Goal: Information Seeking & Learning: Check status

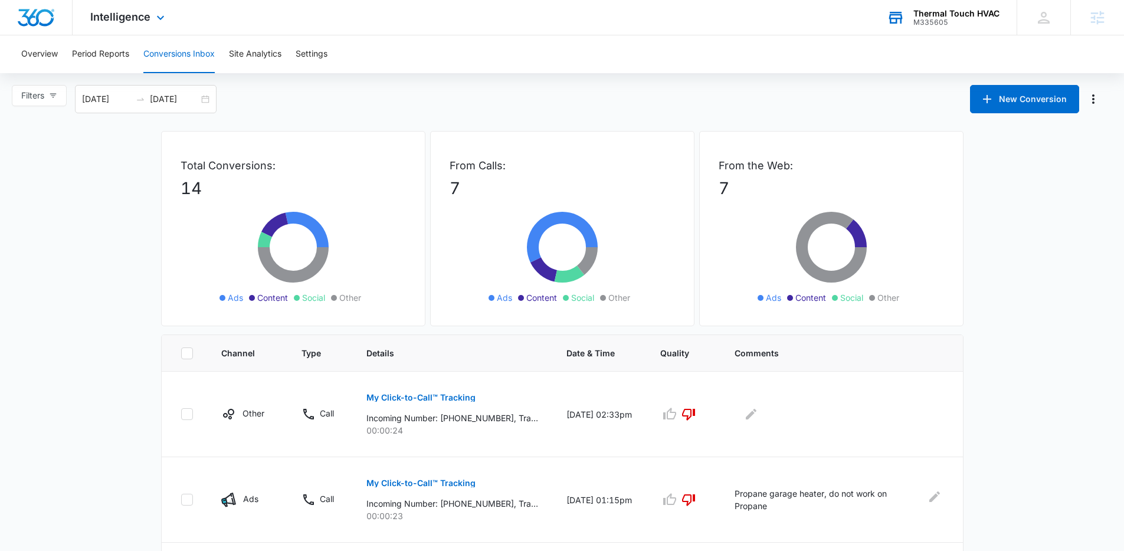
click at [977, 15] on div "Thermal Touch HVAC" at bounding box center [956, 13] width 86 height 9
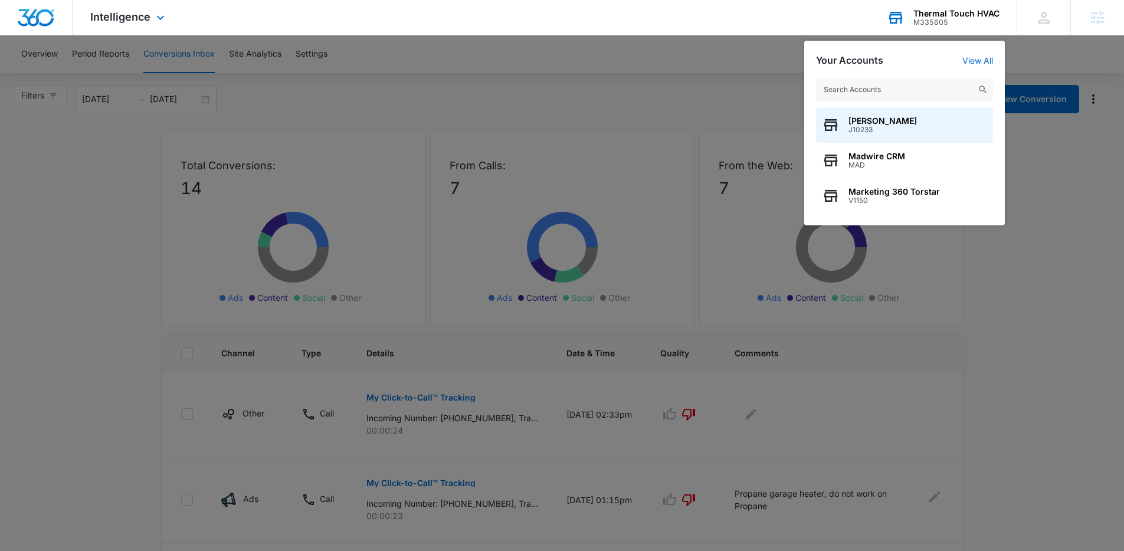
click at [857, 84] on input "text" at bounding box center [904, 90] width 177 height 24
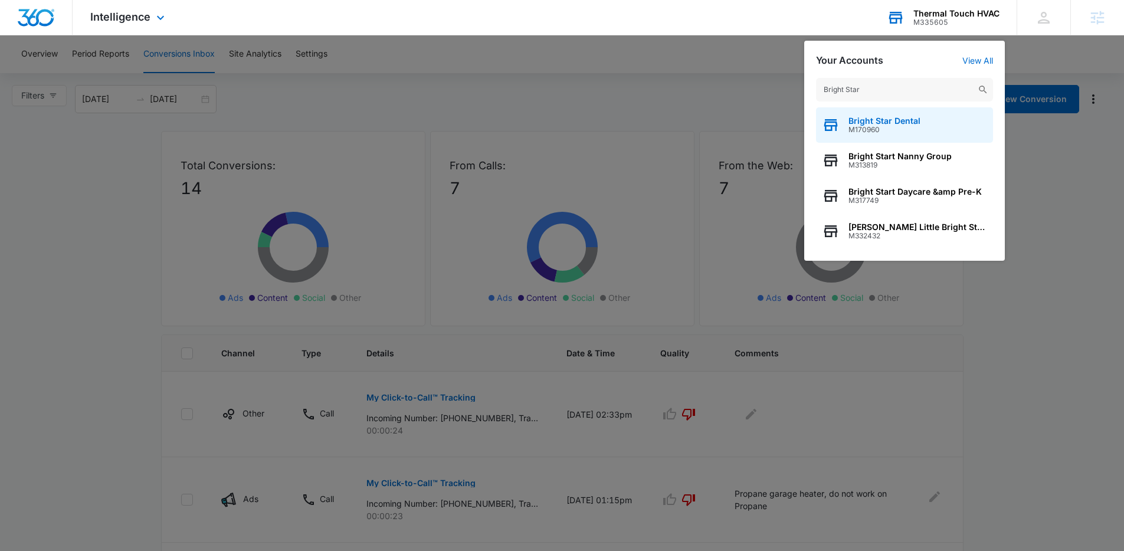
type input "Bright Star"
click at [882, 127] on span "M170960" at bounding box center [884, 130] width 72 height 8
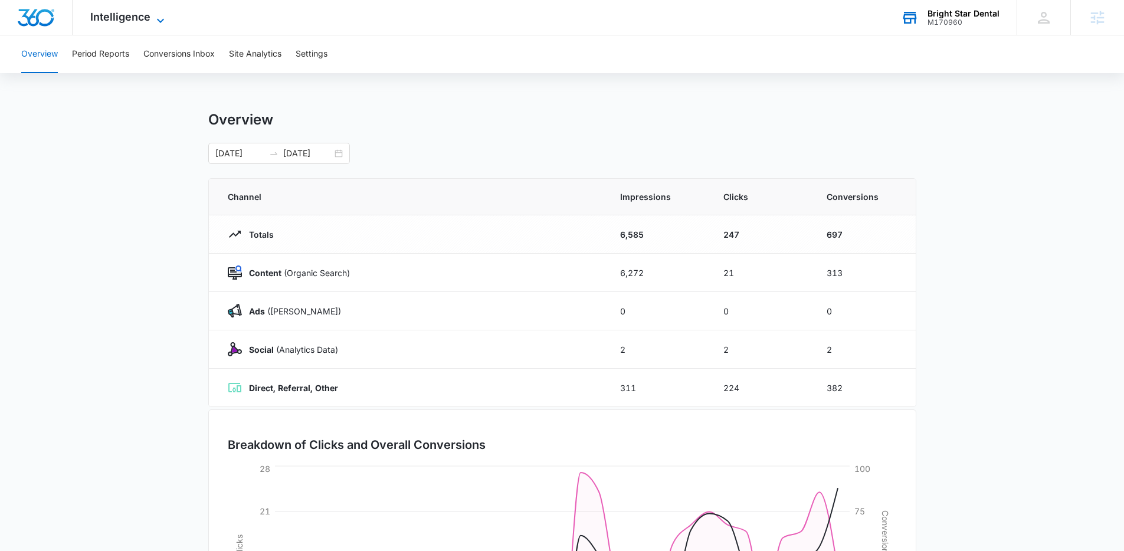
click at [164, 22] on icon at bounding box center [160, 21] width 14 height 14
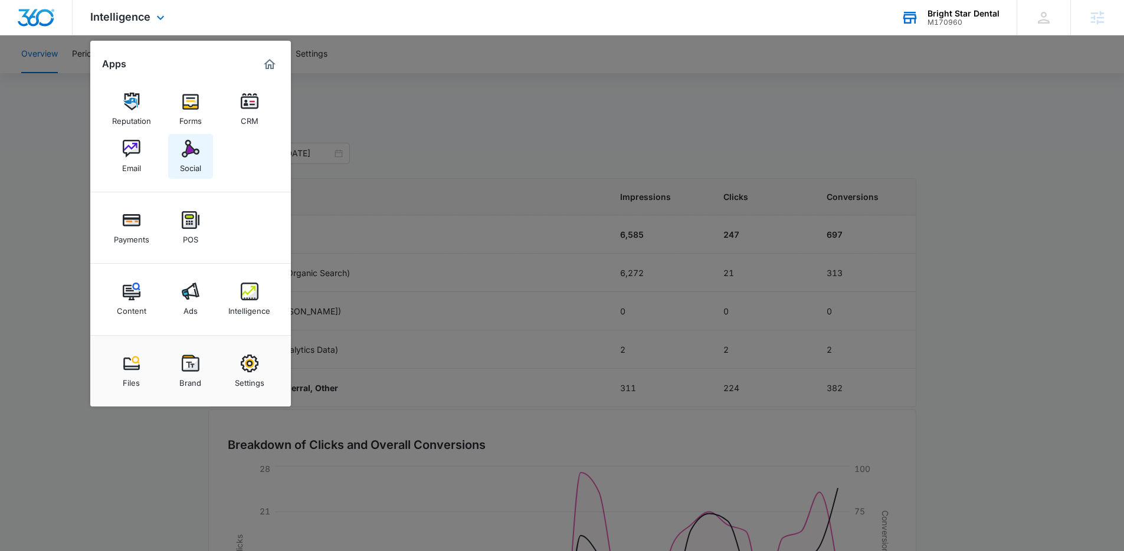
click at [198, 153] on img at bounding box center [191, 149] width 18 height 18
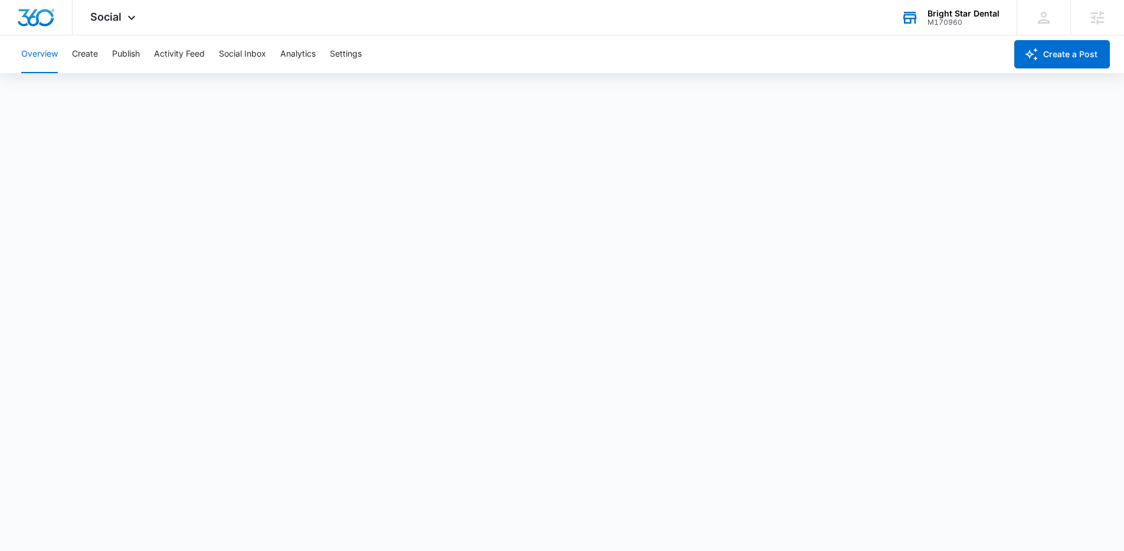
click at [970, 24] on div "M170960" at bounding box center [963, 22] width 72 height 8
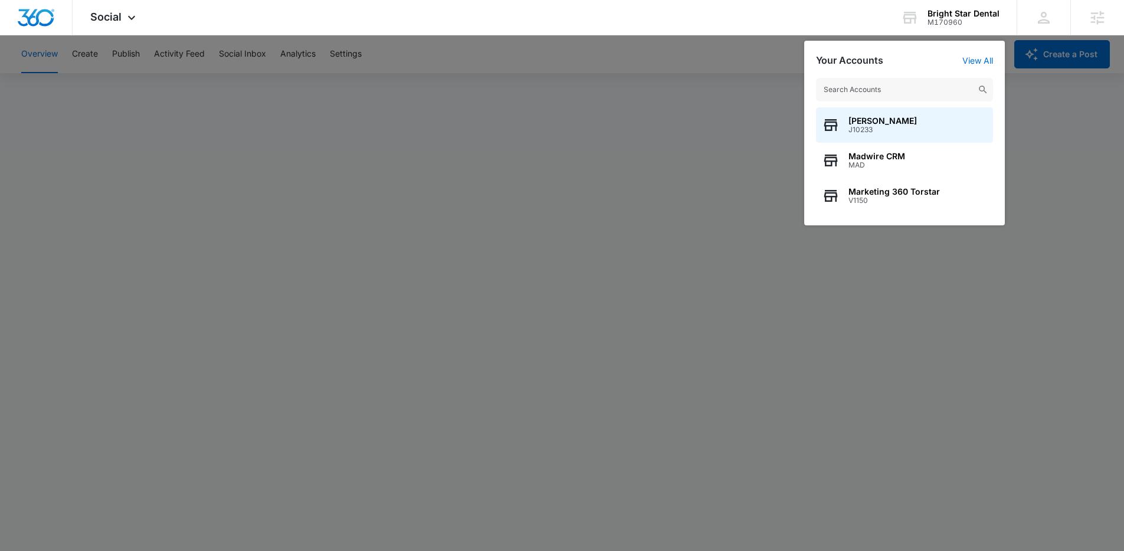
click at [888, 84] on input "text" at bounding box center [904, 90] width 177 height 24
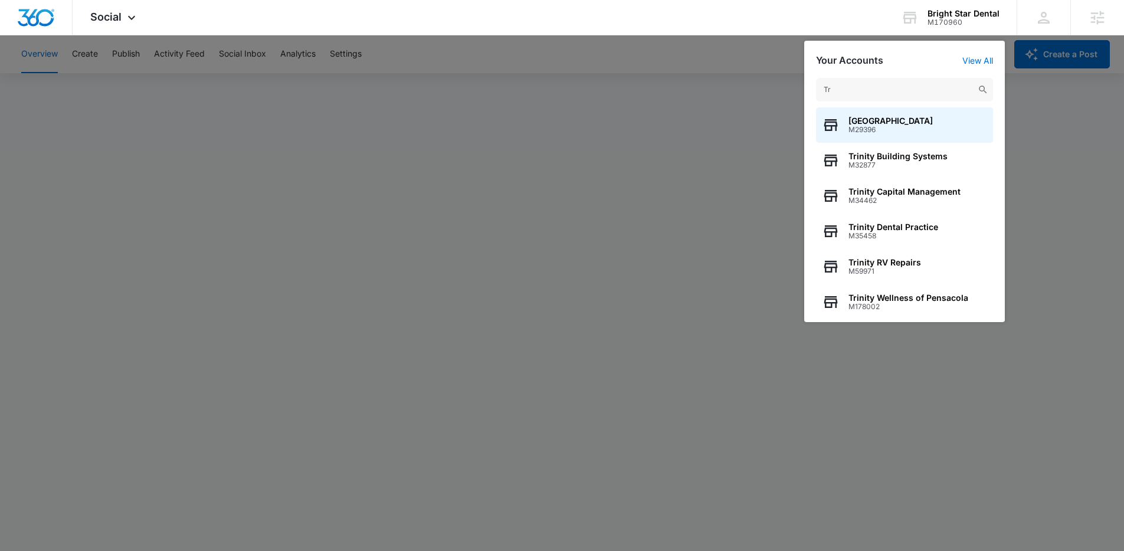
type input "T"
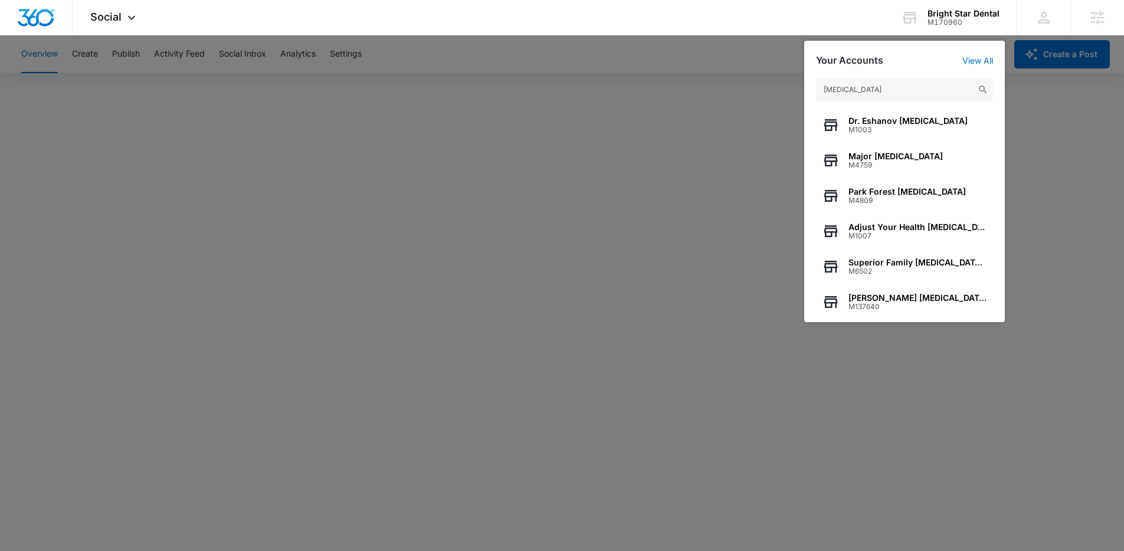
type input "Chiropractic"
click at [741, 68] on div at bounding box center [562, 275] width 1124 height 551
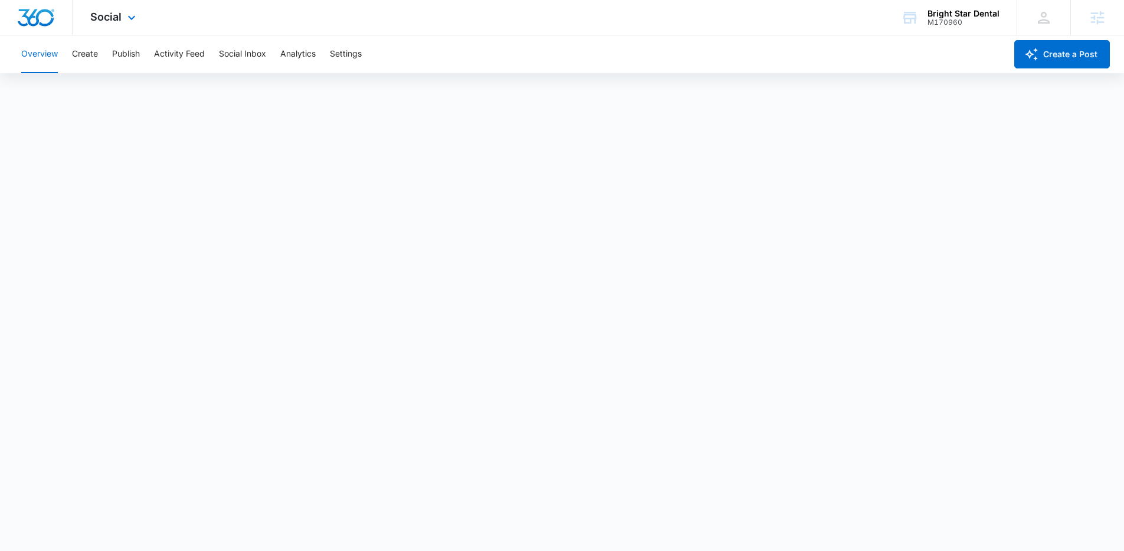
click at [659, 24] on div "Social Apps Reputation Forms CRM Email Social Payments POS Content Ads Intellig…" at bounding box center [562, 17] width 1124 height 35
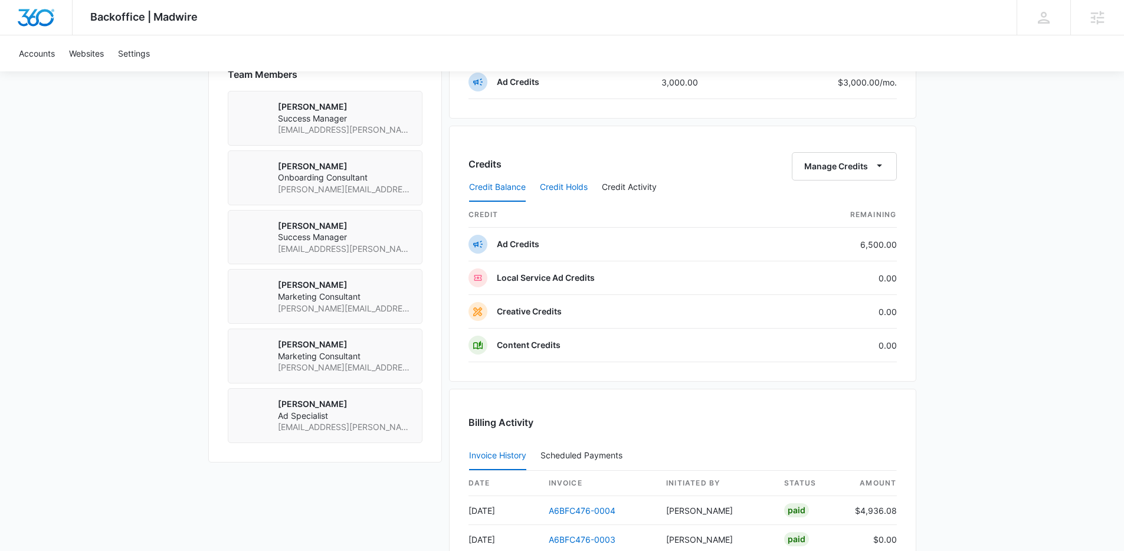
scroll to position [800, 0]
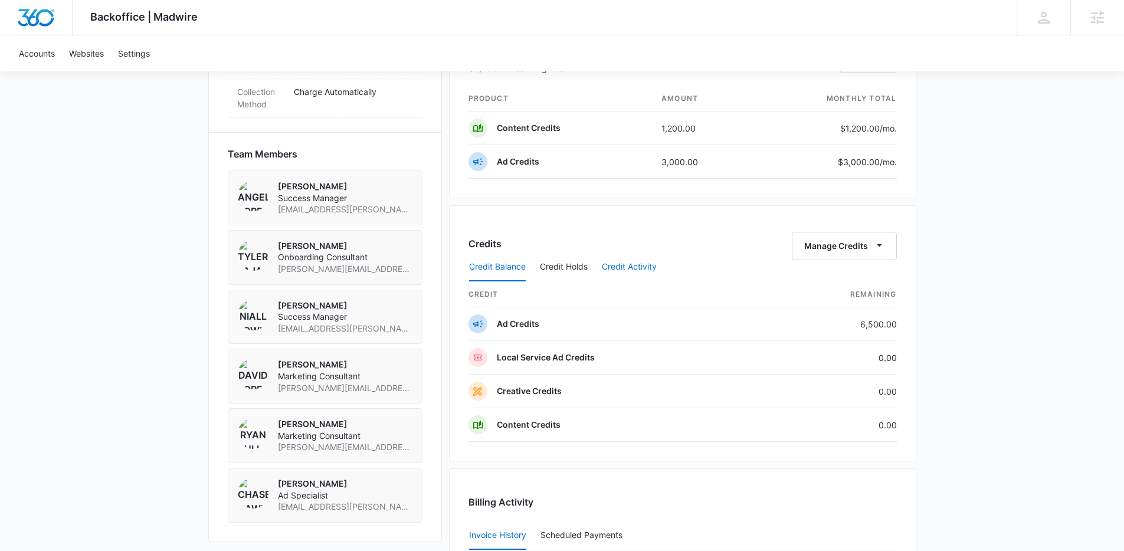
click at [636, 270] on button "Credit Activity" at bounding box center [629, 267] width 55 height 28
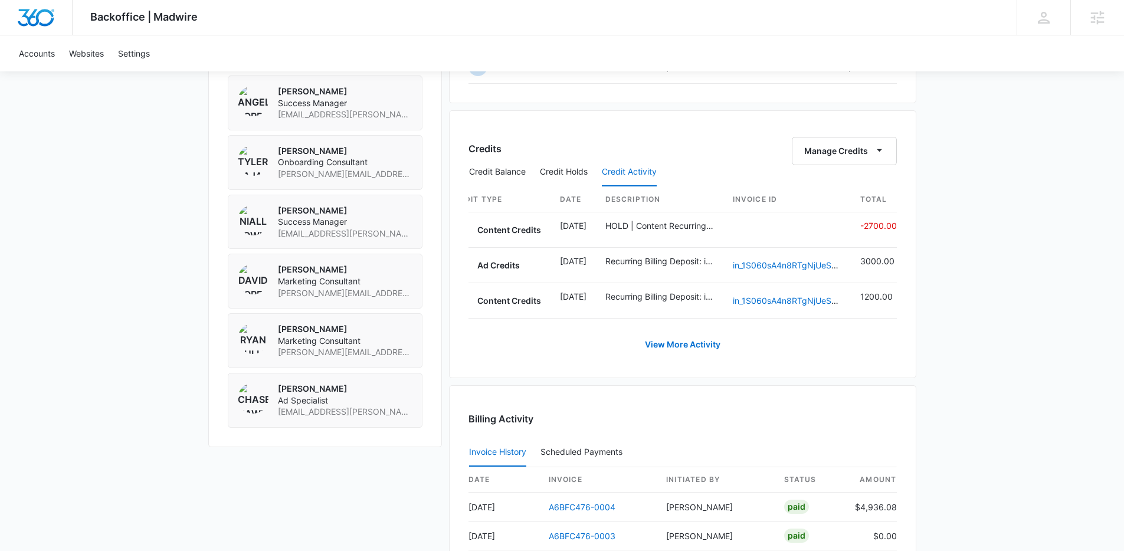
scroll to position [0, 0]
click at [683, 354] on link "View More Activity" at bounding box center [682, 344] width 99 height 28
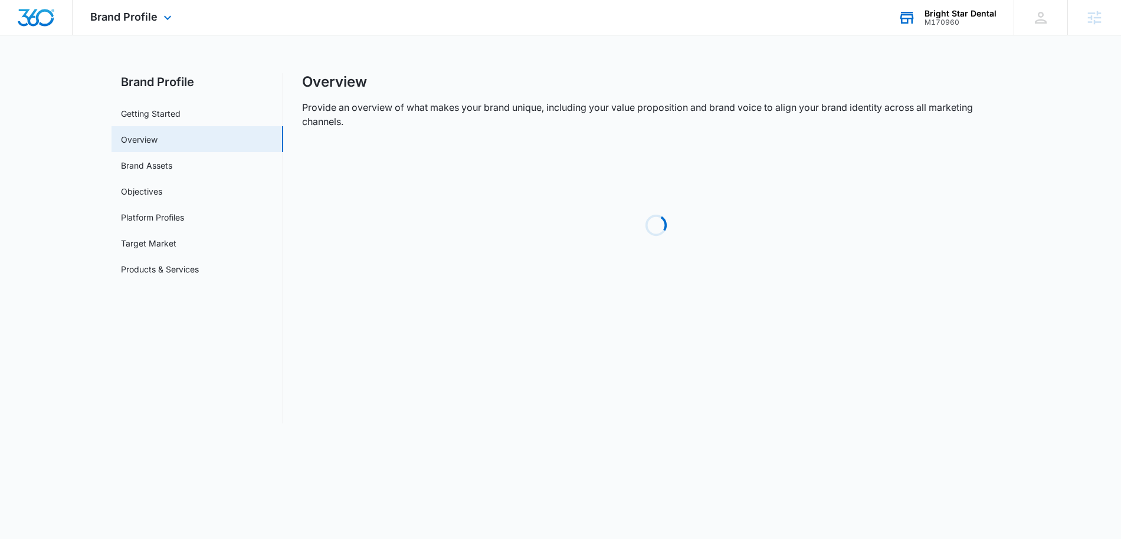
click at [955, 18] on div "M170960" at bounding box center [960, 22] width 72 height 8
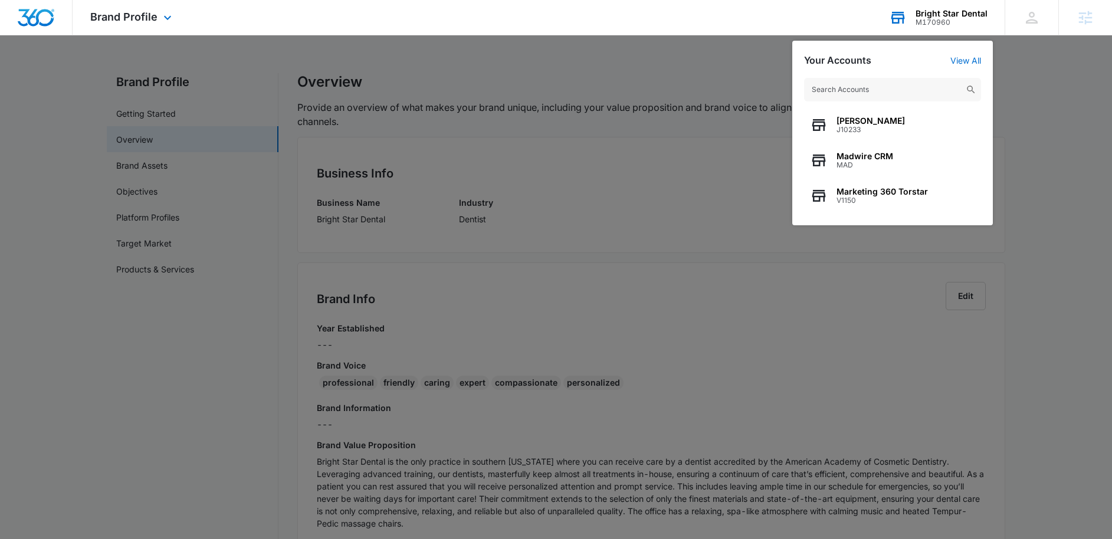
click at [852, 83] on input "text" at bounding box center [892, 90] width 177 height 24
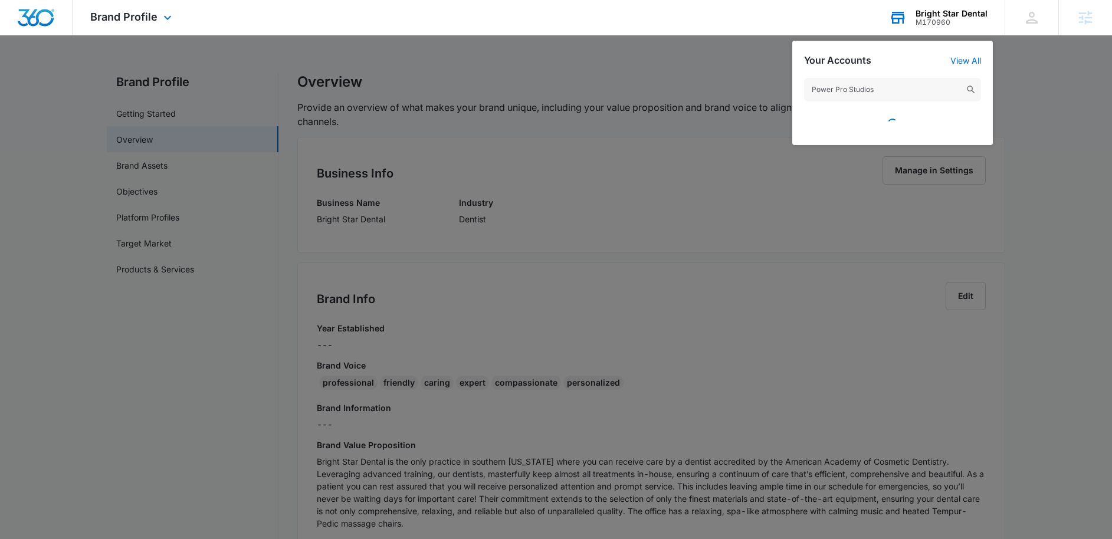
click at [891, 93] on input "Power Pro Studios" at bounding box center [892, 90] width 177 height 24
type input "Power Pro Studio"
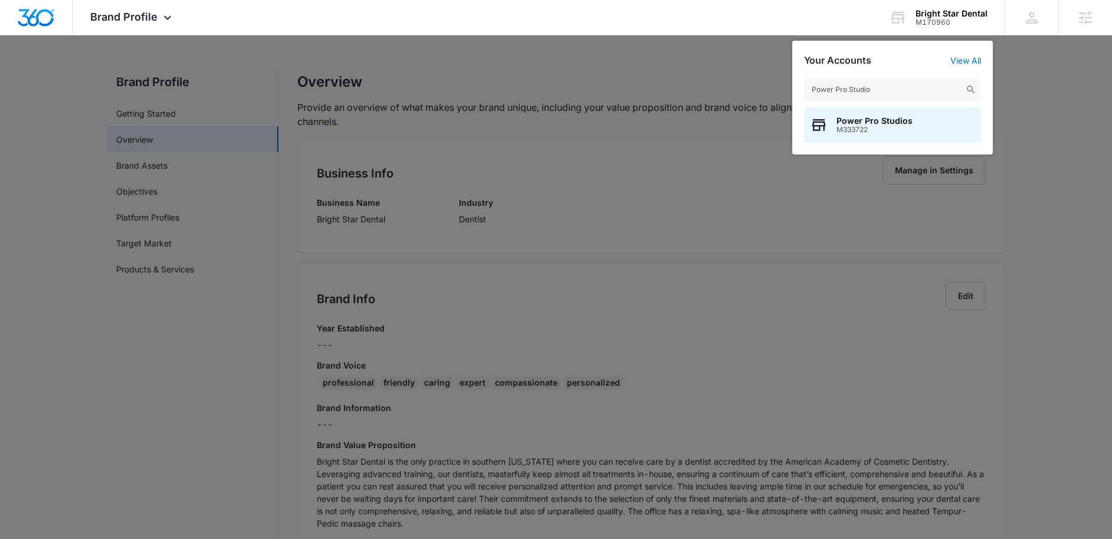
click at [645, 78] on div at bounding box center [556, 269] width 1112 height 539
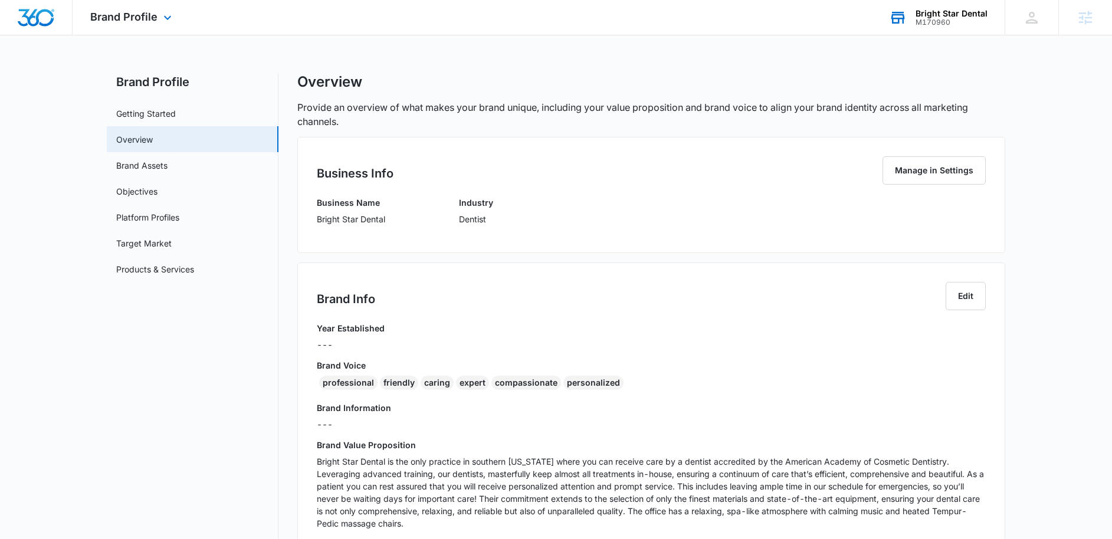
click at [934, 19] on div "M170960" at bounding box center [951, 22] width 72 height 8
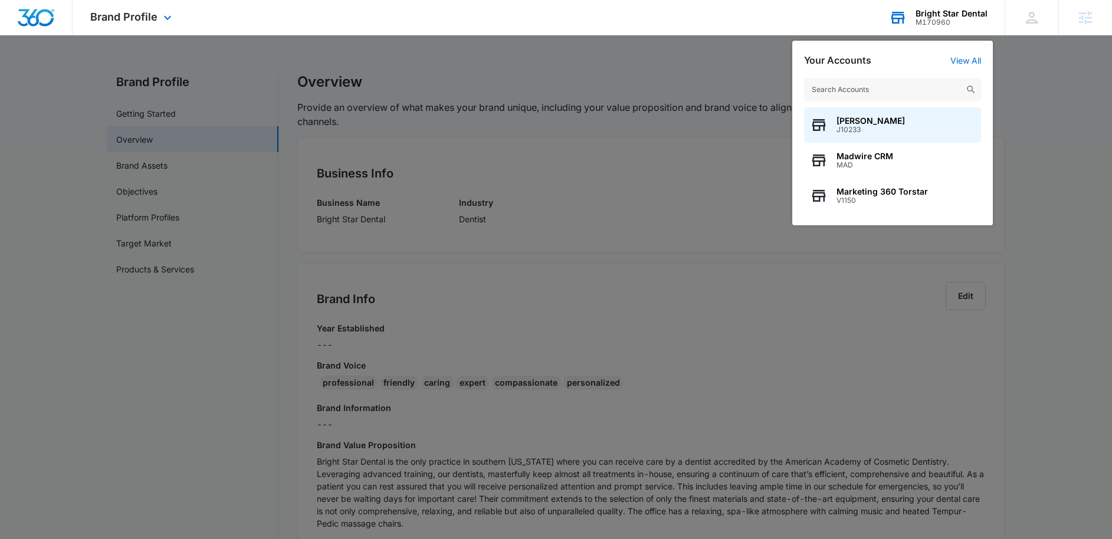
click at [840, 88] on input "text" at bounding box center [892, 90] width 177 height 24
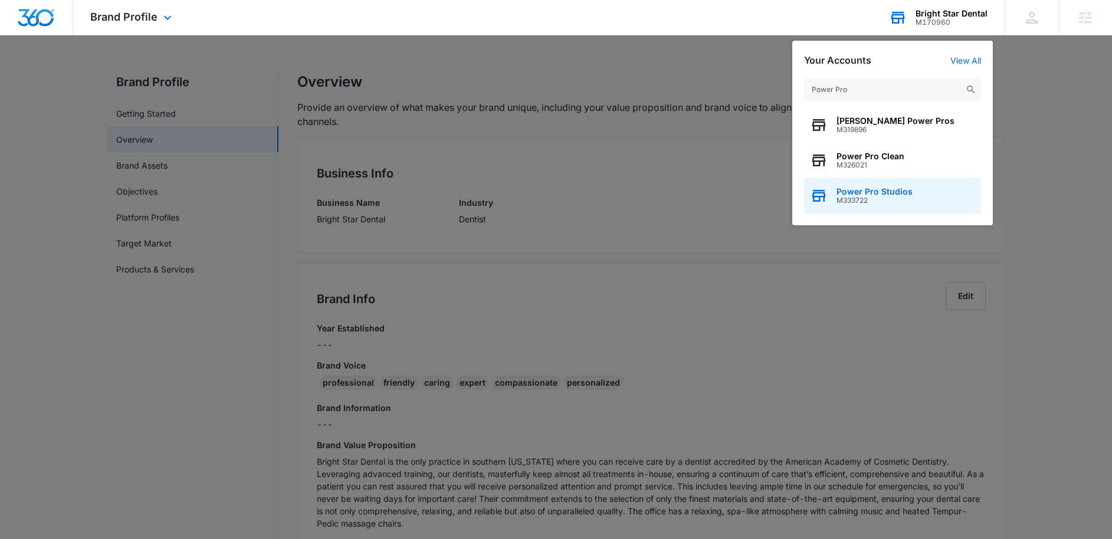
type input "Power Pro"
click at [872, 199] on span "M333722" at bounding box center [874, 200] width 76 height 8
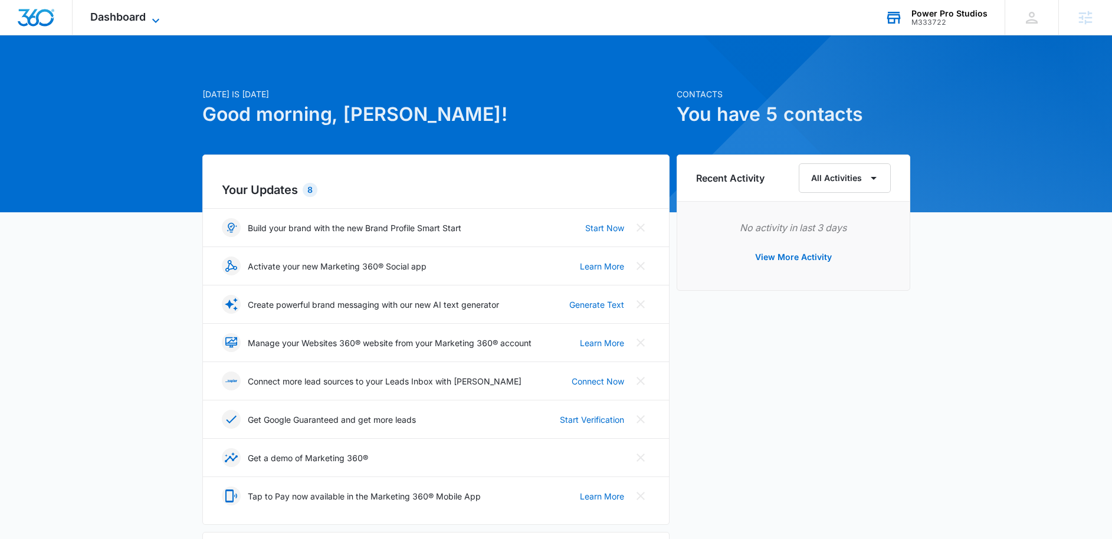
click at [130, 18] on span "Dashboard" at bounding box center [117, 17] width 55 height 12
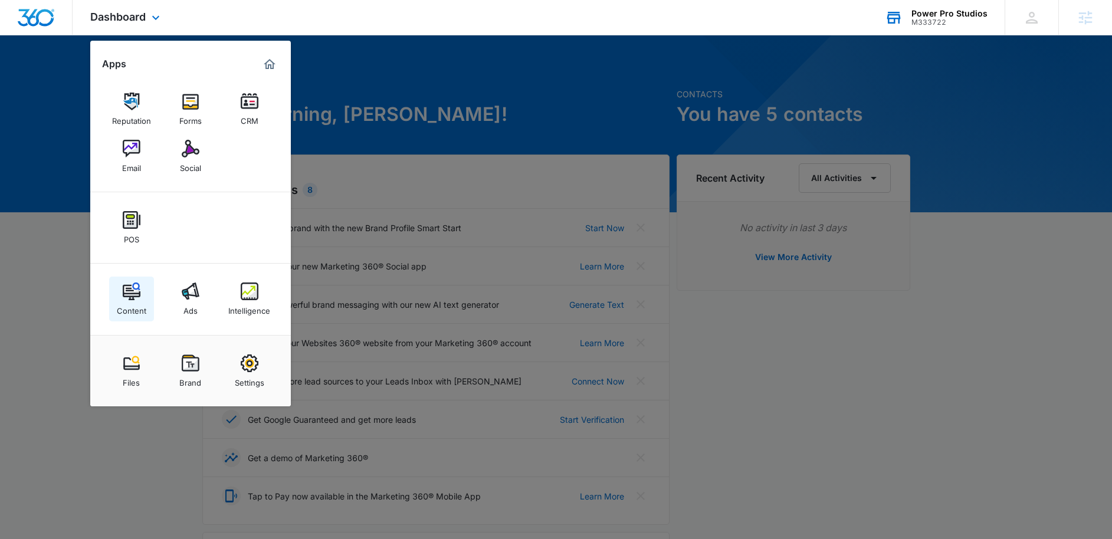
click at [123, 292] on img at bounding box center [132, 292] width 18 height 18
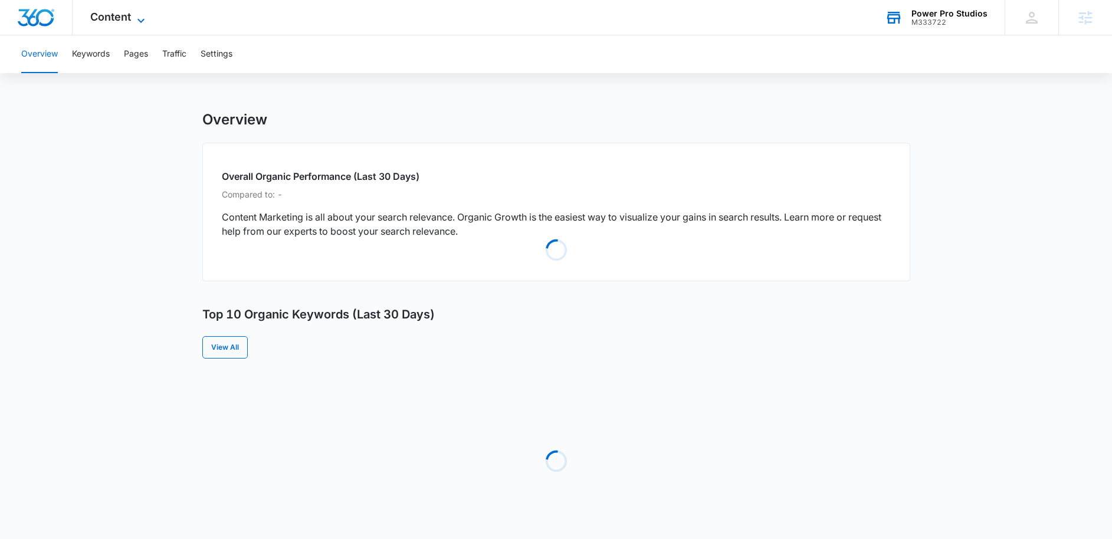
click at [123, 18] on span "Content" at bounding box center [110, 17] width 41 height 12
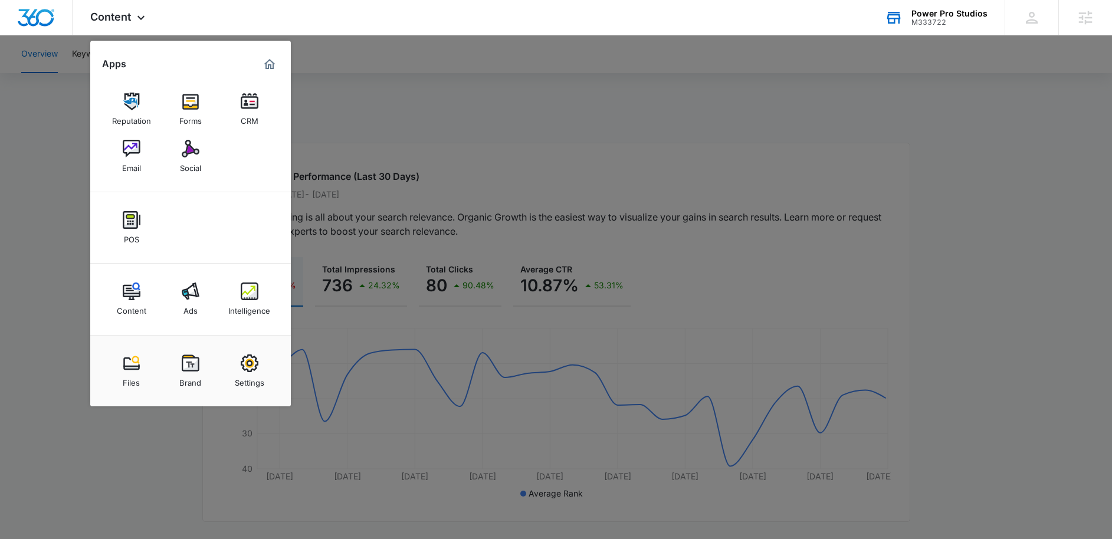
click at [432, 165] on div at bounding box center [556, 269] width 1112 height 539
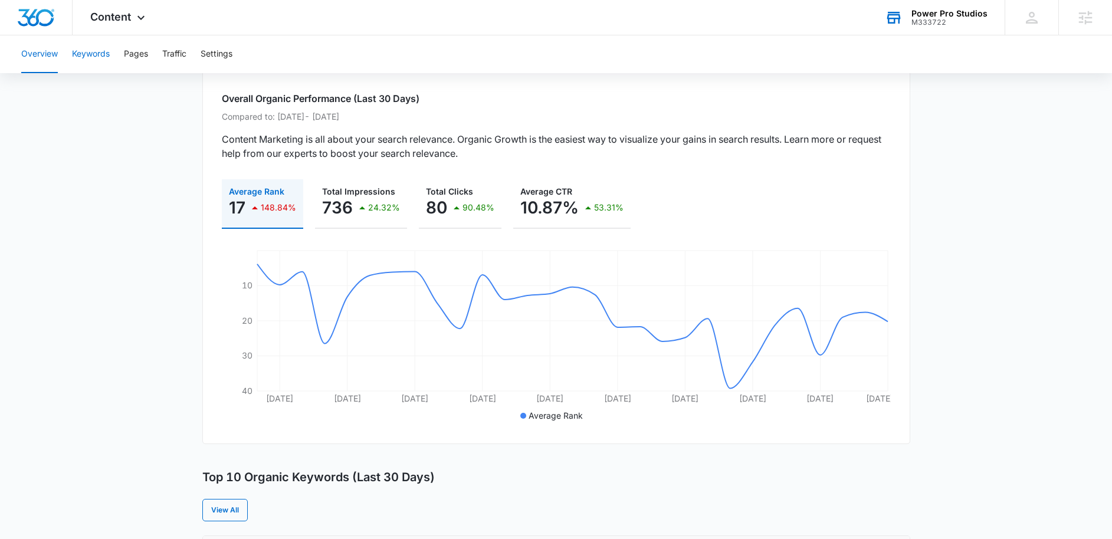
scroll to position [77, 0]
click at [103, 58] on button "Keywords" at bounding box center [91, 54] width 38 height 38
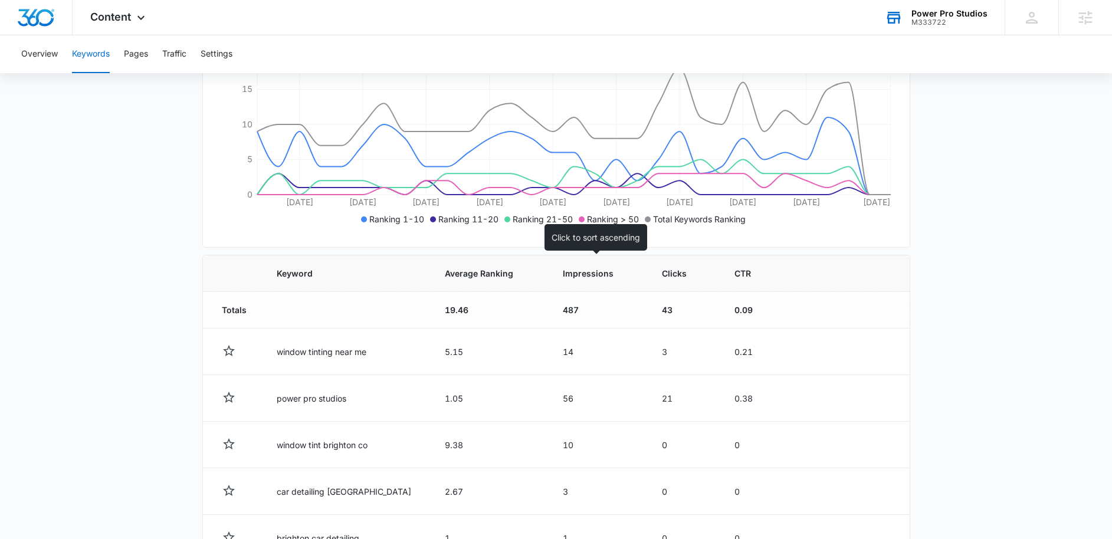
click at [570, 268] on span "Impressions" at bounding box center [590, 273] width 54 height 12
click at [579, 275] on span "Impressions" at bounding box center [587, 273] width 55 height 12
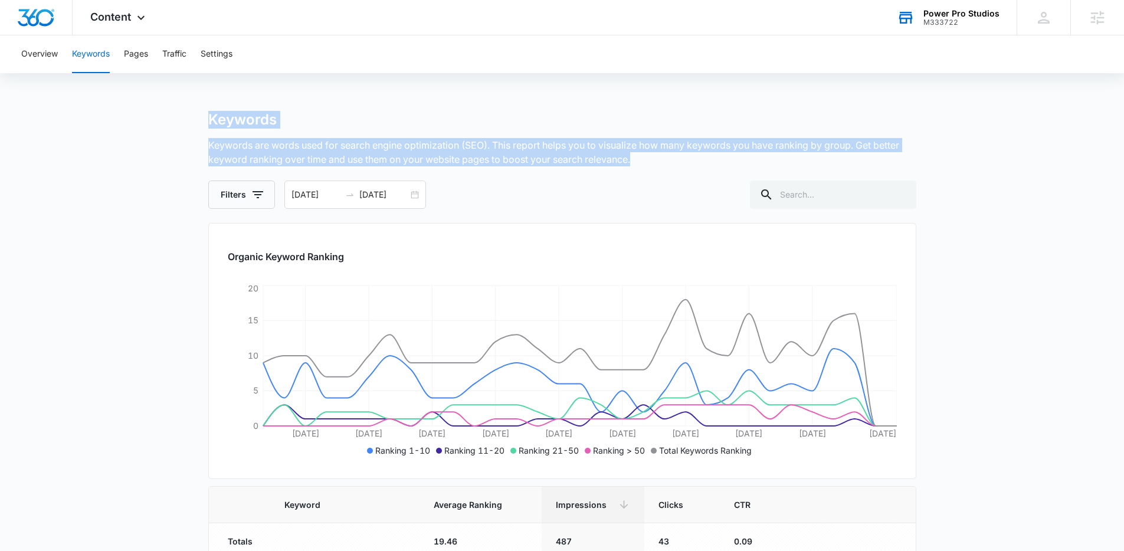
drag, startPoint x: 640, startPoint y: 160, endPoint x: -34, endPoint y: 112, distance: 675.8
click at [0, 112] on html "Content Apps Reputation Forms CRM Email Social POS Content Ads Intelligence Fil…" at bounding box center [562, 275] width 1124 height 551
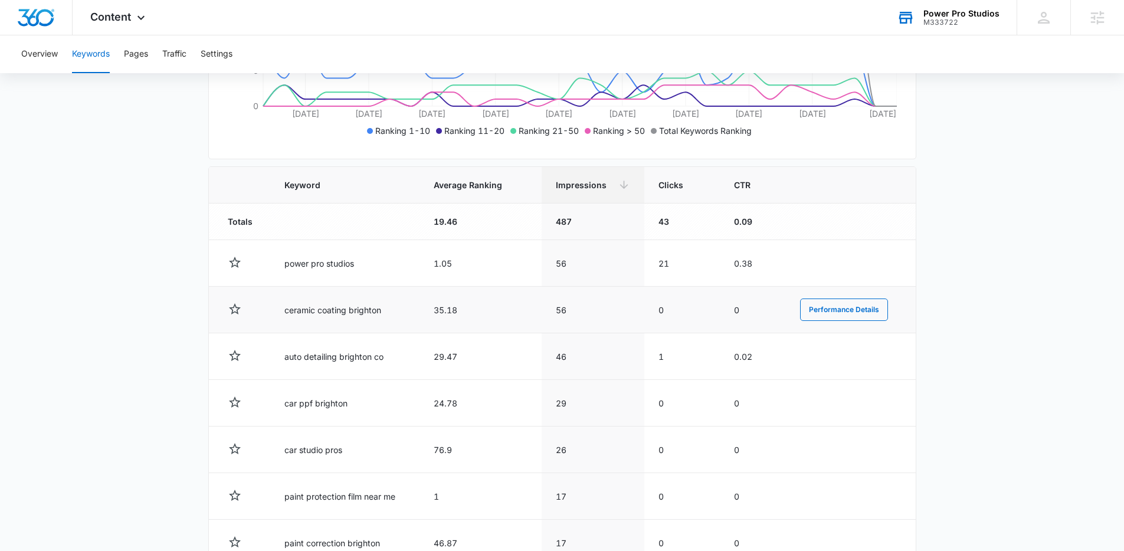
scroll to position [362, 0]
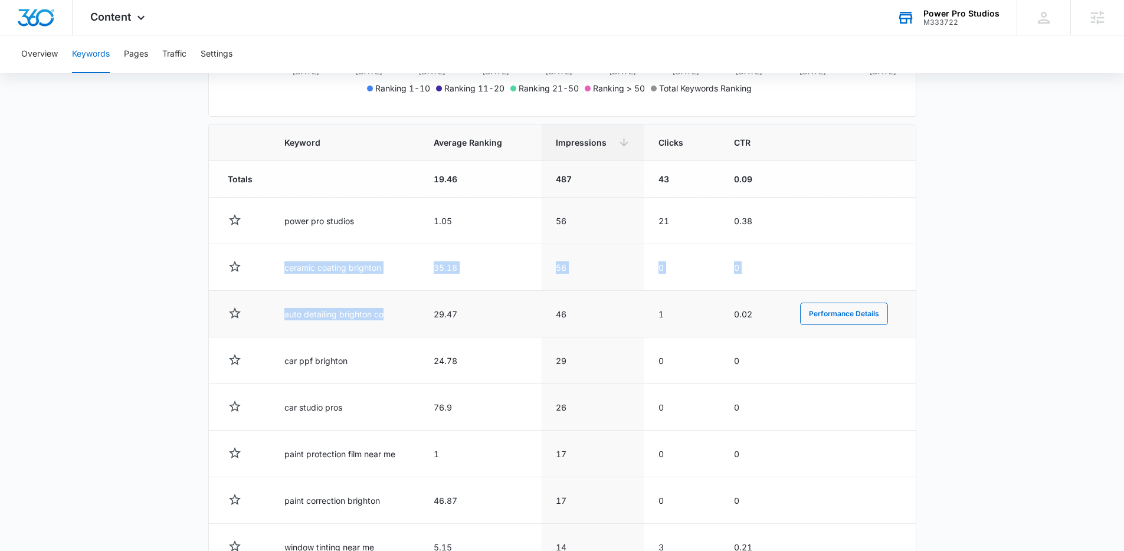
drag, startPoint x: 283, startPoint y: 266, endPoint x: 390, endPoint y: 311, distance: 116.0
click at [390, 311] on tbody "Totals 19.46 487 43 0.09 power pro studios 1.05 56 21 0.38 Performance Details …" at bounding box center [562, 412] width 707 height 502
click at [390, 311] on td "auto detailing brighton co" at bounding box center [344, 314] width 149 height 47
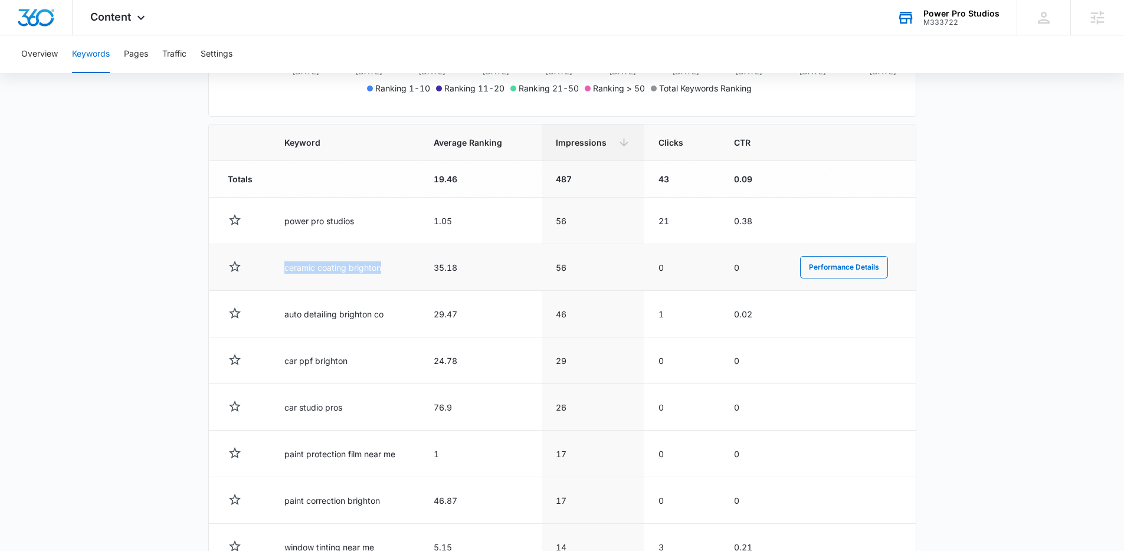
drag, startPoint x: 277, startPoint y: 265, endPoint x: 398, endPoint y: 273, distance: 121.1
click at [398, 273] on td "ceramic coating brighton" at bounding box center [344, 267] width 149 height 47
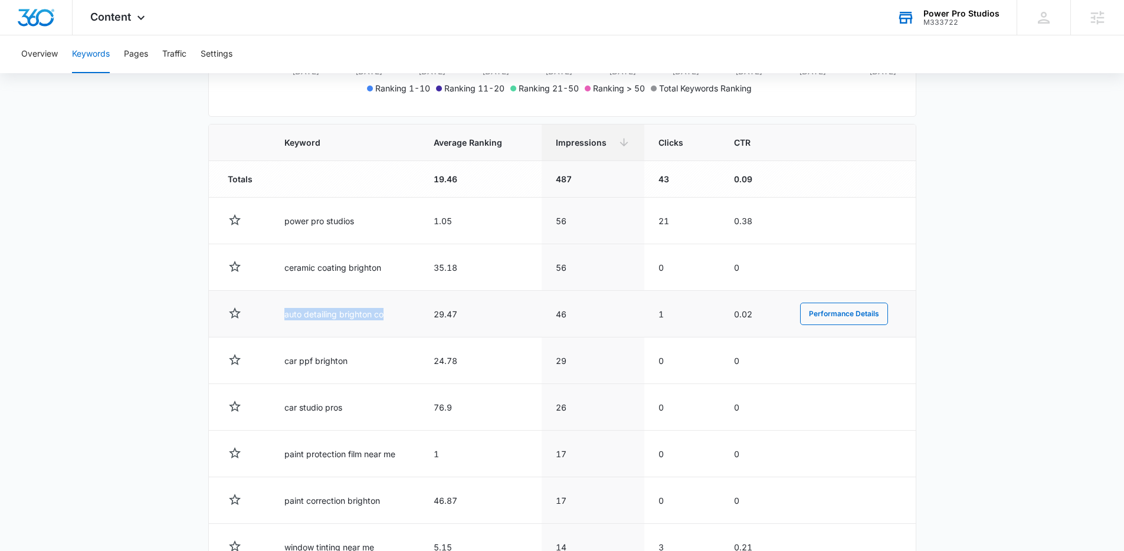
drag, startPoint x: 282, startPoint y: 316, endPoint x: 380, endPoint y: 321, distance: 98.6
click at [380, 321] on td "auto detailing brighton co" at bounding box center [344, 314] width 149 height 47
drag, startPoint x: 380, startPoint y: 321, endPoint x: 371, endPoint y: 323, distance: 9.7
click at [380, 321] on td "auto detailing brighton co" at bounding box center [344, 314] width 149 height 47
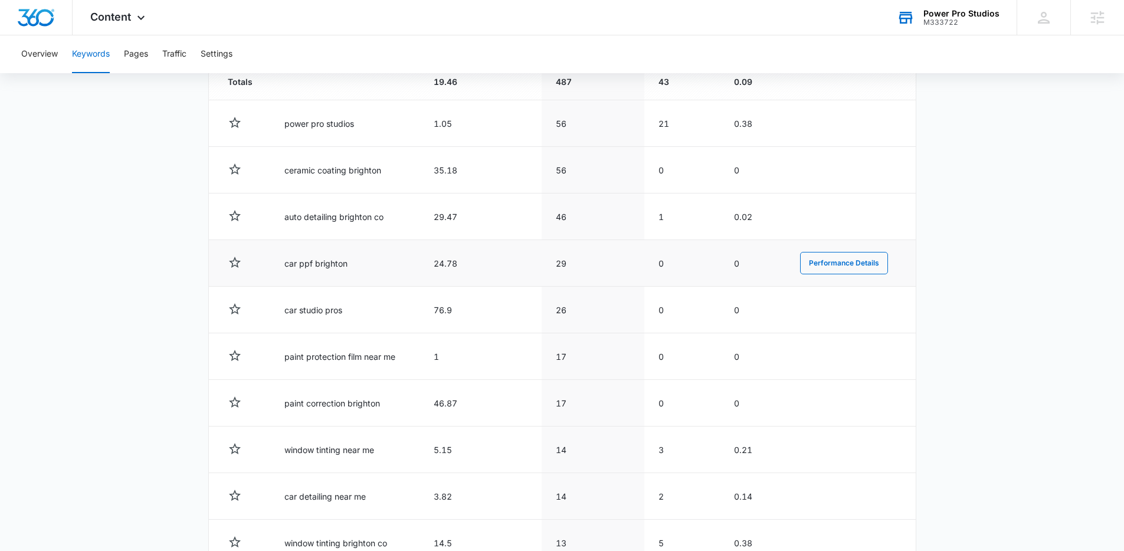
scroll to position [466, 0]
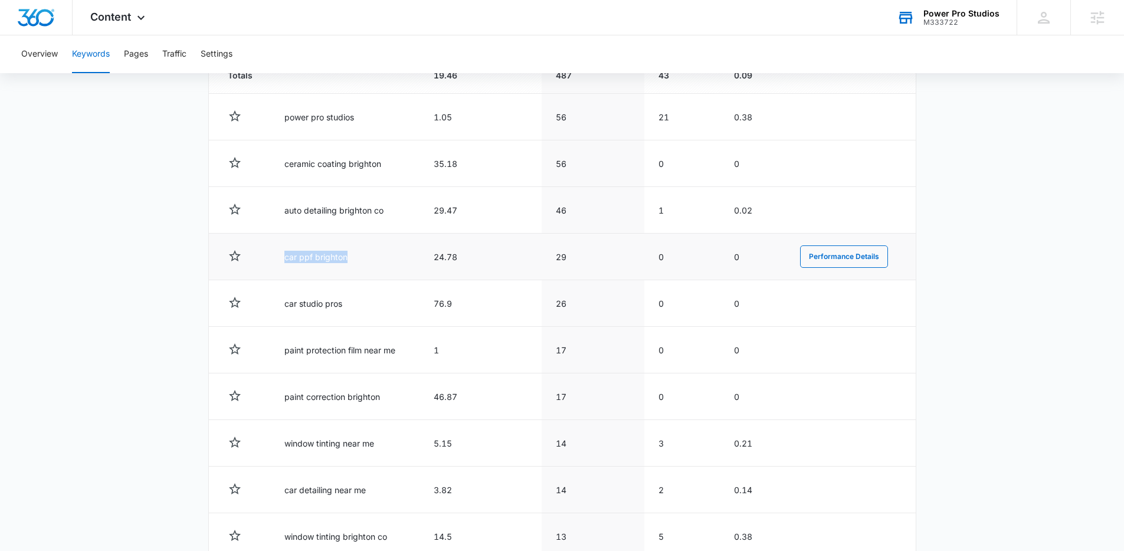
drag, startPoint x: 282, startPoint y: 252, endPoint x: 354, endPoint y: 274, distance: 75.4
click at [354, 274] on td "car ppf brighton" at bounding box center [344, 257] width 149 height 47
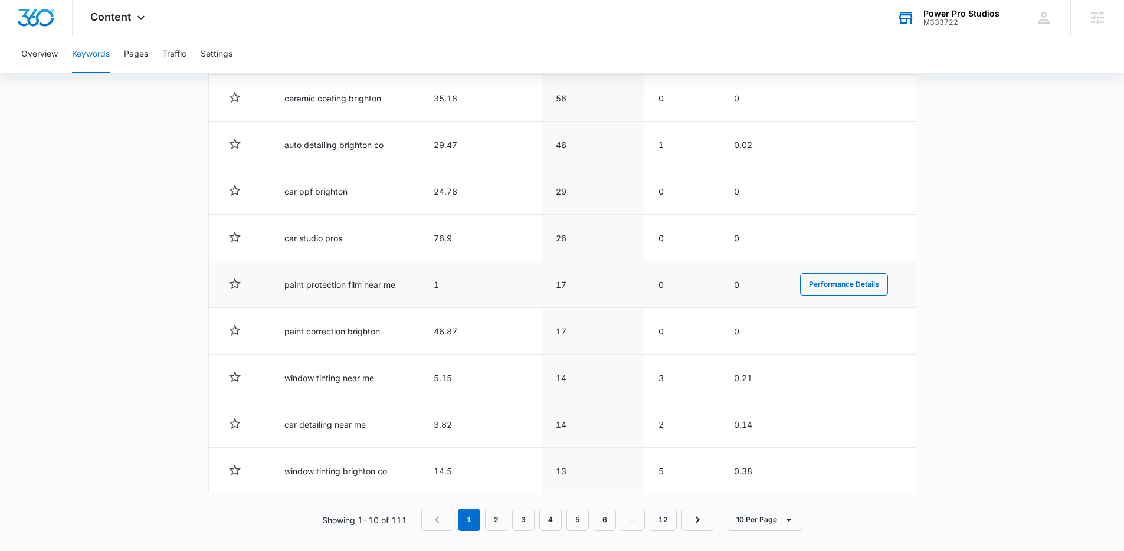
scroll to position [540, 0]
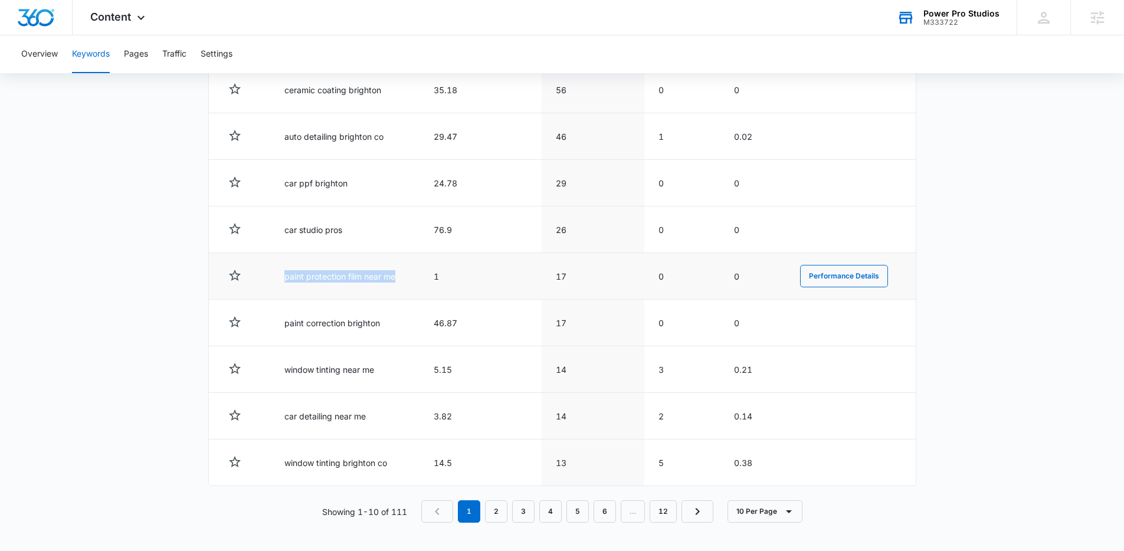
drag, startPoint x: 283, startPoint y: 278, endPoint x: 400, endPoint y: 284, distance: 117.5
click at [400, 284] on td "paint protection film near me" at bounding box center [344, 276] width 149 height 47
click at [393, 285] on td "paint protection film near me" at bounding box center [344, 276] width 149 height 47
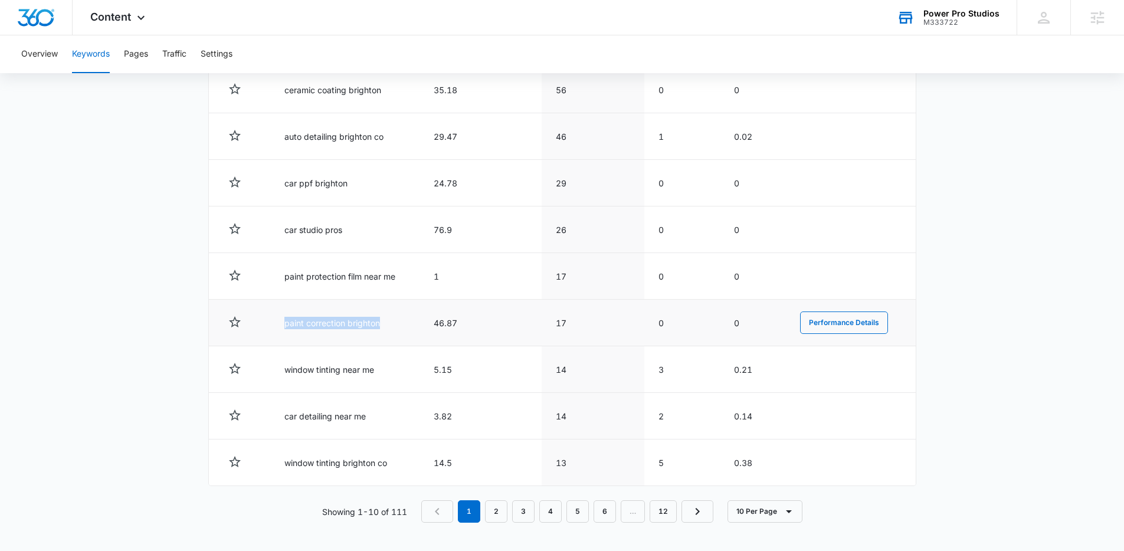
drag, startPoint x: 284, startPoint y: 323, endPoint x: 415, endPoint y: 336, distance: 132.2
click at [415, 336] on td "paint correction brighton" at bounding box center [344, 323] width 149 height 47
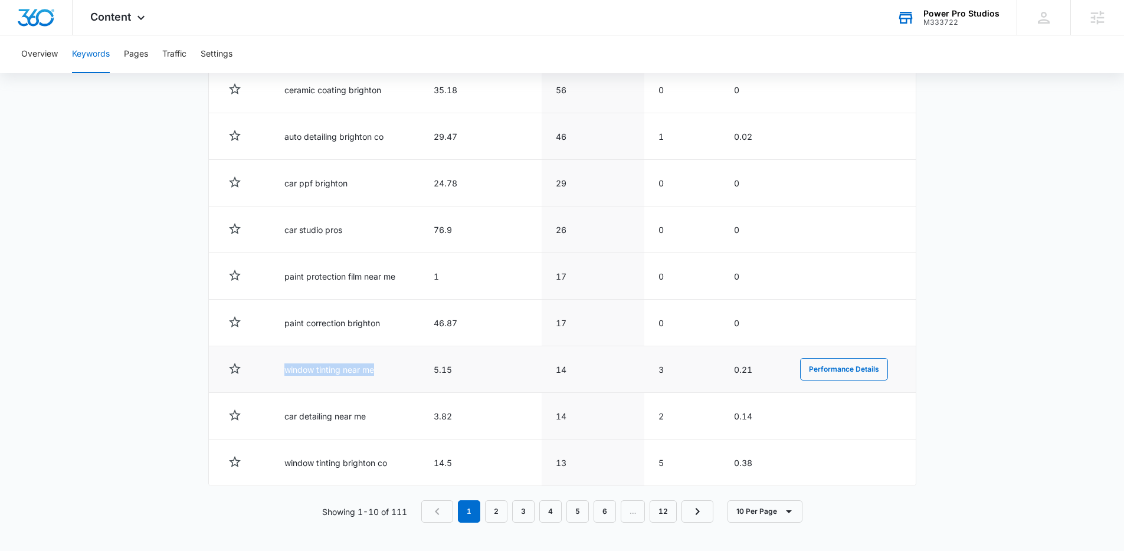
drag, startPoint x: 281, startPoint y: 362, endPoint x: 419, endPoint y: 374, distance: 138.0
click at [419, 374] on td "window tinting near me" at bounding box center [344, 369] width 149 height 47
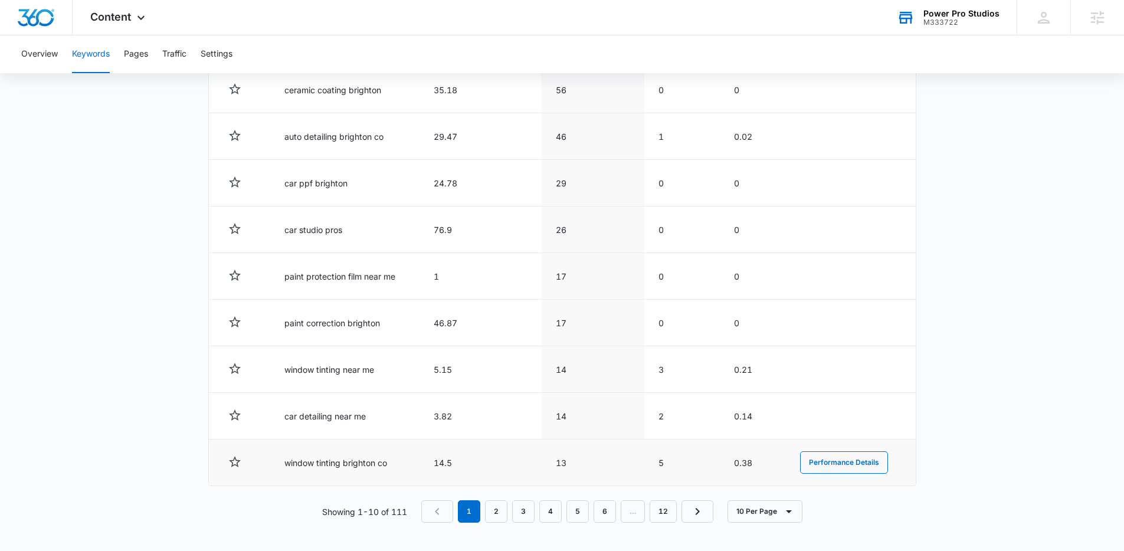
click at [350, 453] on td "window tinting brighton co" at bounding box center [344, 462] width 149 height 47
click at [114, 334] on main "Keywords Keywords are words used for search engine optimization (SEO). This rep…" at bounding box center [562, 61] width 1124 height 980
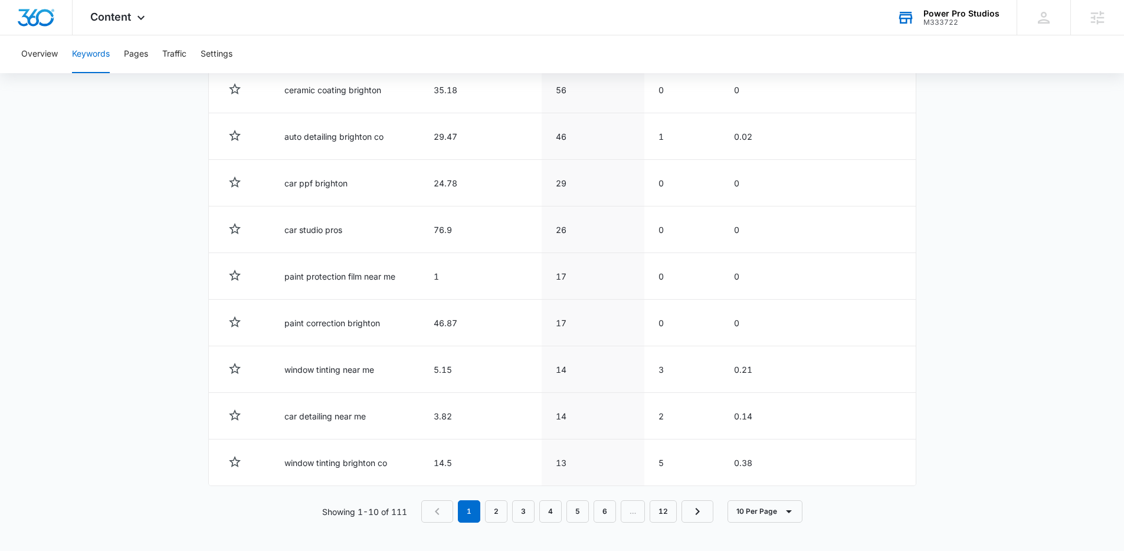
click at [114, 334] on main "Keywords Keywords are words used for search engine optimization (SEO). This rep…" at bounding box center [562, 61] width 1124 height 980
click at [112, 335] on main "Keywords Keywords are words used for search engine optimization (SEO). This rep…" at bounding box center [562, 61] width 1124 height 980
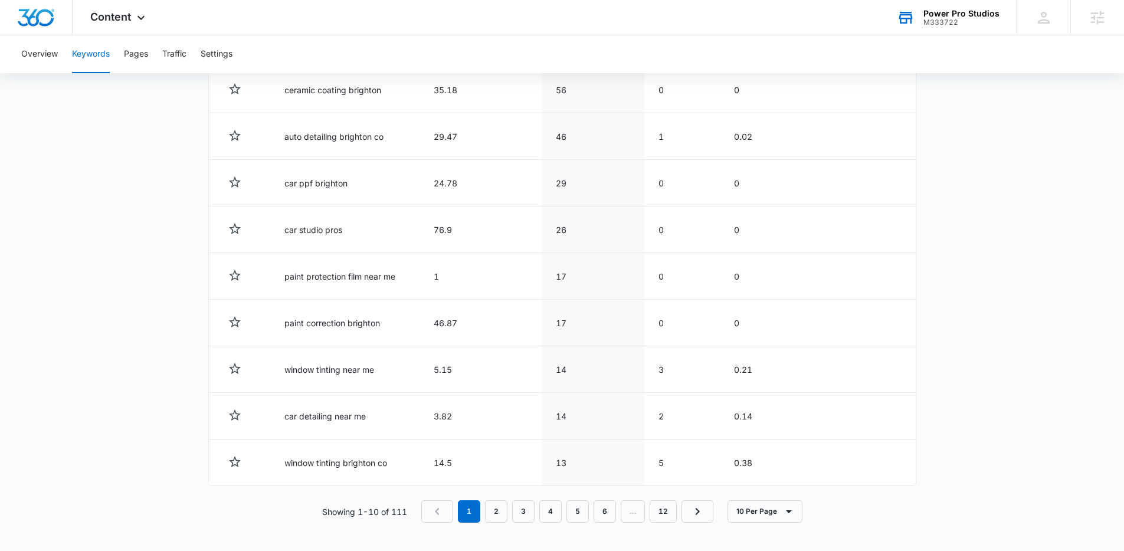
click at [112, 335] on main "Keywords Keywords are words used for search engine optimization (SEO). This rep…" at bounding box center [562, 61] width 1124 height 980
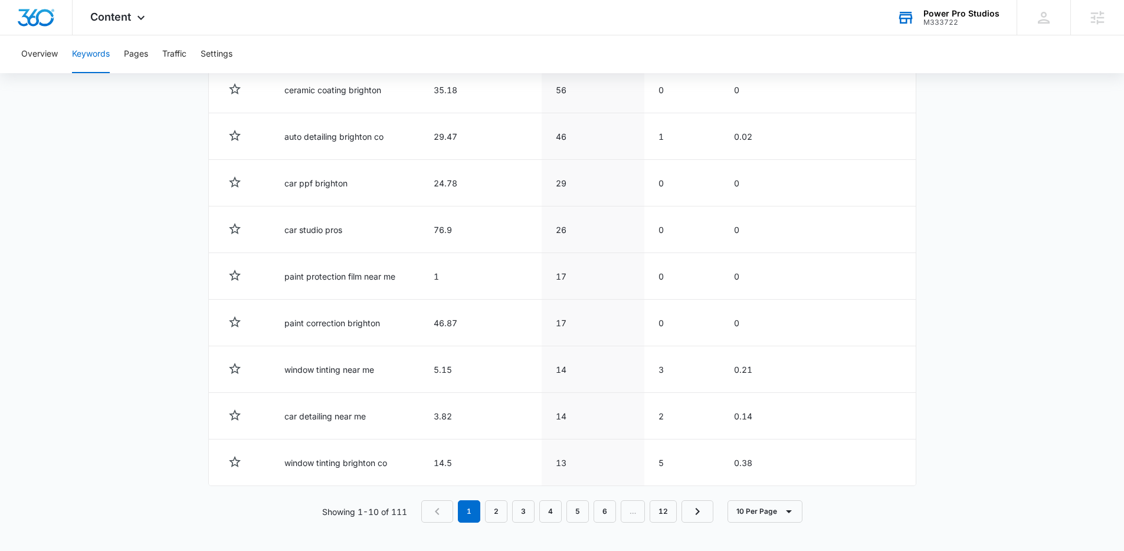
click at [111, 336] on main "Keywords Keywords are words used for search engine optimization (SEO). This rep…" at bounding box center [562, 61] width 1124 height 980
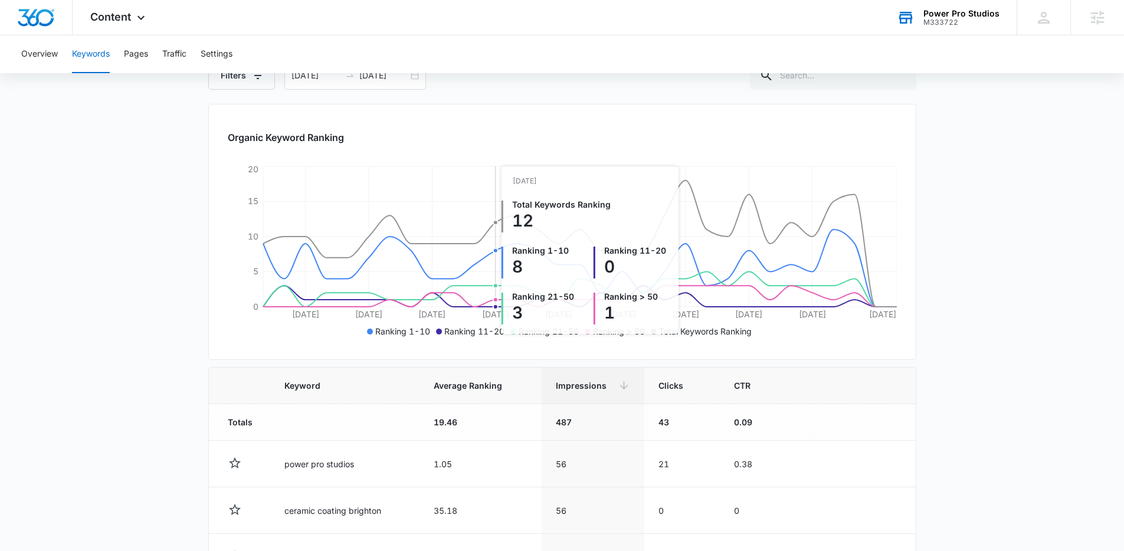
scroll to position [0, 0]
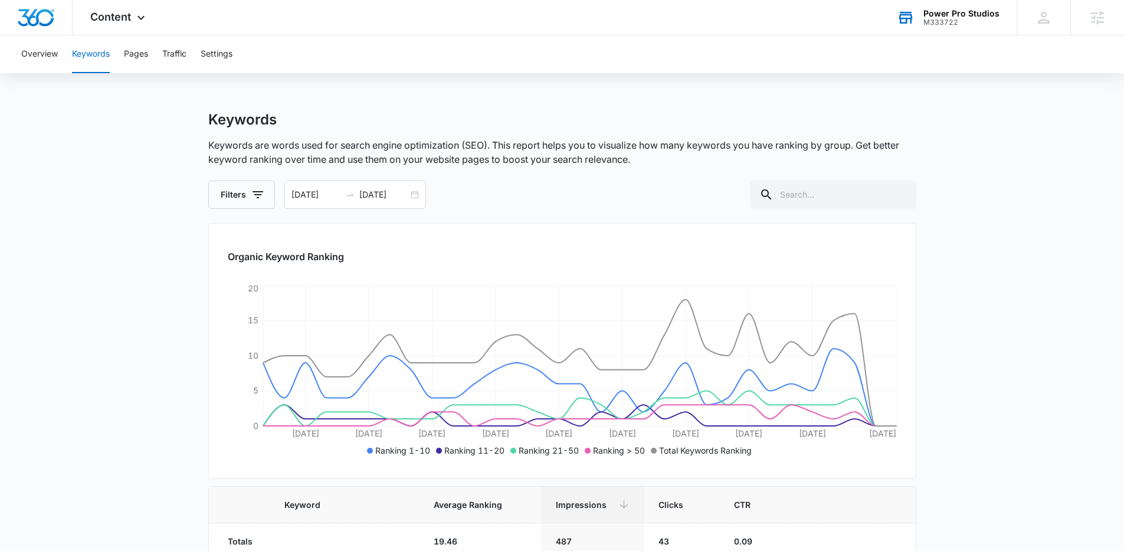
drag, startPoint x: 518, startPoint y: 166, endPoint x: 410, endPoint y: 54, distance: 156.4
click at [518, 166] on div "Keywords Keywords are words used for search engine optimization (SEO). This rep…" at bounding box center [562, 160] width 708 height 98
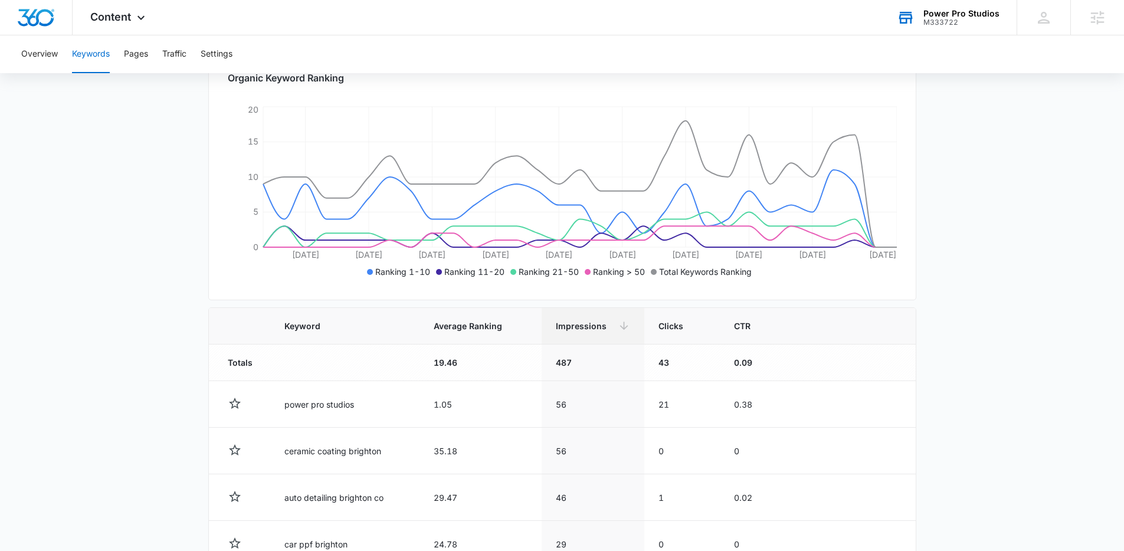
scroll to position [189, 0]
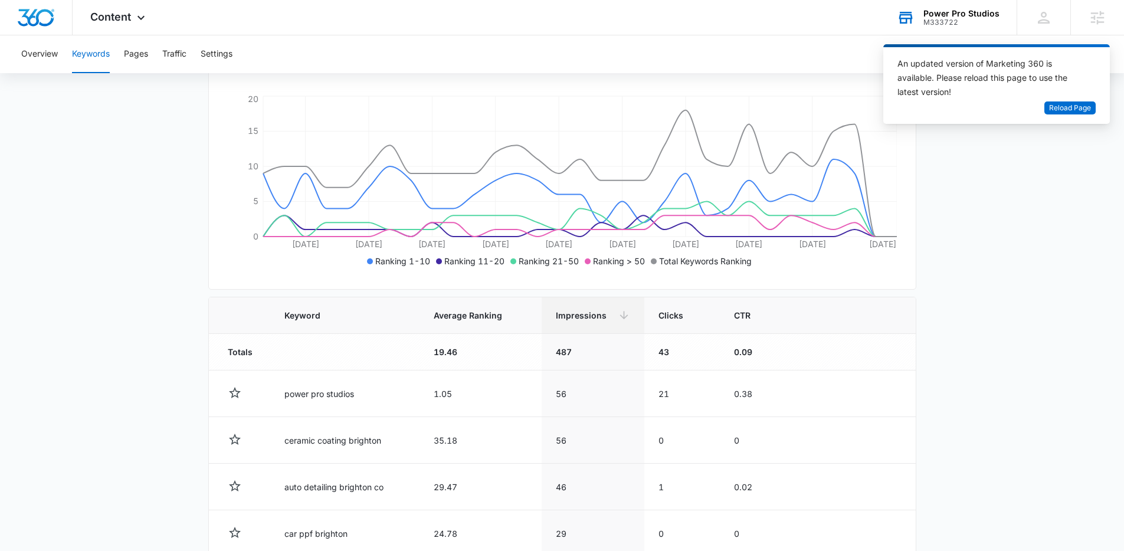
click at [168, 180] on main "Keywords Keywords are words used for search engine optimization (SEO). This rep…" at bounding box center [562, 412] width 1124 height 980
click at [159, 156] on main "Keywords Keywords are words used for search engine optimization (SEO). This rep…" at bounding box center [562, 412] width 1124 height 980
click at [151, 155] on main "Keywords Keywords are words used for search engine optimization (SEO). This rep…" at bounding box center [562, 412] width 1124 height 980
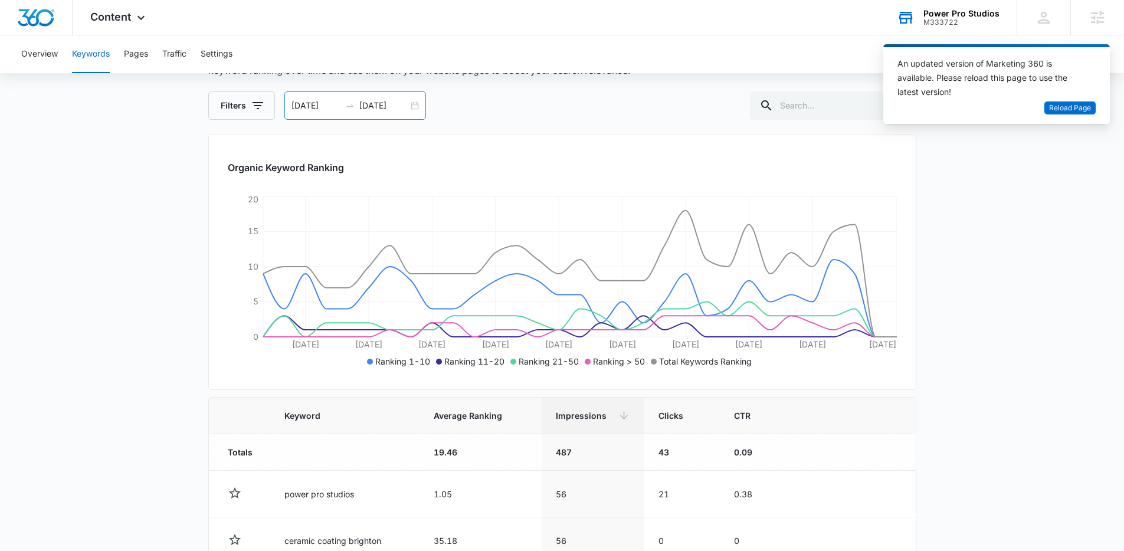
scroll to position [0, 0]
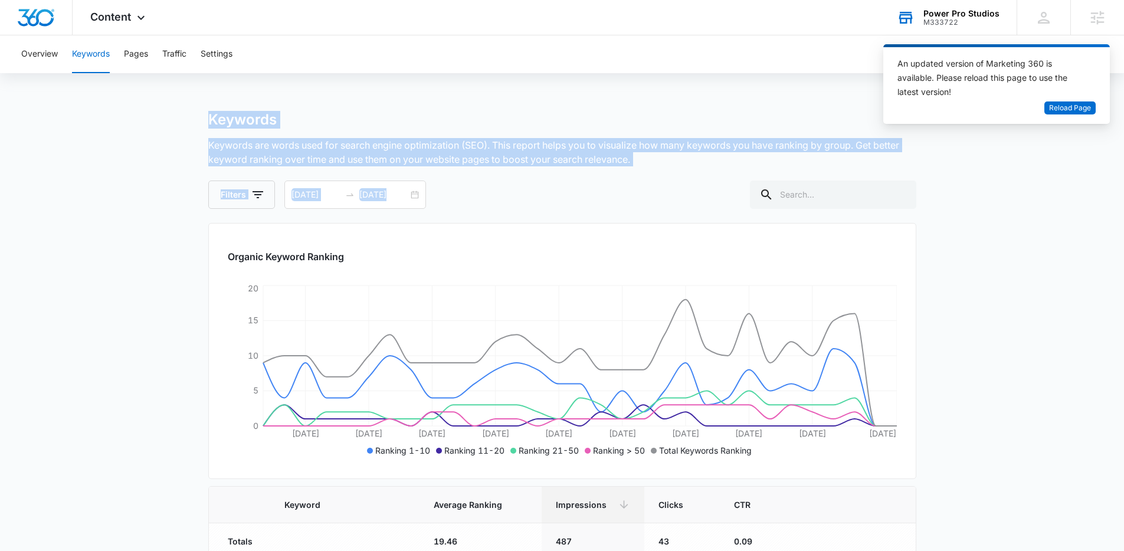
drag, startPoint x: 188, startPoint y: 112, endPoint x: 689, endPoint y: 174, distance: 505.7
click at [689, 173] on div "Keywords Keywords are words used for search engine optimization (SEO). This rep…" at bounding box center [562, 160] width 708 height 98
drag, startPoint x: 647, startPoint y: 163, endPoint x: 123, endPoint y: 116, distance: 526.5
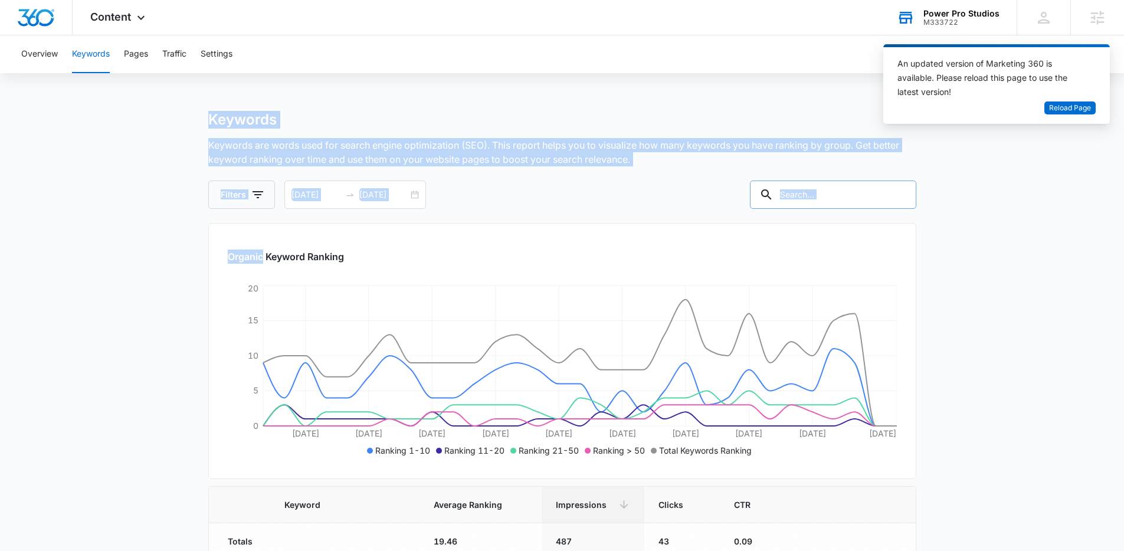
drag, startPoint x: 123, startPoint y: 116, endPoint x: 793, endPoint y: 186, distance: 673.6
click at [714, 179] on div "Keywords Keywords are words used for search engine optimization (SEO). This rep…" at bounding box center [562, 160] width 708 height 98
drag, startPoint x: 714, startPoint y: 179, endPoint x: 150, endPoint y: 110, distance: 567.4
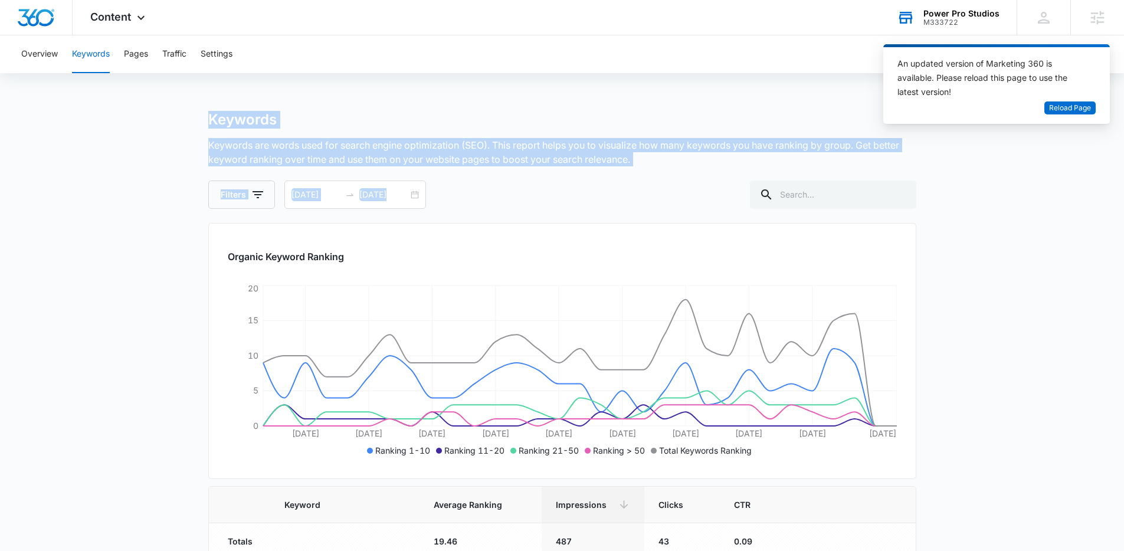
drag, startPoint x: 150, startPoint y: 110, endPoint x: 659, endPoint y: 200, distance: 516.8
click at [659, 200] on div "Filters 08/11/2025 09/10/2025" at bounding box center [562, 194] width 708 height 28
drag, startPoint x: 659, startPoint y: 200, endPoint x: 52, endPoint y: 96, distance: 615.7
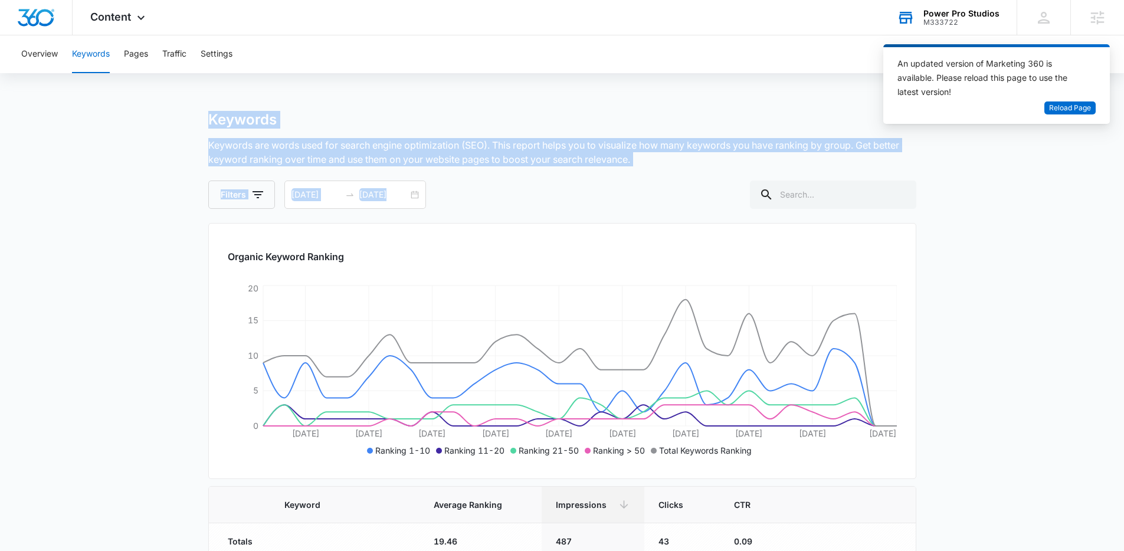
drag, startPoint x: 59, startPoint y: 98, endPoint x: 538, endPoint y: 170, distance: 484.9
click at [538, 170] on div "Keywords Keywords are words used for search engine optimization (SEO). This rep…" at bounding box center [562, 160] width 708 height 98
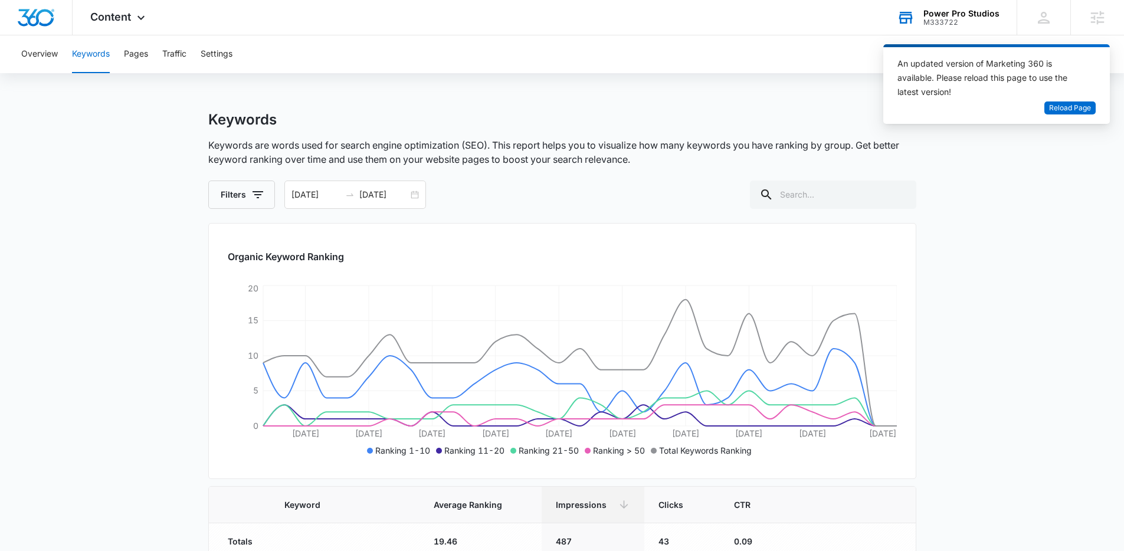
click at [538, 170] on div "Keywords Keywords are words used for search engine optimization (SEO). This rep…" at bounding box center [562, 160] width 708 height 98
click at [586, 166] on p "Keywords are words used for search engine optimization (SEO). This report helps…" at bounding box center [562, 152] width 708 height 28
click at [590, 170] on div "Keywords Keywords are words used for search engine optimization (SEO). This rep…" at bounding box center [562, 160] width 708 height 98
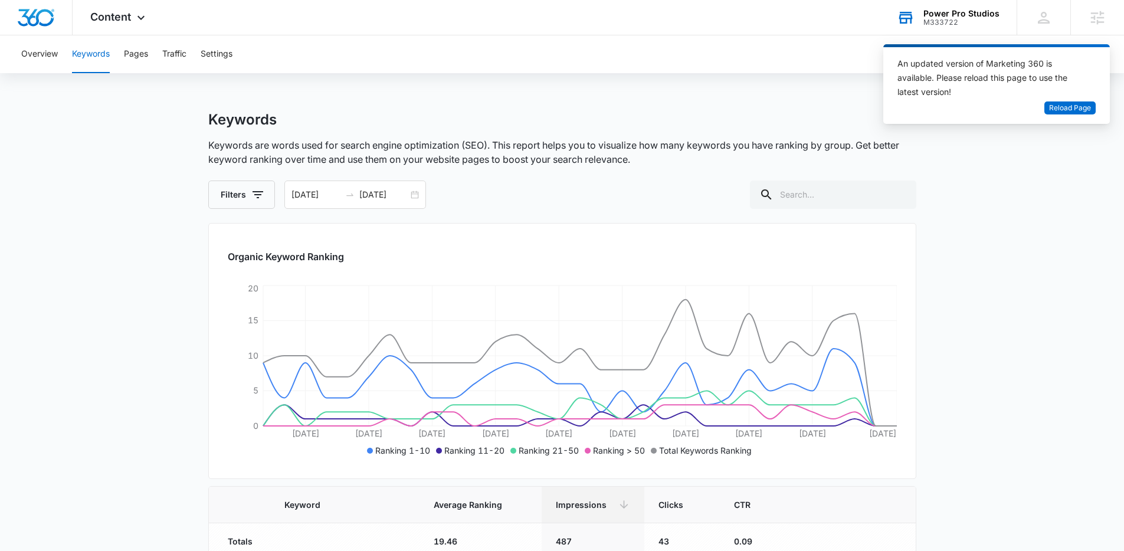
click at [837, 160] on p "Keywords are words used for search engine optimization (SEO). This report helps…" at bounding box center [562, 152] width 708 height 28
click at [837, 159] on p "Keywords are words used for search engine optimization (SEO). This report helps…" at bounding box center [562, 152] width 708 height 28
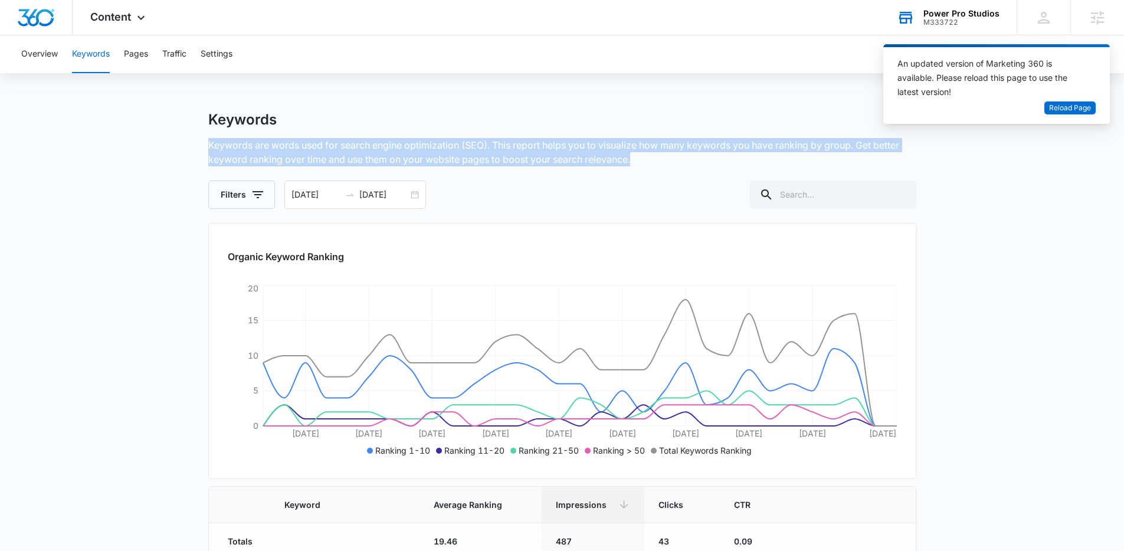
drag, startPoint x: 644, startPoint y: 162, endPoint x: 98, endPoint y: 132, distance: 547.0
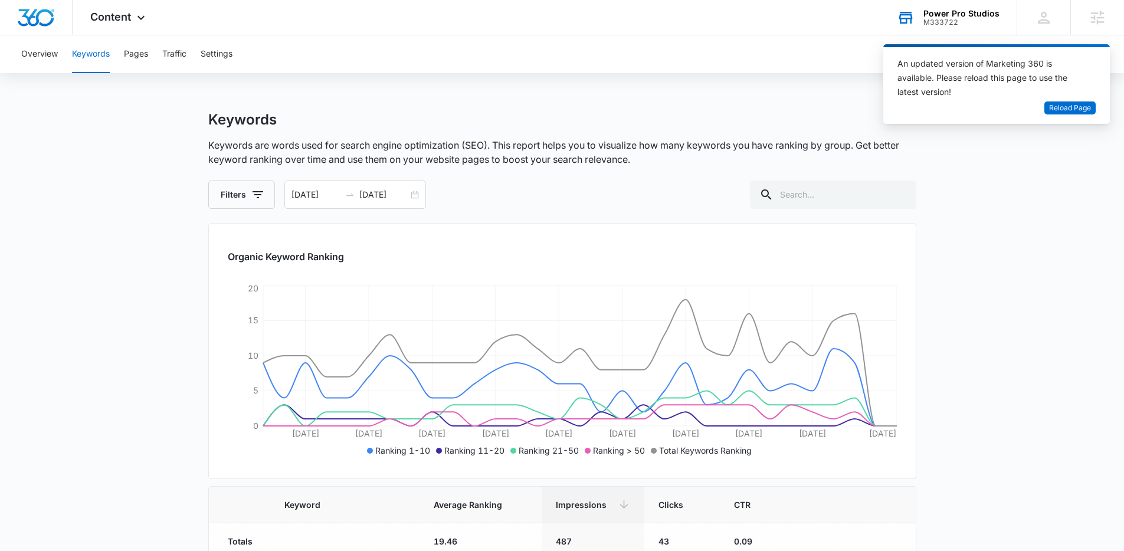
drag, startPoint x: 98, startPoint y: 132, endPoint x: 111, endPoint y: 132, distance: 13.0
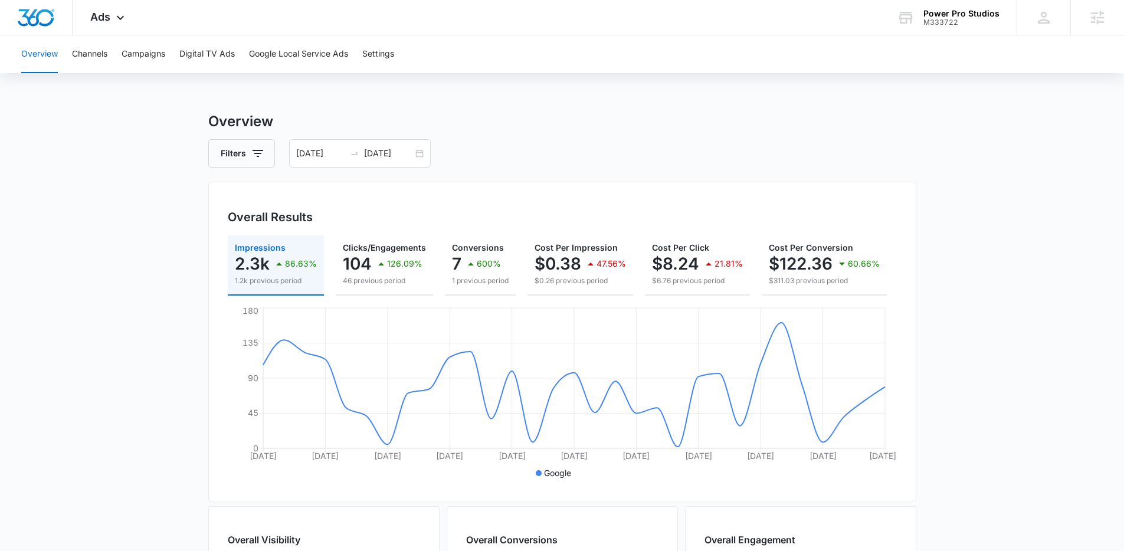
click at [416, 121] on h3 "Overview" at bounding box center [562, 121] width 708 height 21
click at [116, 20] on icon at bounding box center [120, 21] width 14 height 14
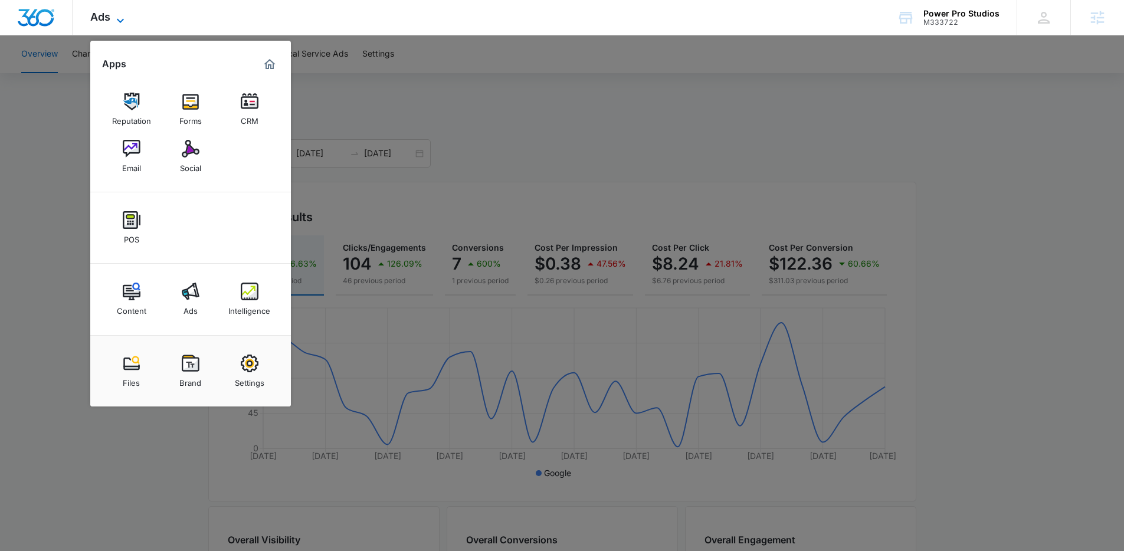
click at [116, 20] on icon at bounding box center [120, 21] width 14 height 14
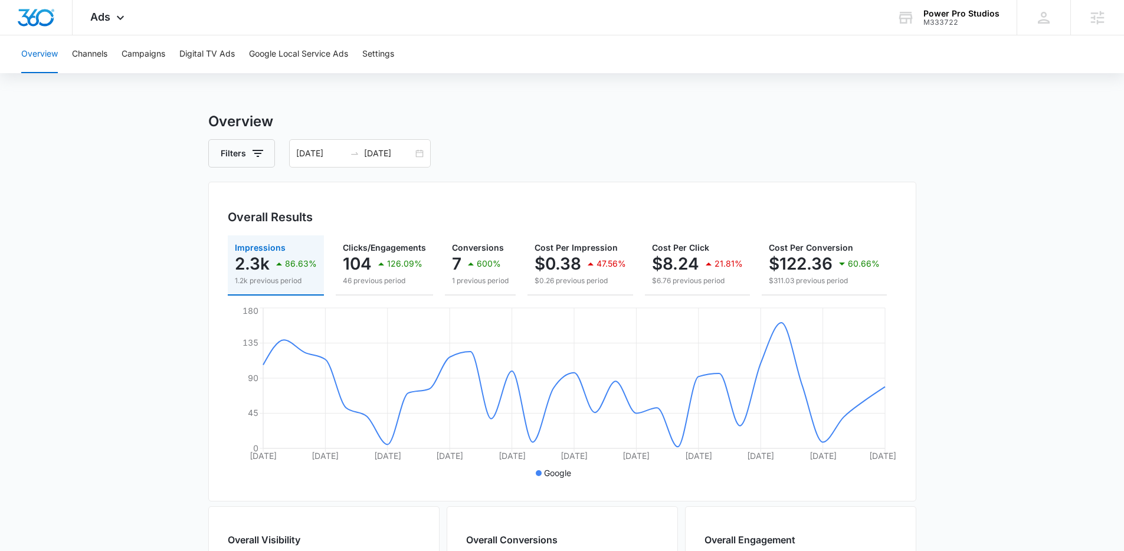
click at [962, 203] on main "Overview Filters 08/11/2025 09/10/2025 Overall Results Impressions 2.3k 86.63% …" at bounding box center [562, 534] width 1124 height 847
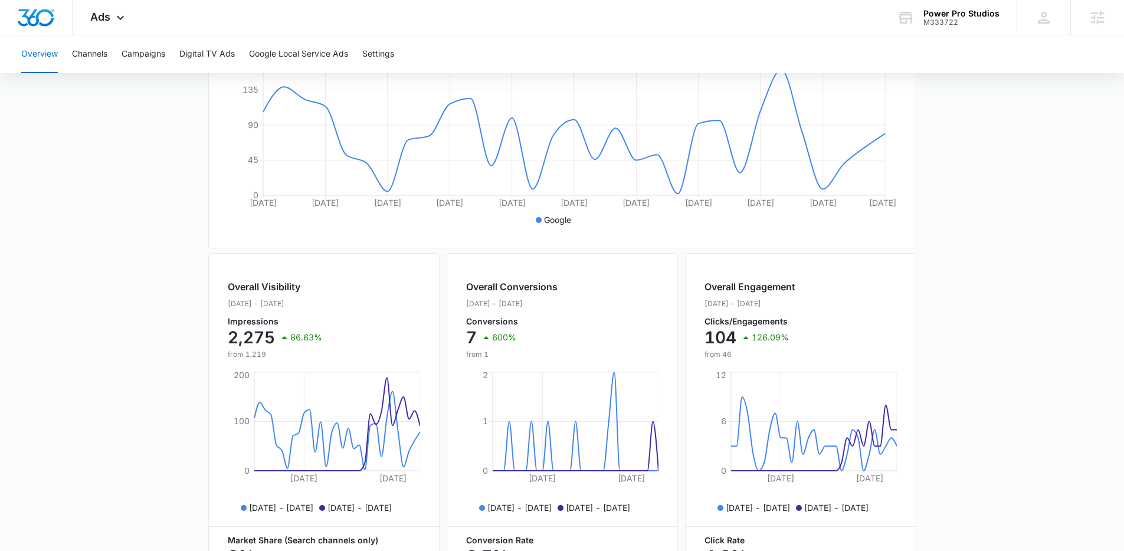
scroll to position [416, 0]
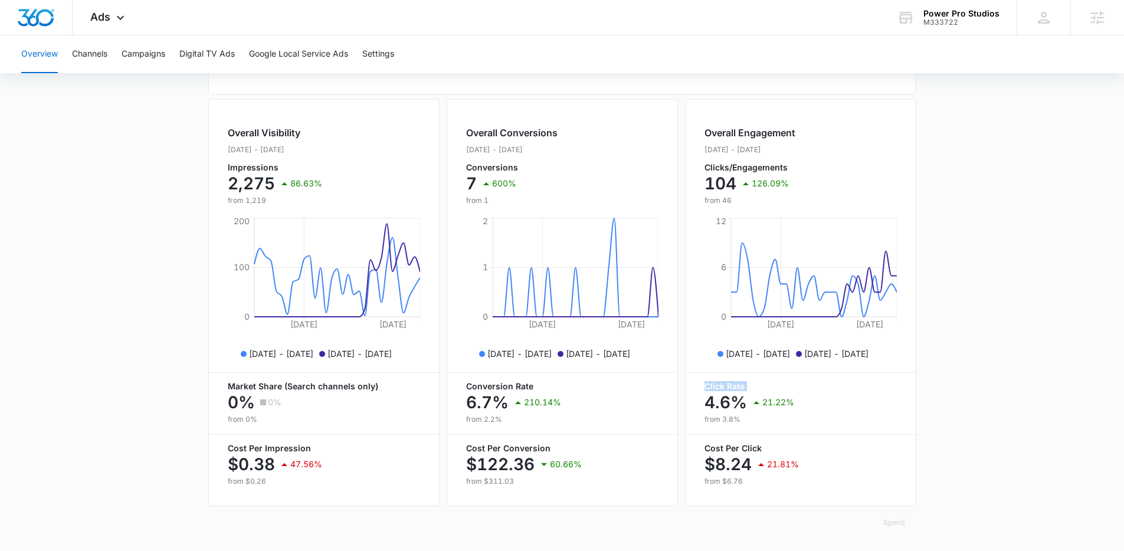
drag, startPoint x: 695, startPoint y: 392, endPoint x: 781, endPoint y: 429, distance: 93.2
click at [781, 429] on div "Overall Engagement Aug. 11 - Sep. 10, 2025 Clicks/Engagements 104 126.09% from …" at bounding box center [800, 302] width 231 height 407
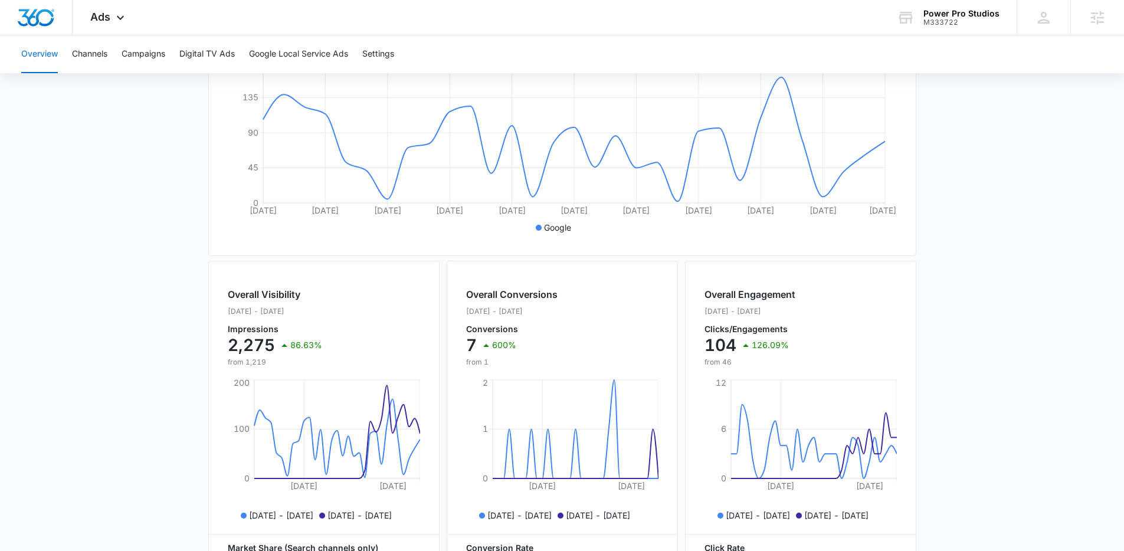
scroll to position [0, 0]
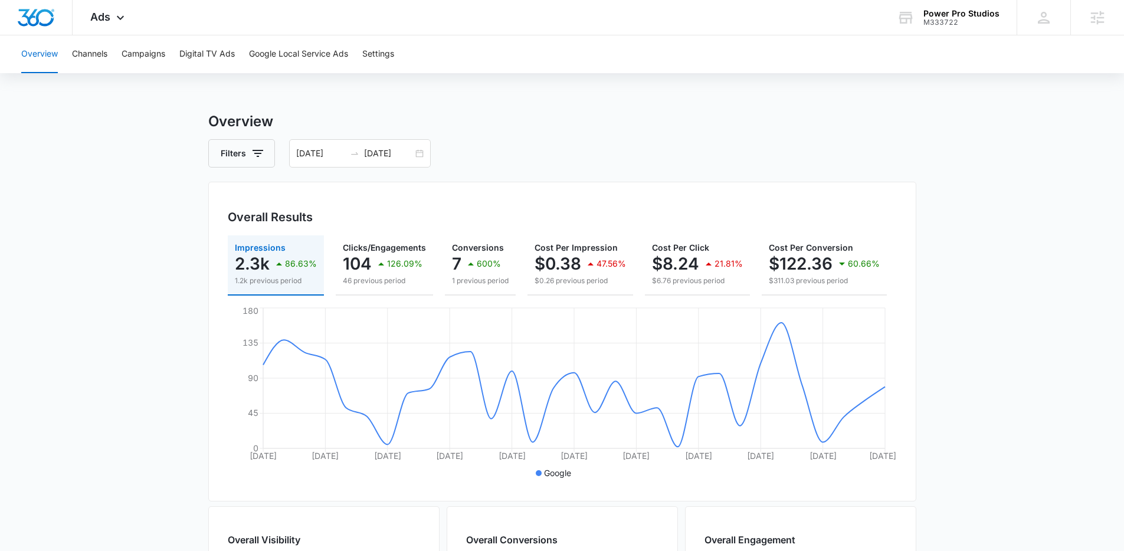
click at [653, 130] on h3 "Overview" at bounding box center [562, 121] width 708 height 21
click at [628, 133] on div "Overview Filters 08/11/2025 09/10/2025 Overall Results Impressions 2.3k 86.63% …" at bounding box center [562, 534] width 708 height 847
click at [628, 132] on h3 "Overview" at bounding box center [562, 121] width 708 height 21
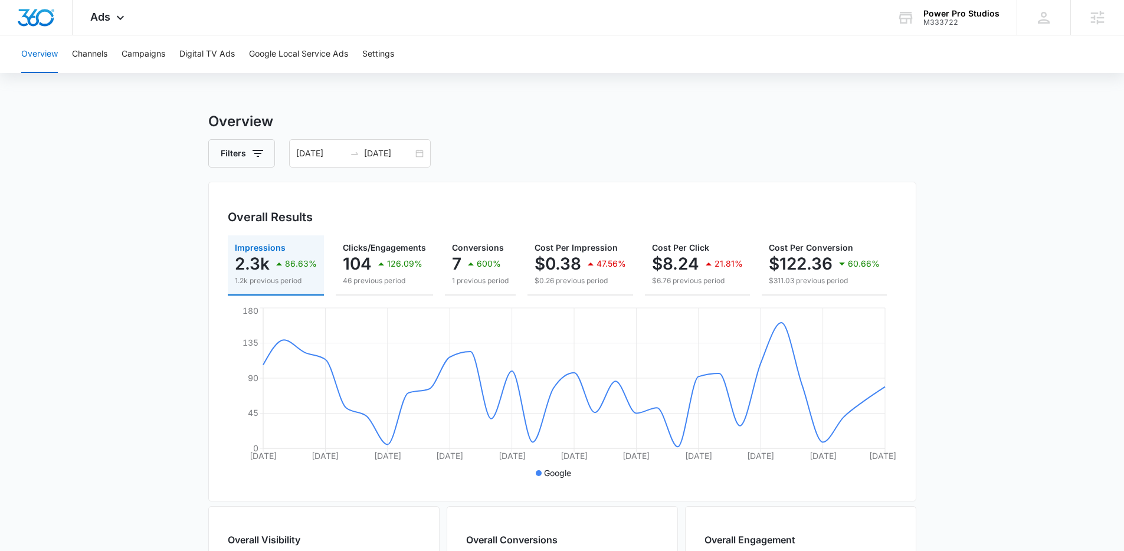
click at [628, 132] on h3 "Overview" at bounding box center [562, 121] width 708 height 21
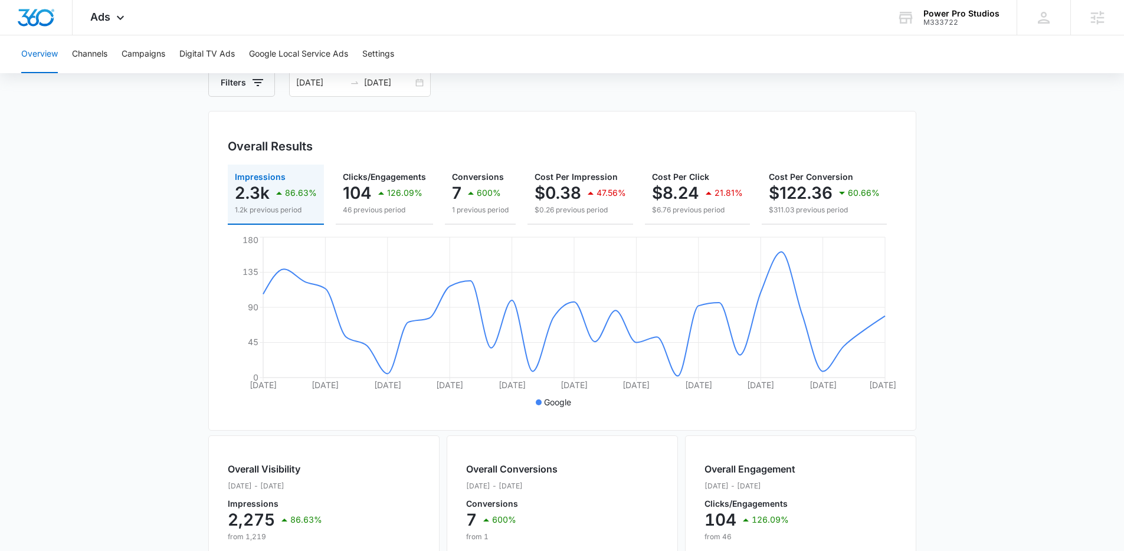
scroll to position [79, 0]
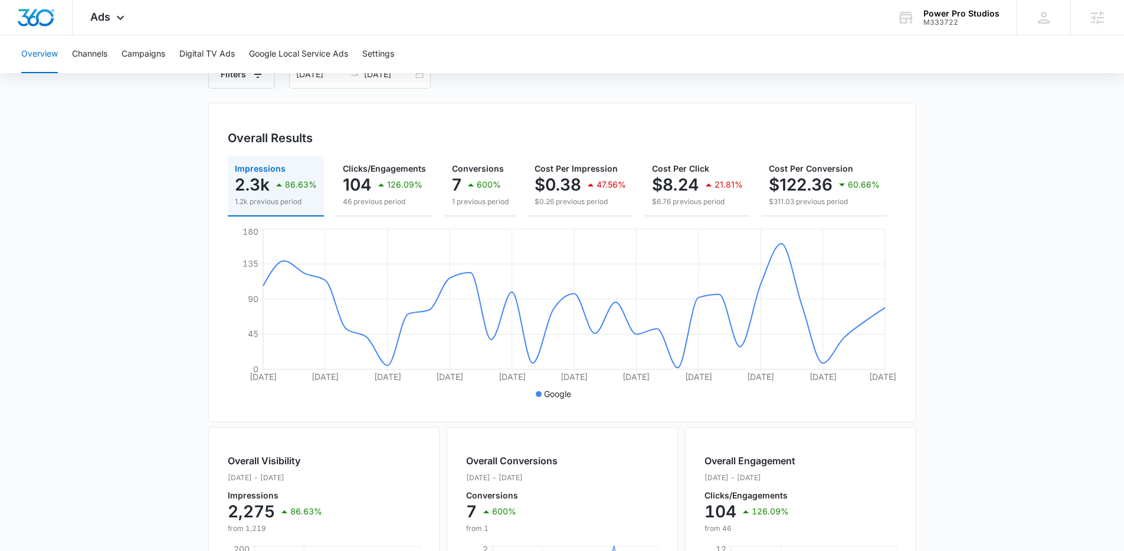
click at [487, 106] on div "Overall Results Impressions 2.3k 86.63% 1.2k previous period Clicks/Engagements…" at bounding box center [562, 263] width 708 height 320
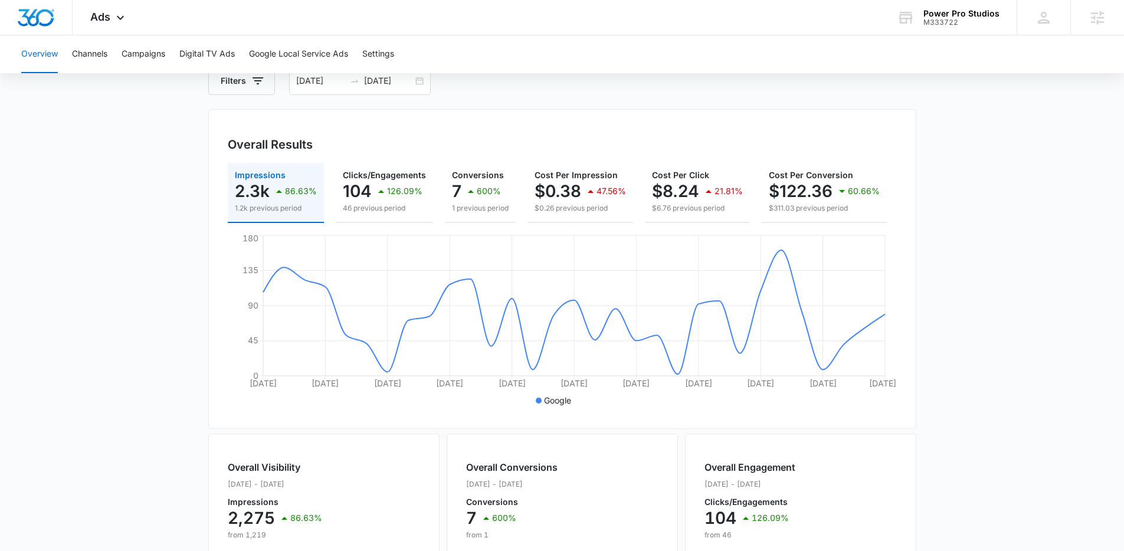
scroll to position [55, 0]
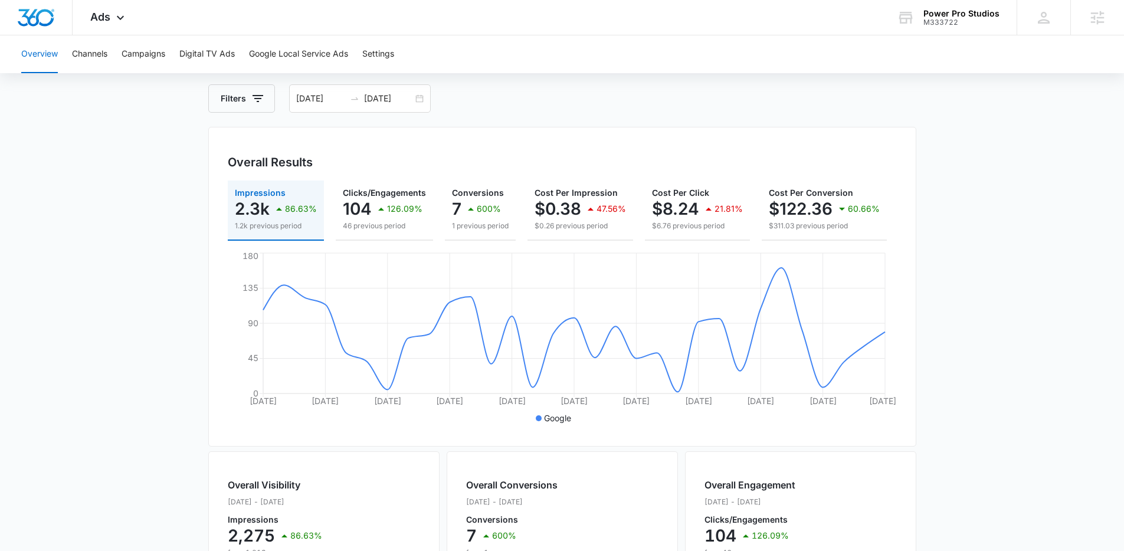
click at [38, 274] on main "Overview Filters 08/11/2025 09/10/2025 Overall Results Impressions 2.3k 86.63% …" at bounding box center [562, 479] width 1124 height 847
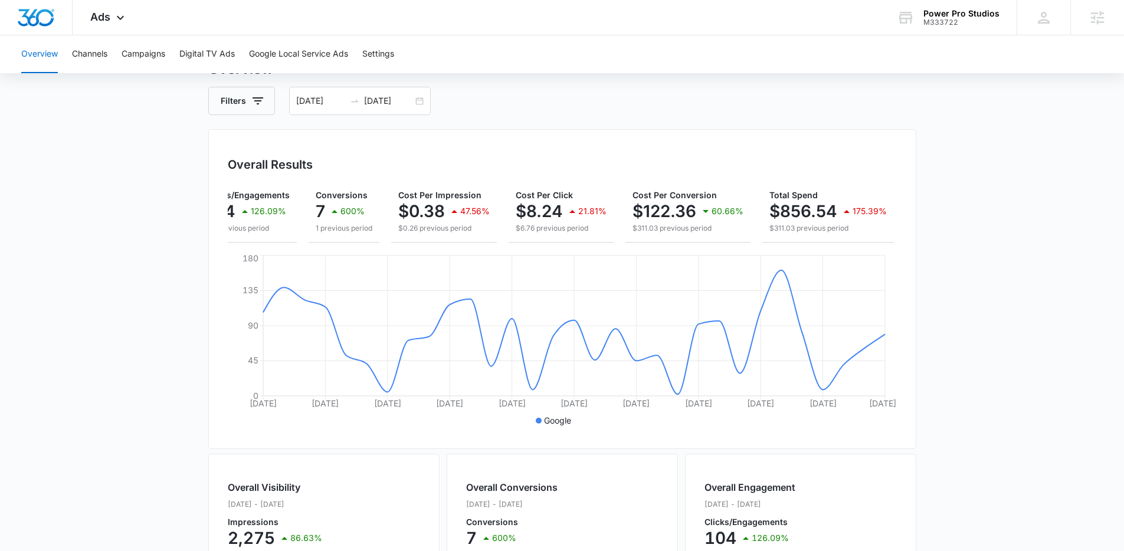
scroll to position [0, 0]
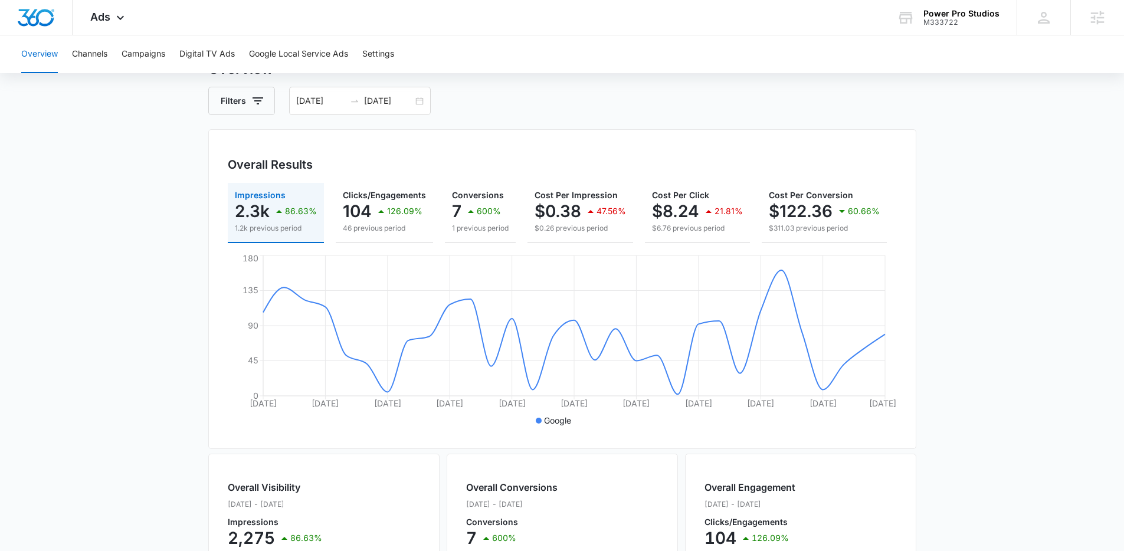
click at [63, 223] on main "Overview Filters 08/11/2025 09/10/2025 Overall Results Impressions 2.3k 86.63% …" at bounding box center [562, 481] width 1124 height 847
click at [82, 219] on main "Overview Filters 08/11/2025 09/10/2025 Overall Results Impressions 2.3k 86.63% …" at bounding box center [562, 481] width 1124 height 847
click at [692, 93] on div "Filters 08/11/2025 09/10/2025" at bounding box center [562, 101] width 708 height 28
click at [504, 176] on div "Overall Results Impressions 2.3k 86.63% 1.2k previous period Clicks/Engagements…" at bounding box center [562, 289] width 708 height 320
click at [291, 61] on button "Google Local Service Ads" at bounding box center [298, 54] width 99 height 38
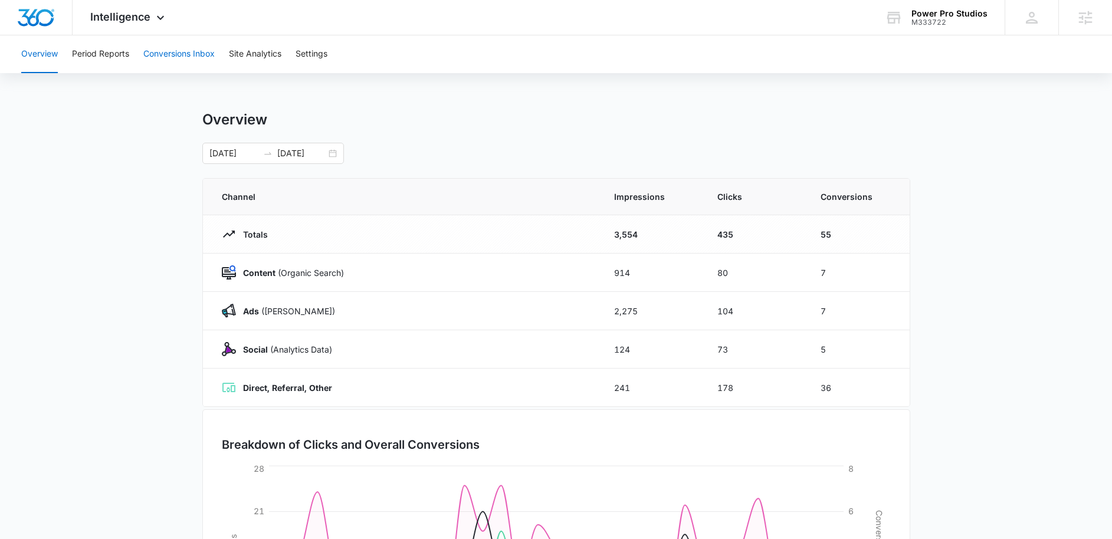
click at [188, 47] on button "Conversions Inbox" at bounding box center [178, 54] width 71 height 38
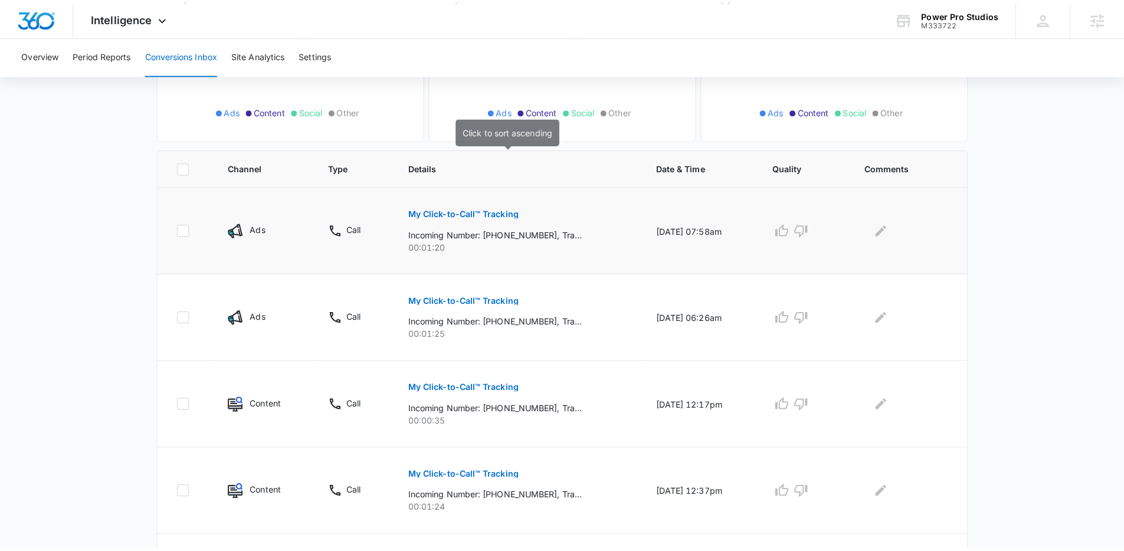
scroll to position [201, 0]
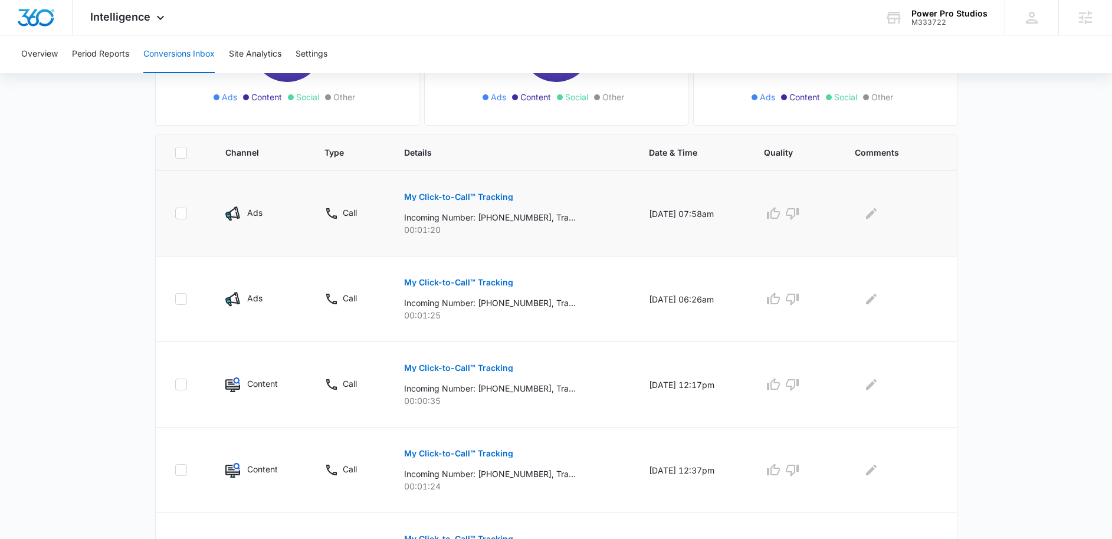
click at [445, 194] on p "My Click-to-Call™ Tracking" at bounding box center [458, 197] width 109 height 8
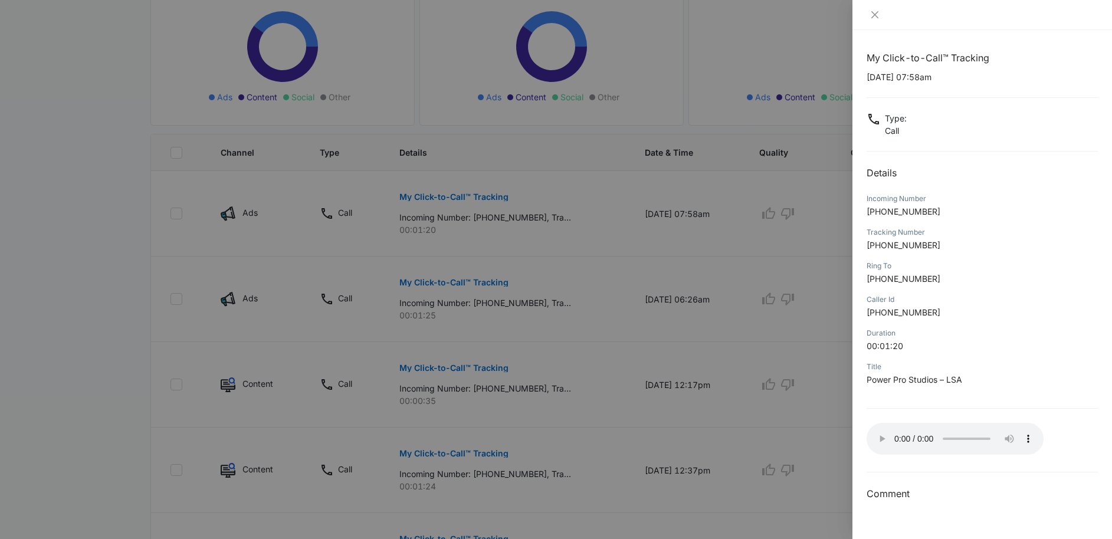
click at [950, 402] on div "My Click-to-Call™ Tracking 09/05/2025 at 07:58am Type : Call Details Incoming N…" at bounding box center [981, 276] width 231 height 451
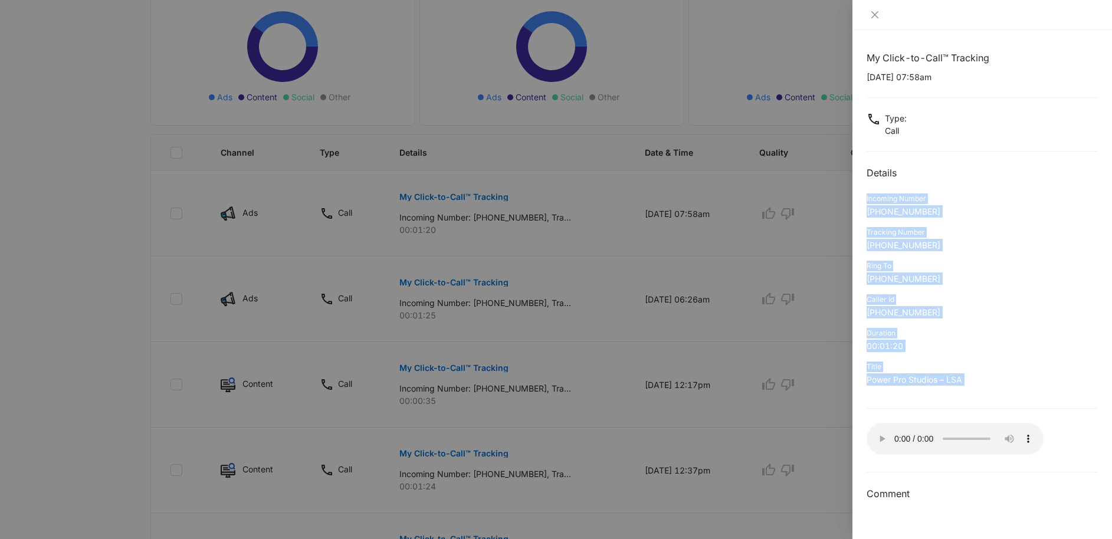
drag, startPoint x: 944, startPoint y: 400, endPoint x: 872, endPoint y: 192, distance: 219.7
click at [872, 192] on div "My Click-to-Call™ Tracking 09/05/2025 at 07:58am Type : Call Details Incoming N…" at bounding box center [981, 276] width 231 height 451
click at [872, 192] on div "Incoming Number +12165336122" at bounding box center [981, 209] width 231 height 34
drag, startPoint x: 868, startPoint y: 196, endPoint x: 995, endPoint y: 370, distance: 215.6
click at [995, 370] on div "My Click-to-Call™ Tracking 09/05/2025 at 07:58am Type : Call Details Incoming N…" at bounding box center [981, 276] width 231 height 451
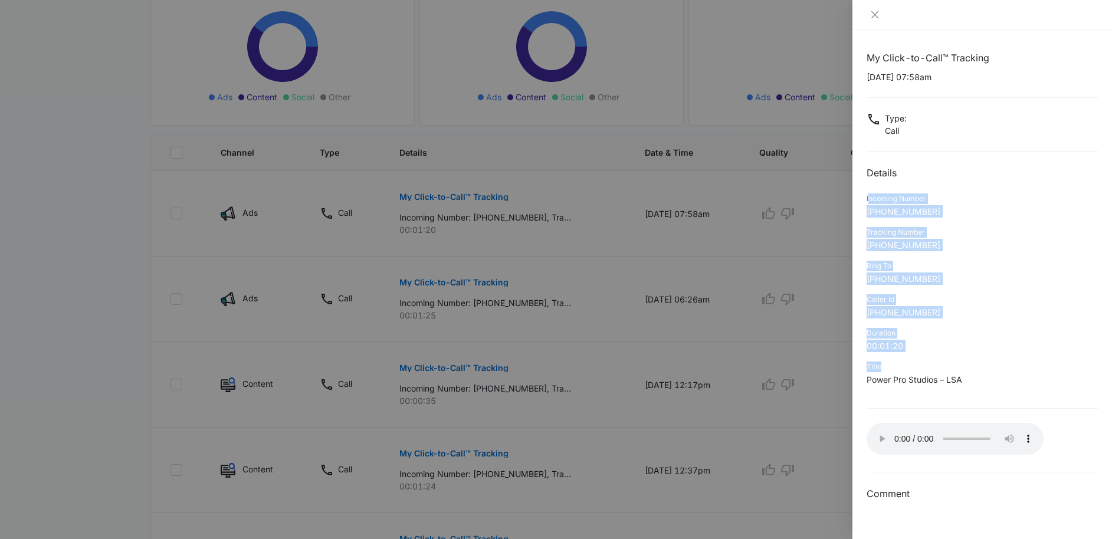
click at [995, 370] on div "Title" at bounding box center [981, 367] width 231 height 11
drag, startPoint x: 991, startPoint y: 379, endPoint x: 869, endPoint y: 183, distance: 230.7
click at [869, 183] on div "My Click-to-Call™ Tracking 09/05/2025 at 07:58am Type : Call Details Incoming N…" at bounding box center [981, 276] width 231 height 451
drag, startPoint x: 888, startPoint y: 209, endPoint x: 1018, endPoint y: 388, distance: 220.8
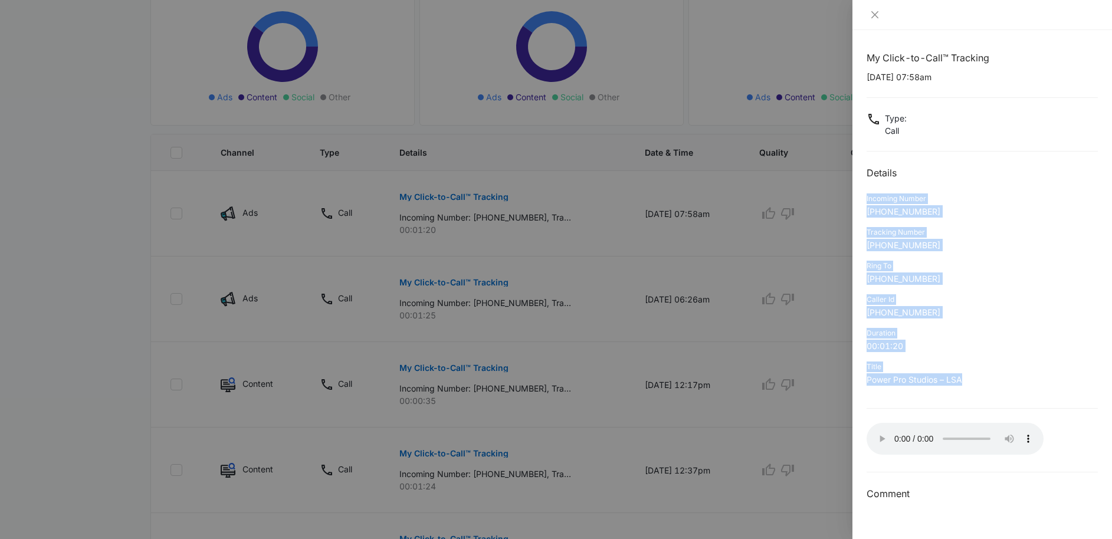
click at [1018, 388] on div "My Click-to-Call™ Tracking 09/05/2025 at 07:58am Type : Call Details Incoming N…" at bounding box center [981, 276] width 231 height 451
click at [1018, 388] on div "Title Power Pro Studios – LSA" at bounding box center [981, 377] width 231 height 34
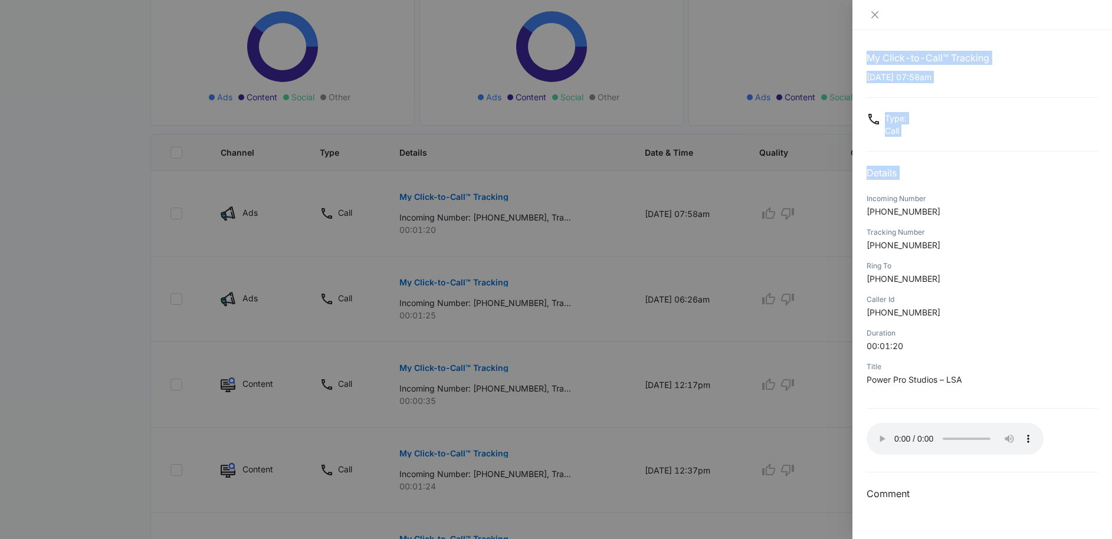
drag, startPoint x: 720, startPoint y: 251, endPoint x: 1006, endPoint y: 188, distance: 293.4
click at [1006, 188] on div "My Click-to-Call™ Tracking 09/05/2025 at 07:58am Type : Call Details Incoming N…" at bounding box center [556, 269] width 1112 height 539
click at [1006, 188] on div "My Click-to-Call™ Tracking 09/05/2025 at 07:58am Type : Call Details Incoming N…" at bounding box center [981, 276] width 231 height 451
drag, startPoint x: 926, startPoint y: 248, endPoint x: 843, endPoint y: 238, distance: 83.7
click at [843, 238] on div "My Click-to-Call™ Tracking 09/05/2025 at 07:58am Type : Call Details Incoming N…" at bounding box center [556, 269] width 1112 height 539
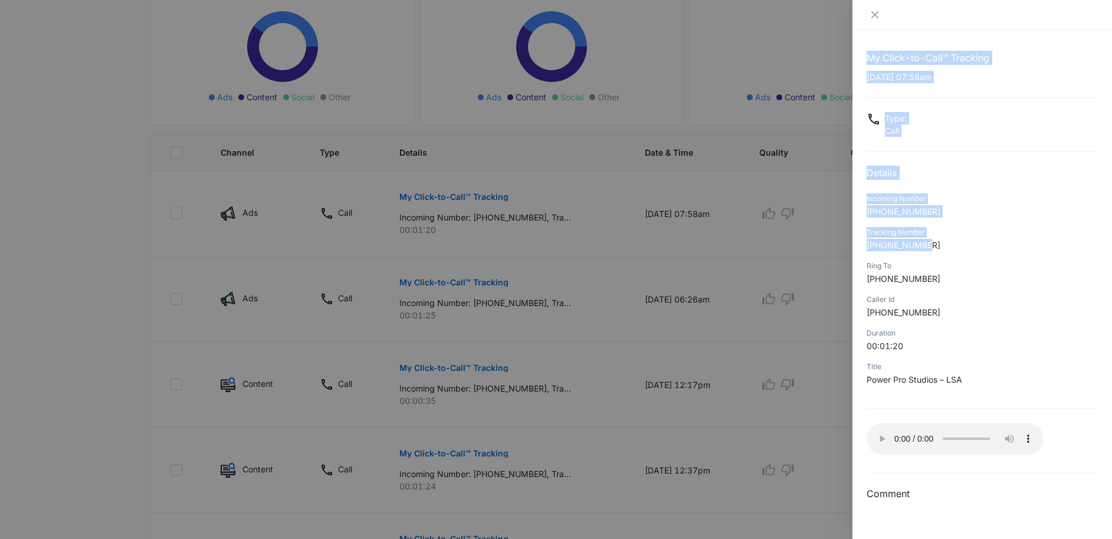
click at [908, 245] on span "+17204663101" at bounding box center [903, 245] width 74 height 10
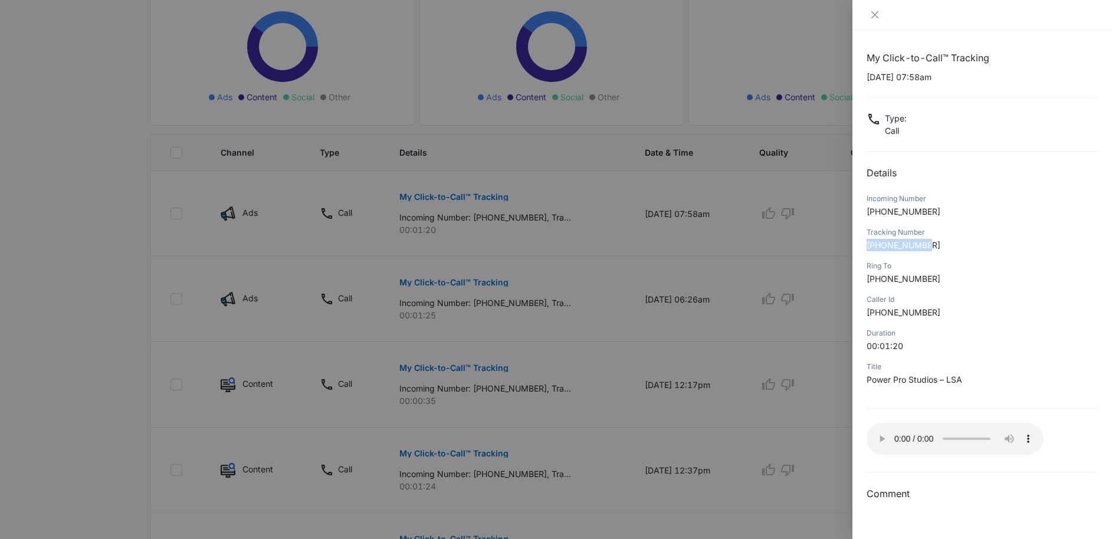
drag, startPoint x: 868, startPoint y: 242, endPoint x: 931, endPoint y: 245, distance: 63.2
click at [931, 245] on p "+17204663101" at bounding box center [981, 245] width 231 height 12
drag, startPoint x: 931, startPoint y: 245, endPoint x: 875, endPoint y: 231, distance: 58.5
click at [875, 231] on div "Tracking Number +17204663101" at bounding box center [981, 243] width 231 height 34
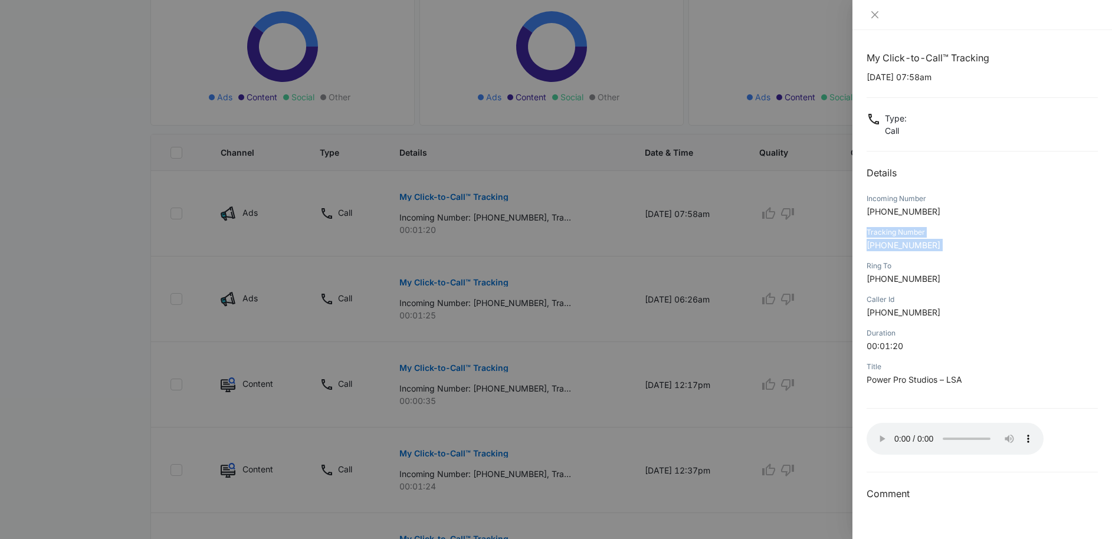
click at [875, 231] on div "Tracking Number" at bounding box center [981, 232] width 231 height 11
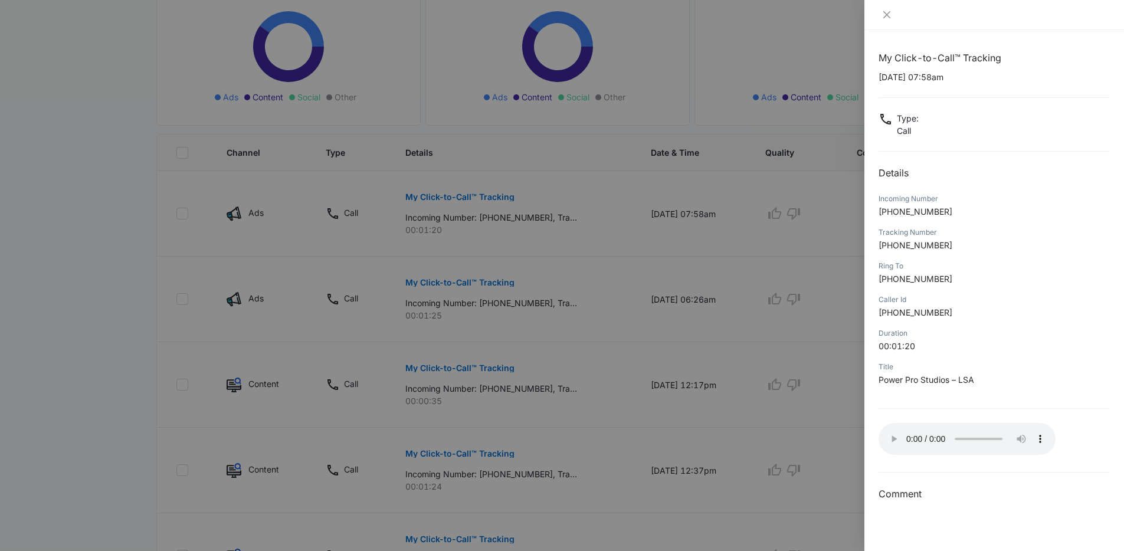
drag, startPoint x: 416, startPoint y: 45, endPoint x: 371, endPoint y: 42, distance: 44.9
click at [416, 45] on div at bounding box center [562, 275] width 1124 height 551
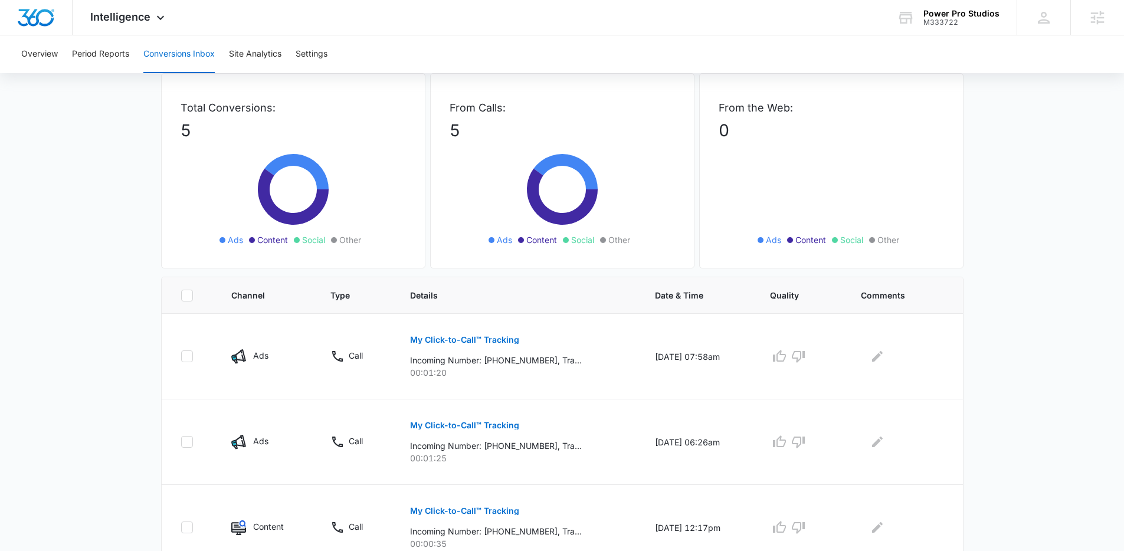
scroll to position [0, 0]
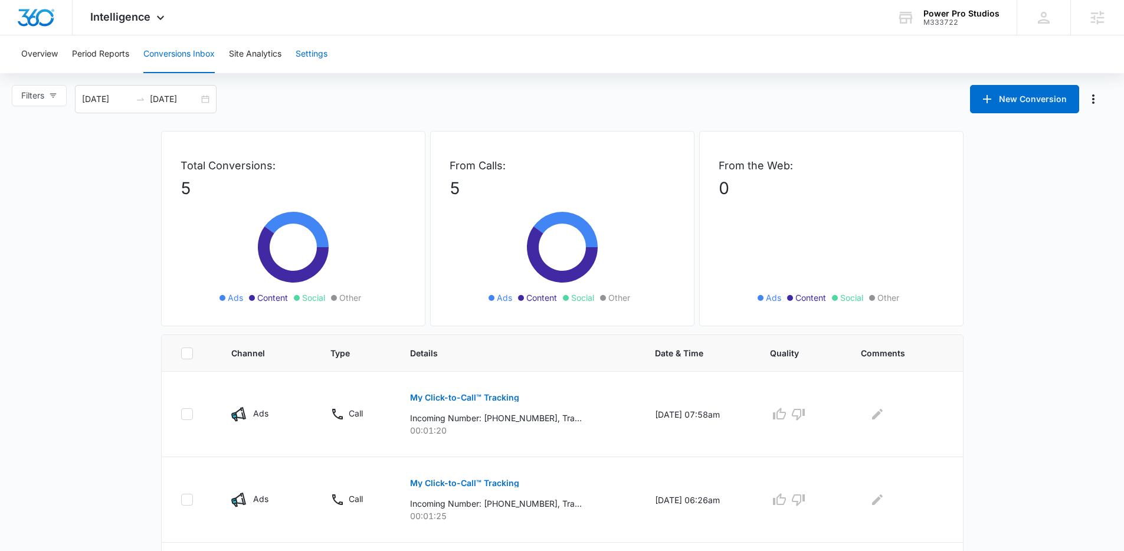
click at [313, 56] on button "Settings" at bounding box center [311, 54] width 32 height 38
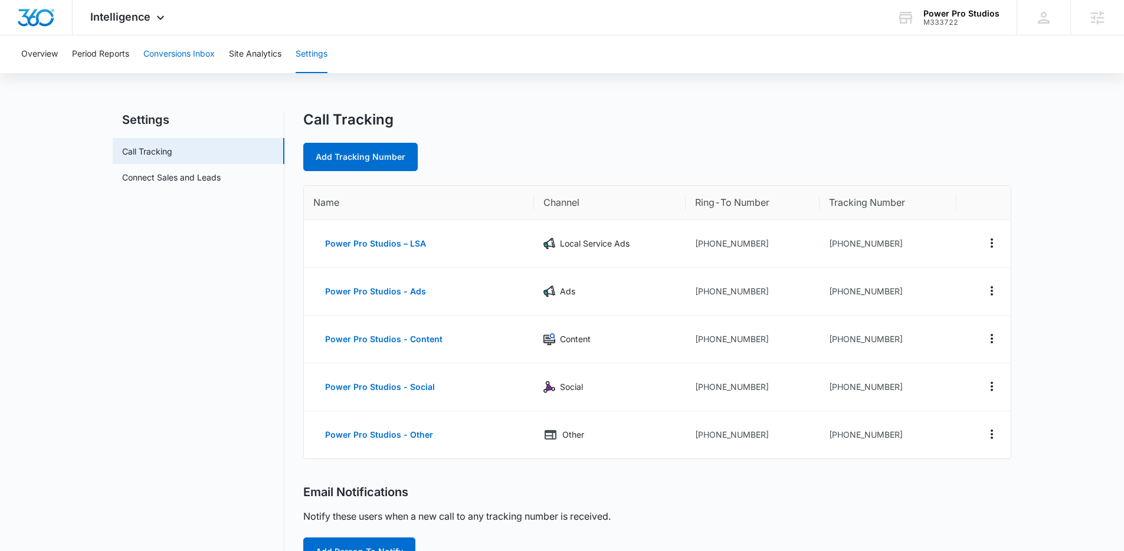
click at [168, 64] on button "Conversions Inbox" at bounding box center [178, 54] width 71 height 38
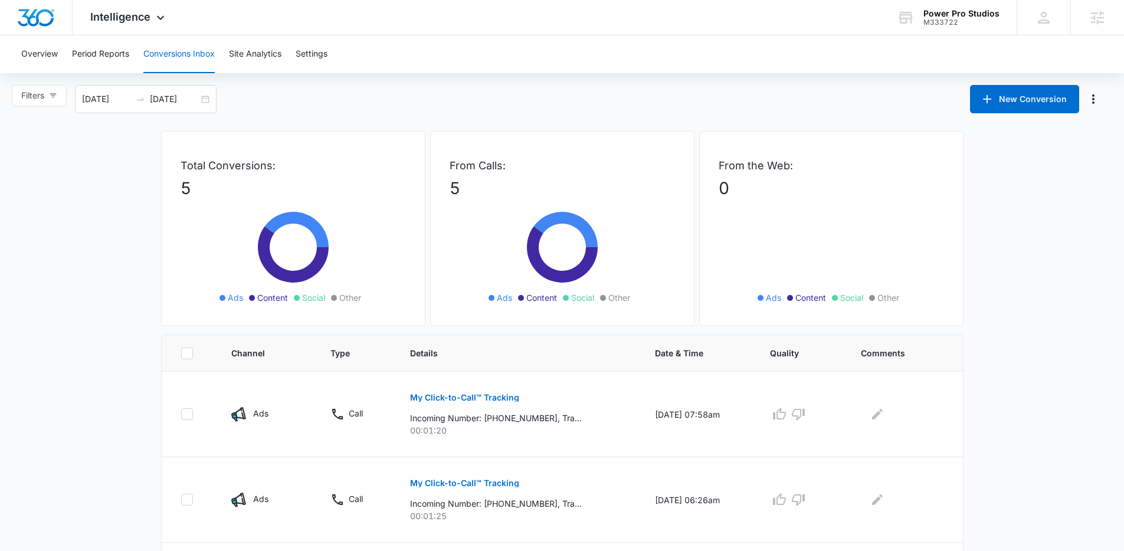
click at [408, 94] on div "Filters 08/12/2025 09/11/2025 New Conversion" at bounding box center [562, 99] width 1124 height 28
drag, startPoint x: 320, startPoint y: 101, endPoint x: 14, endPoint y: 80, distance: 306.8
click at [14, 80] on div "Overview Period Reports Conversions Inbox Site Analytics Settings Filters 08/12…" at bounding box center [562, 430] width 1124 height 790
drag, startPoint x: 14, startPoint y: 80, endPoint x: 255, endPoint y: 93, distance: 241.6
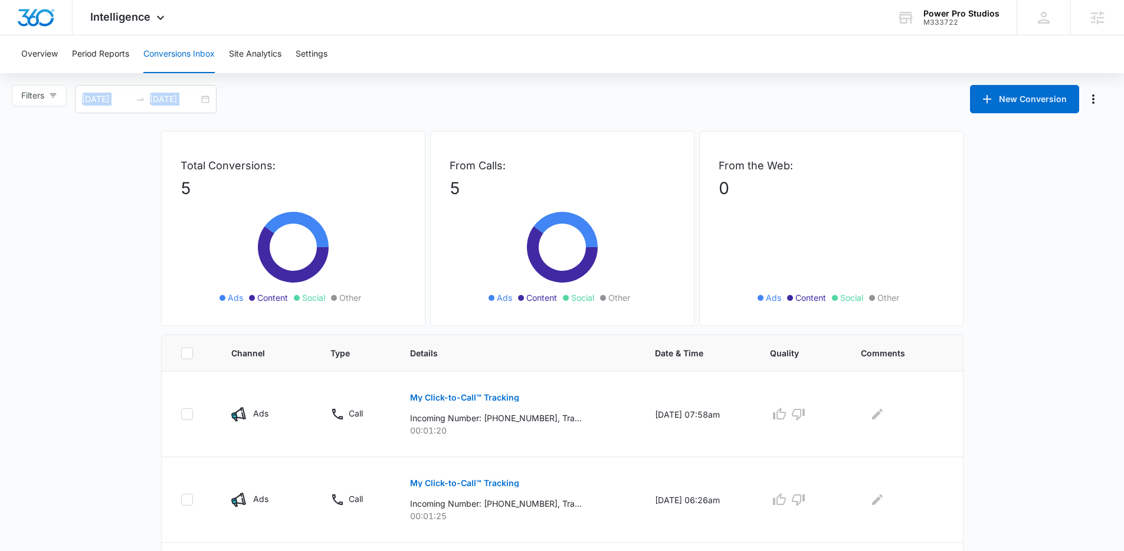
click at [255, 93] on div "Overview Period Reports Conversions Inbox Site Analytics Settings Filters 08/12…" at bounding box center [562, 430] width 1124 height 790
click at [255, 93] on div "Filters 08/12/2025 09/11/2025 New Conversion" at bounding box center [562, 99] width 1124 height 28
drag, startPoint x: 213, startPoint y: 97, endPoint x: 25, endPoint y: 71, distance: 190.4
click at [25, 71] on div "Overview Period Reports Conversions Inbox Site Analytics Settings Filters 08/12…" at bounding box center [562, 430] width 1124 height 790
click at [25, 71] on button "Overview" at bounding box center [39, 54] width 37 height 38
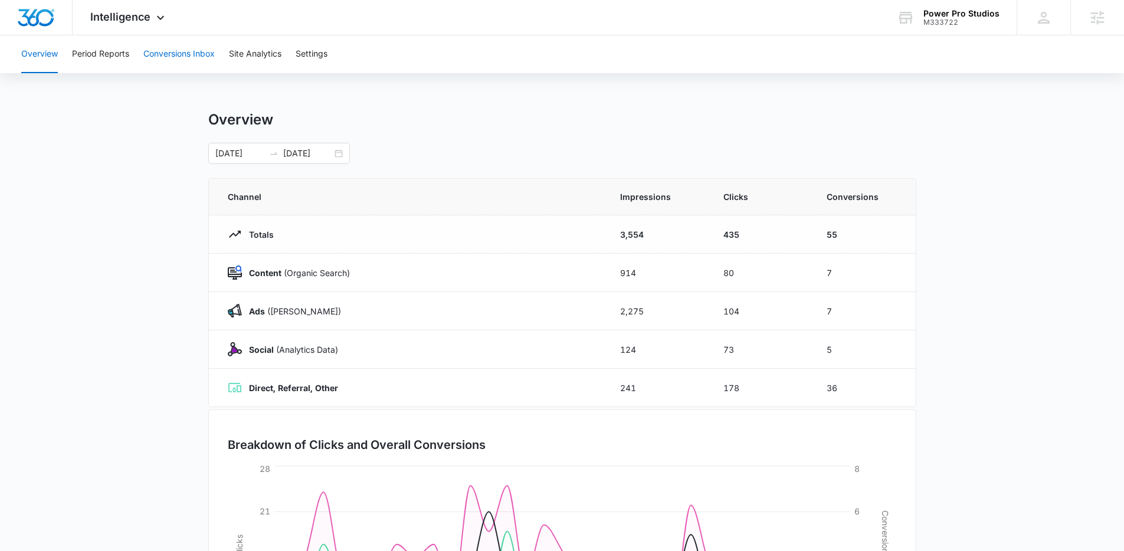
click at [173, 53] on button "Conversions Inbox" at bounding box center [178, 54] width 71 height 38
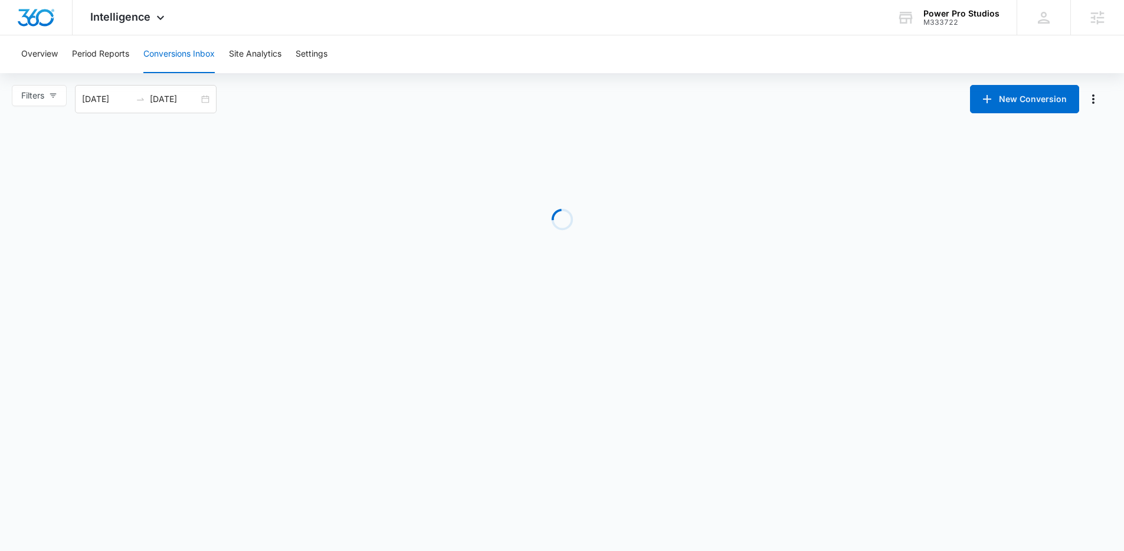
click at [324, 104] on div "Filters 08/12/2025 09/11/2025 New Conversion" at bounding box center [562, 99] width 1124 height 28
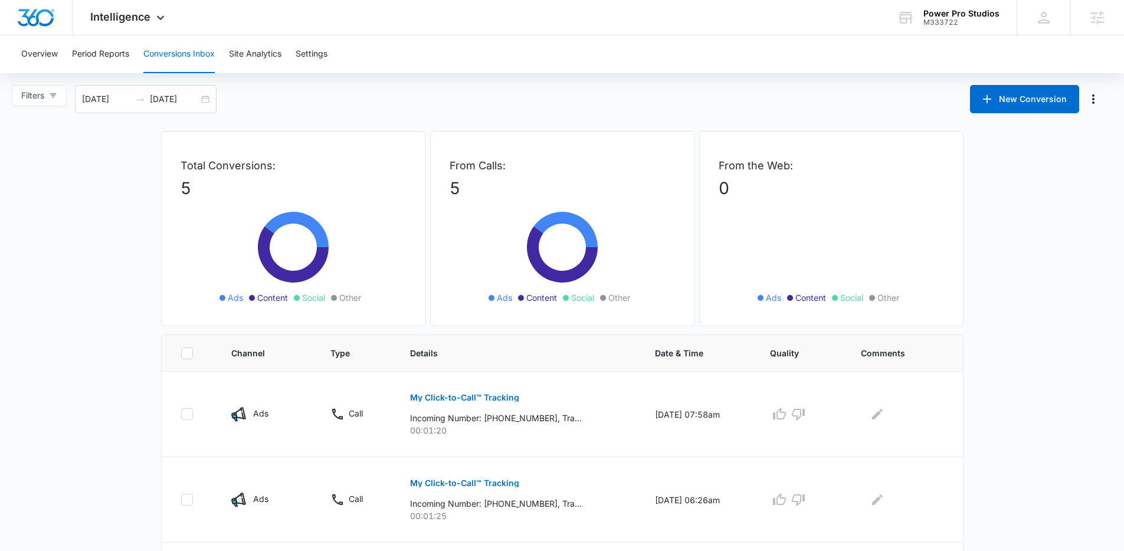
click at [523, 111] on div "Filters 08/12/2025 09/11/2025 New Conversion" at bounding box center [562, 99] width 1124 height 28
drag, startPoint x: 437, startPoint y: 122, endPoint x: 693, endPoint y: 331, distance: 330.3
click at [693, 331] on main "Filters 08/12/2025 09/11/2025 New Conversion Total Conversions: 5 Ads Content S…" at bounding box center [562, 455] width 1124 height 741
click at [693, 331] on div "Total Conversions: 5 Ads Content Social Other From Calls: 5 Ads Content Social …" at bounding box center [562, 232] width 802 height 203
drag, startPoint x: 640, startPoint y: 300, endPoint x: 150, endPoint y: 144, distance: 513.7
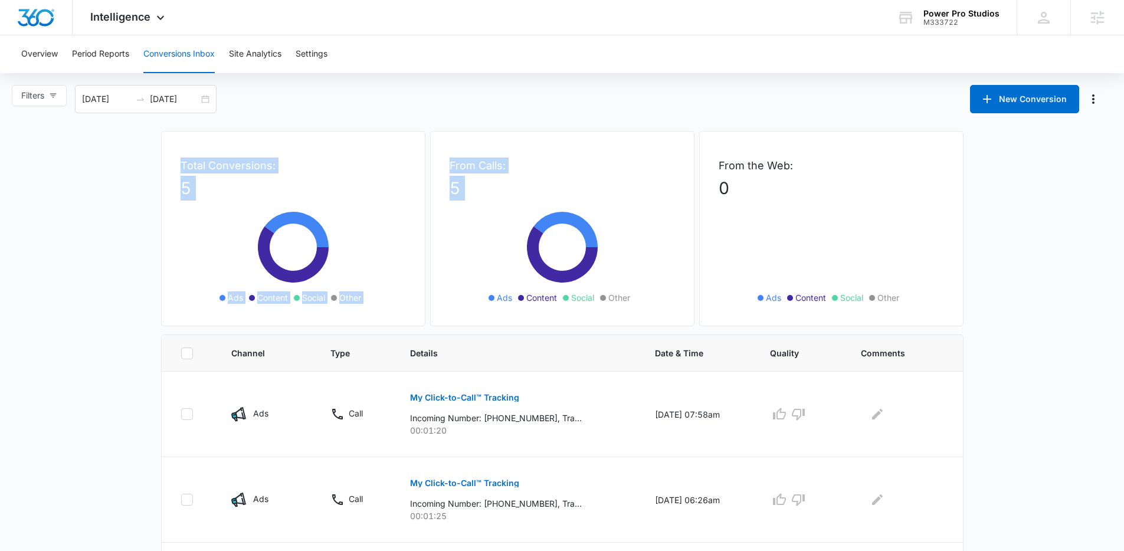
click at [150, 144] on div "Total Conversions: 5 Ads Content Social Other From Calls: 5 Ads Content Social …" at bounding box center [562, 478] width 826 height 695
drag, startPoint x: 150, startPoint y: 144, endPoint x: 911, endPoint y: 300, distance: 776.7
click at [911, 300] on div "Total Conversions: 5 Ads Content Social Other From Calls: 5 Ads Content Social …" at bounding box center [562, 478] width 826 height 695
click at [911, 300] on ul "Ads Content Social Other" at bounding box center [830, 297] width 171 height 13
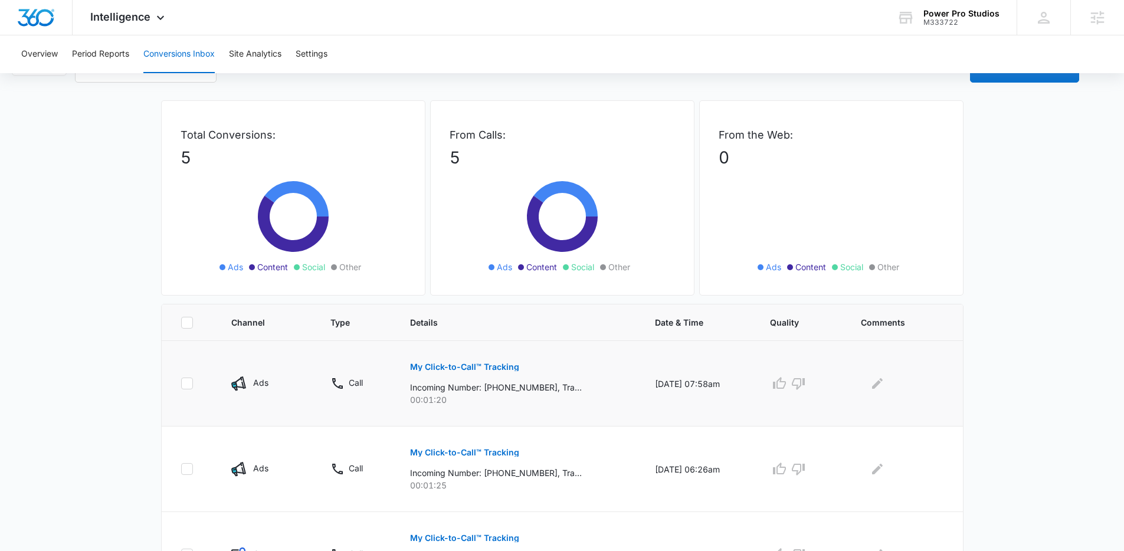
scroll to position [102, 0]
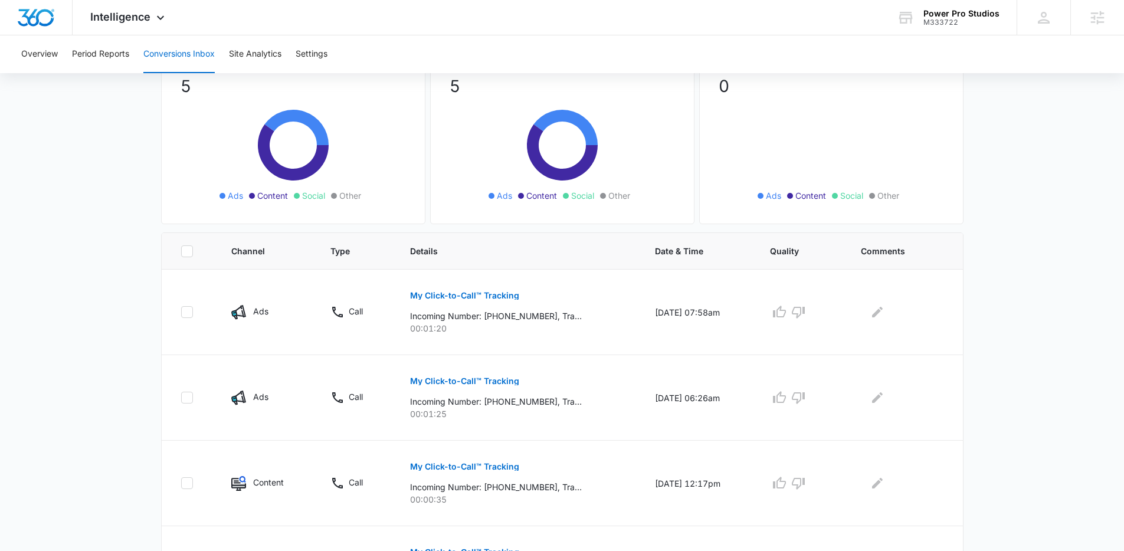
click at [91, 273] on main "Filters 08/12/2025 09/11/2025 New Conversion Total Conversions: 5 Ads Content S…" at bounding box center [562, 353] width 1124 height 741
click at [90, 273] on main "Filters 08/12/2025 09/11/2025 New Conversion Total Conversions: 5 Ads Content S…" at bounding box center [562, 353] width 1124 height 741
click at [123, 236] on main "Filters 08/12/2025 09/11/2025 New Conversion Total Conversions: 5 Ads Content S…" at bounding box center [562, 353] width 1124 height 741
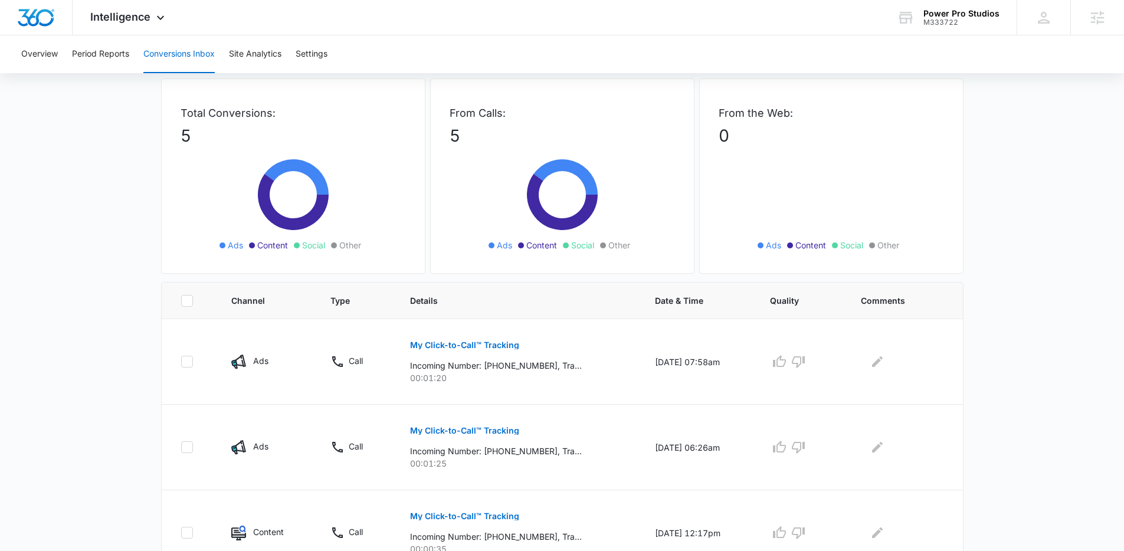
scroll to position [0, 0]
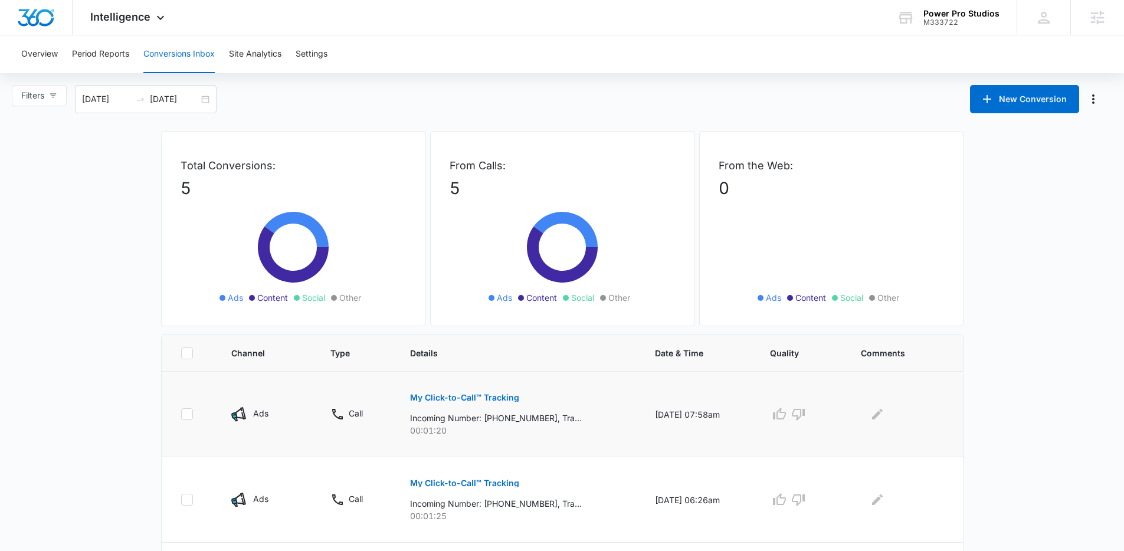
click at [567, 390] on div "My Click-to-Call™ Tracking Incoming Number: +12165336122, Tracking Number: +172…" at bounding box center [518, 409] width 216 height 53
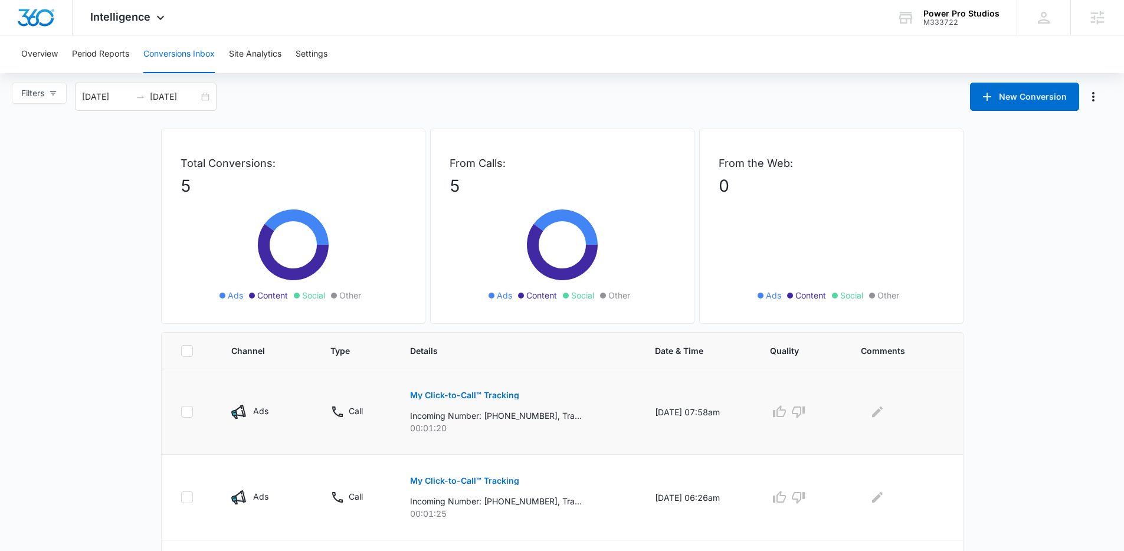
click at [588, 399] on div "My Click-to-Call™ Tracking Incoming Number: +12165336122, Tracking Number: +172…" at bounding box center [518, 407] width 216 height 53
drag, startPoint x: 543, startPoint y: 415, endPoint x: 370, endPoint y: 387, distance: 175.1
click at [370, 387] on tr "Ads Call My Click-to-Call™ Tracking Incoming Number: +12165336122, Tracking Num…" at bounding box center [562, 412] width 801 height 86
click at [370, 387] on td "Call" at bounding box center [356, 412] width 80 height 86
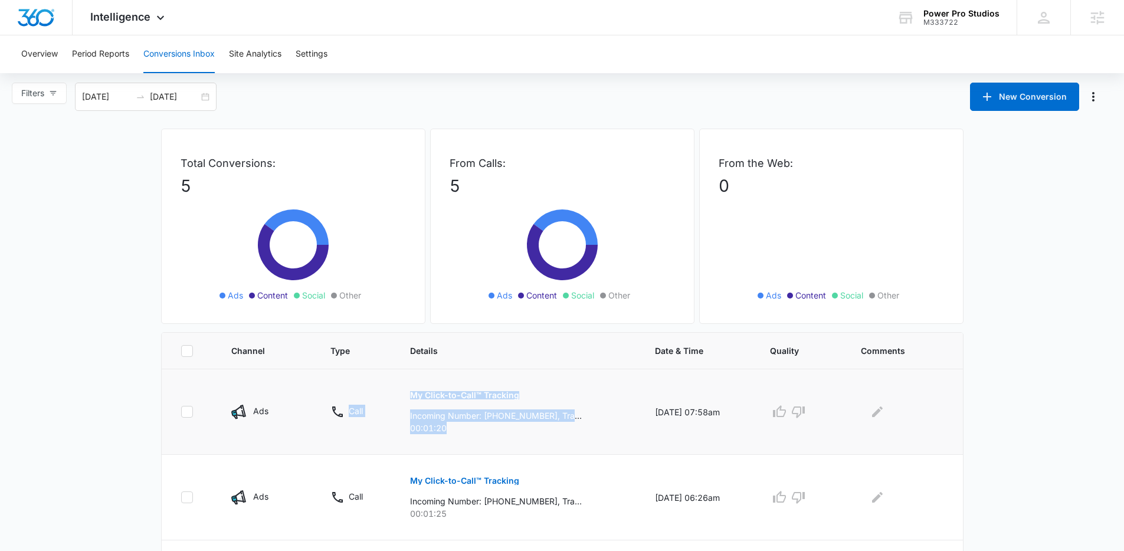
drag, startPoint x: 370, startPoint y: 387, endPoint x: 471, endPoint y: 432, distance: 110.1
click at [471, 432] on tr "Ads Call My Click-to-Call™ Tracking Incoming Number: +12165336122, Tracking Num…" at bounding box center [562, 412] width 801 height 86
click at [471, 432] on p "00:01:20" at bounding box center [518, 428] width 216 height 12
drag, startPoint x: 471, startPoint y: 432, endPoint x: 200, endPoint y: 379, distance: 275.9
click at [200, 379] on tr "Ads Call My Click-to-Call™ Tracking Incoming Number: +12165336122, Tracking Num…" at bounding box center [562, 412] width 801 height 86
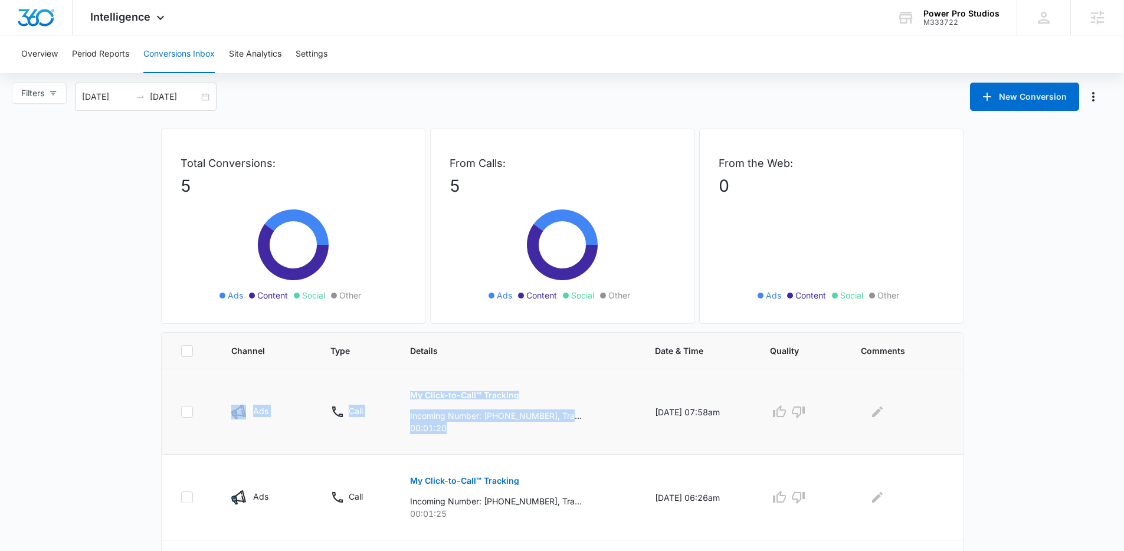
click at [200, 379] on td at bounding box center [189, 412] width 55 height 86
drag, startPoint x: 200, startPoint y: 379, endPoint x: 550, endPoint y: 433, distance: 353.8
click at [549, 433] on tr "Ads Call My Click-to-Call™ Tracking Incoming Number: +12165336122, Tracking Num…" at bounding box center [562, 412] width 801 height 86
click at [550, 433] on p "00:01:20" at bounding box center [518, 428] width 216 height 12
drag, startPoint x: 550, startPoint y: 433, endPoint x: 221, endPoint y: 370, distance: 334.4
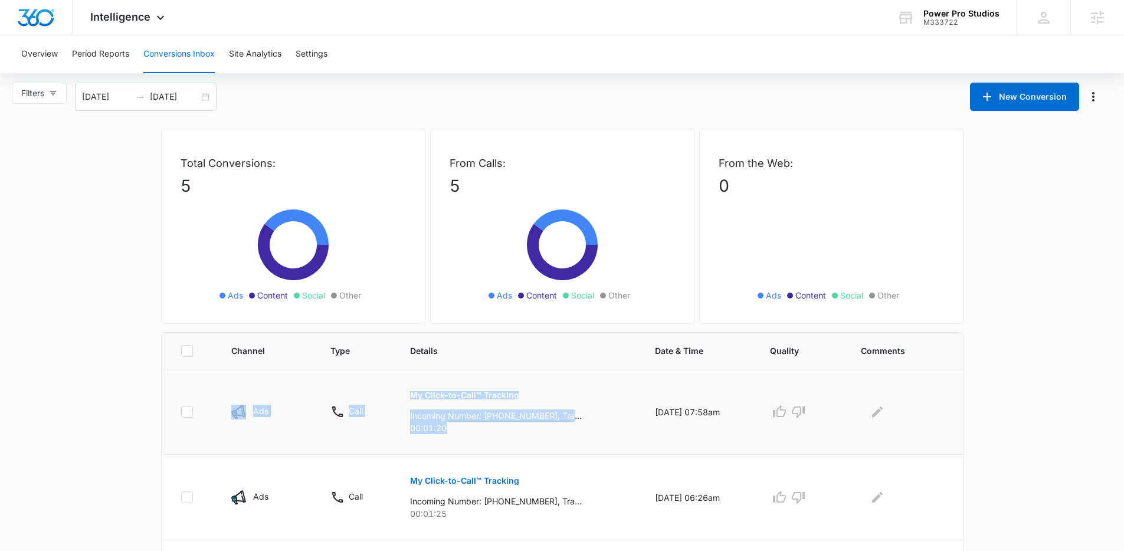
click at [221, 370] on tr "Ads Call My Click-to-Call™ Tracking Incoming Number: +12165336122, Tracking Num…" at bounding box center [562, 412] width 801 height 86
click at [221, 370] on td "Ads" at bounding box center [266, 412] width 99 height 86
drag, startPoint x: 221, startPoint y: 370, endPoint x: 546, endPoint y: 429, distance: 329.6
click at [546, 429] on tr "Ads Call My Click-to-Call™ Tracking Incoming Number: +12165336122, Tracking Num…" at bounding box center [562, 412] width 801 height 86
click at [546, 429] on p "00:01:20" at bounding box center [518, 428] width 216 height 12
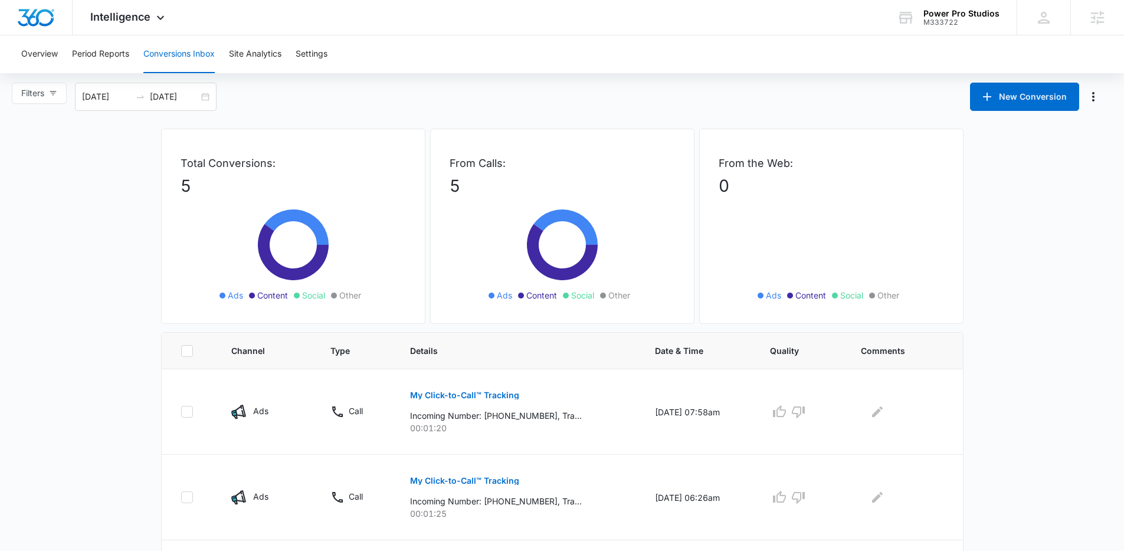
click at [443, 73] on div "Overview Period Reports Conversions Inbox Site Analytics Settings" at bounding box center [561, 54] width 1095 height 38
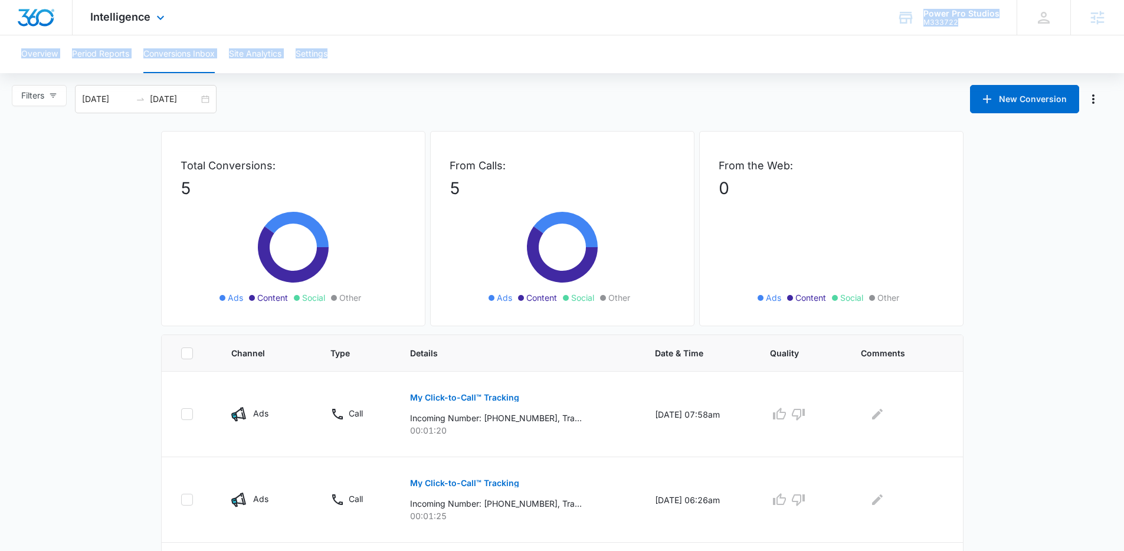
drag, startPoint x: 410, startPoint y: 59, endPoint x: 239, endPoint y: 9, distance: 178.2
click at [239, 9] on div "Intelligence Apps Reputation Forms CRM Email Social POS Content Ads Intelligenc…" at bounding box center [562, 413] width 1124 height 826
click at [239, 9] on div "Intelligence Apps Reputation Forms CRM Email Social POS Content Ads Intelligenc…" at bounding box center [562, 17] width 1124 height 35
drag, startPoint x: 239, startPoint y: 9, endPoint x: 414, endPoint y: 68, distance: 184.3
click at [414, 68] on div "Intelligence Apps Reputation Forms CRM Email Social POS Content Ads Intelligenc…" at bounding box center [562, 413] width 1124 height 826
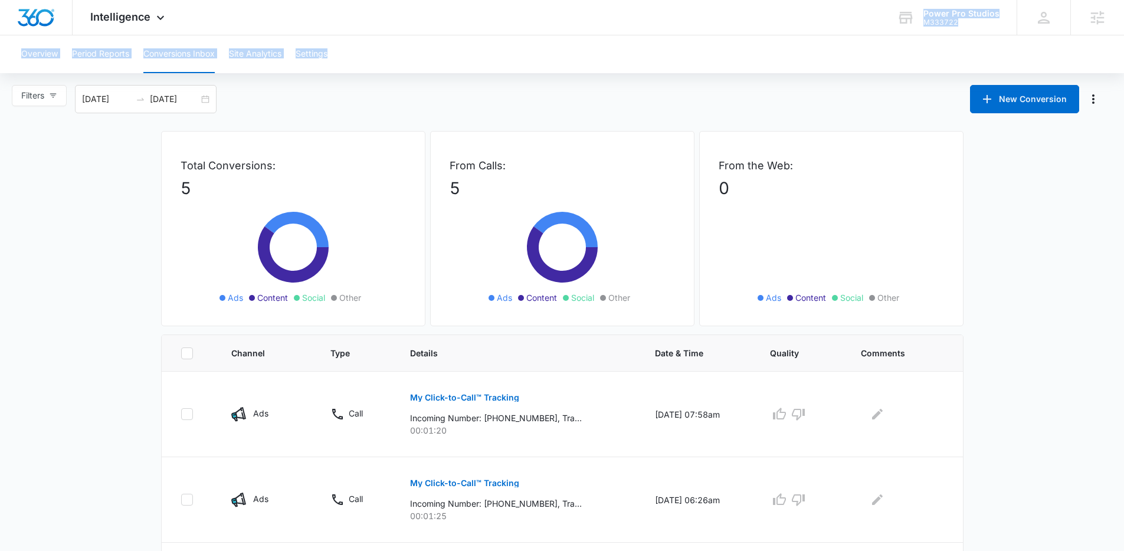
click at [414, 68] on div "Overview Period Reports Conversions Inbox Site Analytics Settings" at bounding box center [561, 54] width 1095 height 38
drag, startPoint x: 375, startPoint y: 62, endPoint x: 219, endPoint y: 8, distance: 164.9
click at [218, 7] on div "Intelligence Apps Reputation Forms CRM Email Social POS Content Ads Intelligenc…" at bounding box center [562, 413] width 1124 height 826
click at [222, 8] on div "Intelligence Apps Reputation Forms CRM Email Social POS Content Ads Intelligenc…" at bounding box center [562, 17] width 1124 height 35
drag, startPoint x: 222, startPoint y: 8, endPoint x: 422, endPoint y: 54, distance: 205.0
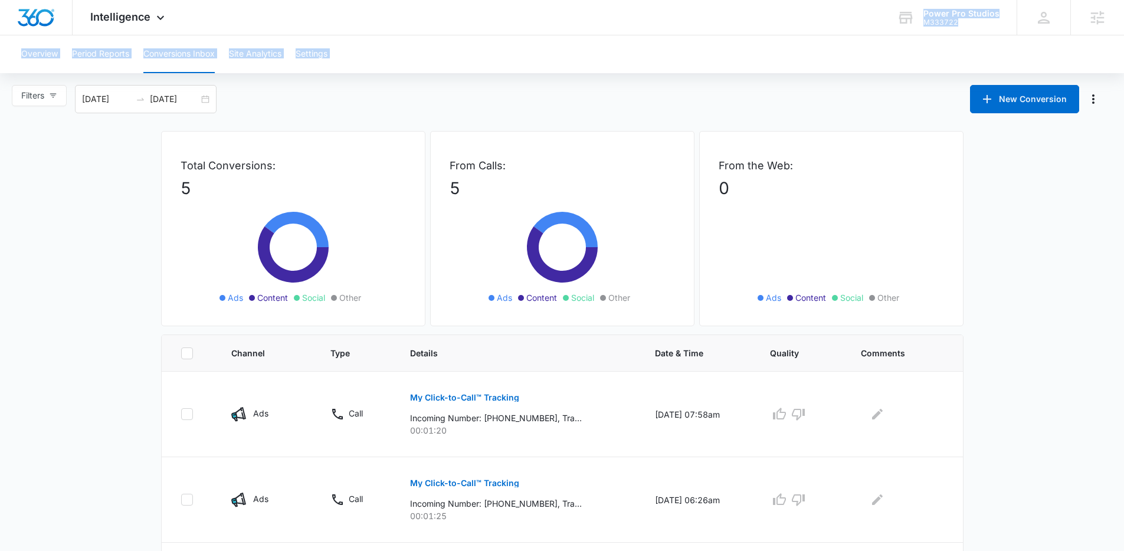
click at [422, 54] on div "Intelligence Apps Reputation Forms CRM Email Social POS Content Ads Intelligenc…" at bounding box center [562, 413] width 1124 height 826
click at [422, 54] on div "Overview Period Reports Conversions Inbox Site Analytics Settings" at bounding box center [561, 54] width 1095 height 38
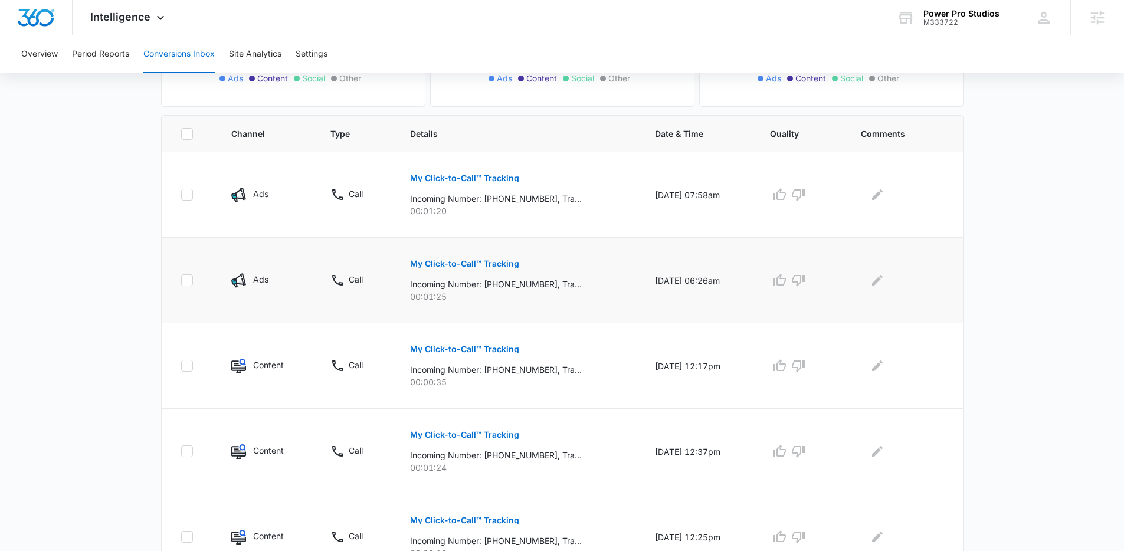
scroll to position [160, 0]
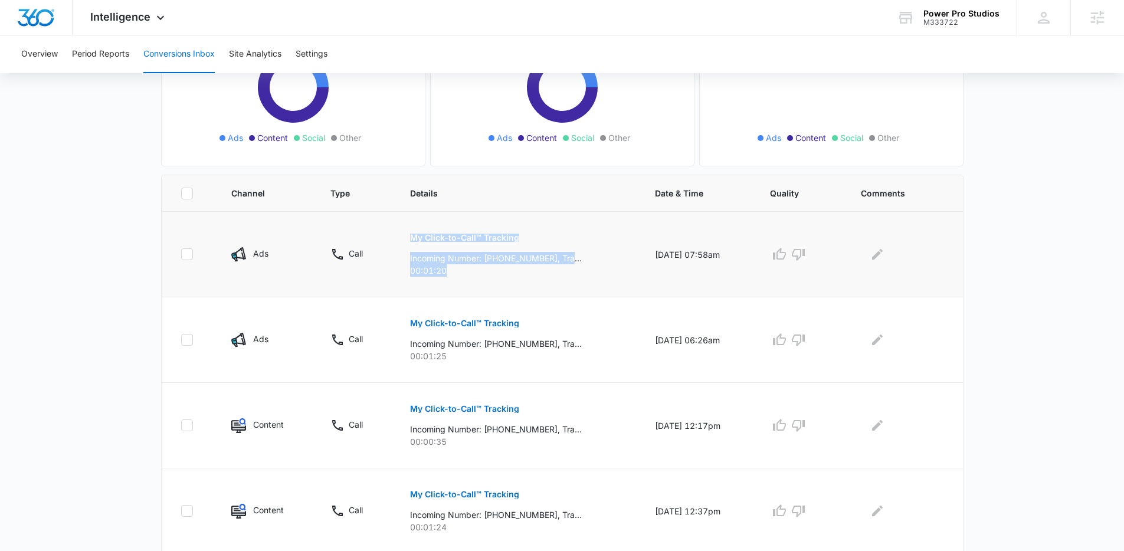
drag, startPoint x: 472, startPoint y: 268, endPoint x: 390, endPoint y: 232, distance: 89.2
click at [396, 232] on td "My Click-to-Call™ Tracking Incoming Number: +12165336122, Tracking Number: +172…" at bounding box center [518, 255] width 245 height 86
drag, startPoint x: 390, startPoint y: 232, endPoint x: 468, endPoint y: 274, distance: 88.2
click at [468, 274] on td "My Click-to-Call™ Tracking Incoming Number: +12165336122, Tracking Number: +172…" at bounding box center [518, 255] width 245 height 86
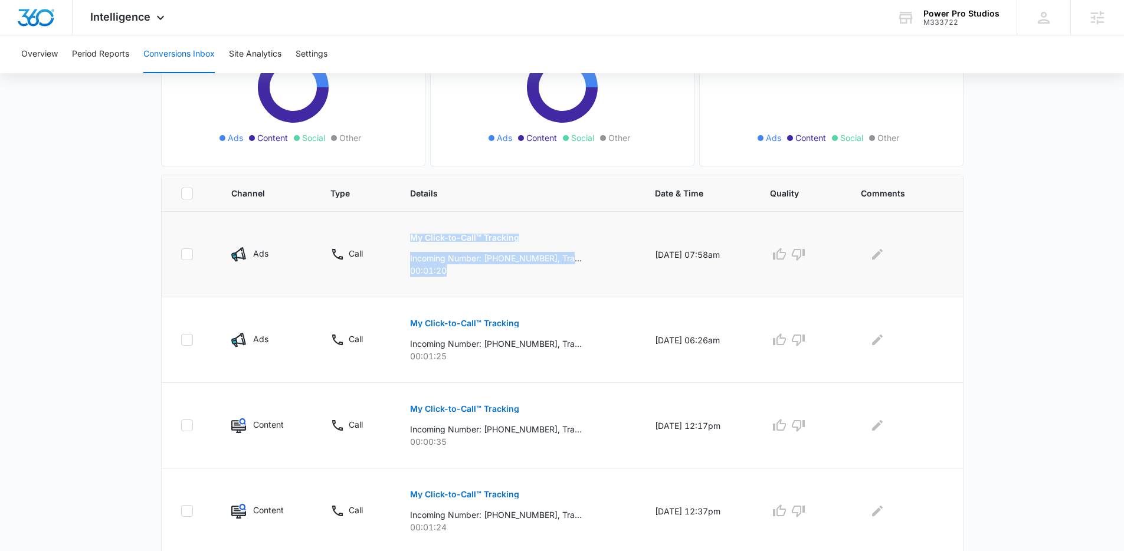
click at [468, 274] on p "00:01:20" at bounding box center [518, 270] width 216 height 12
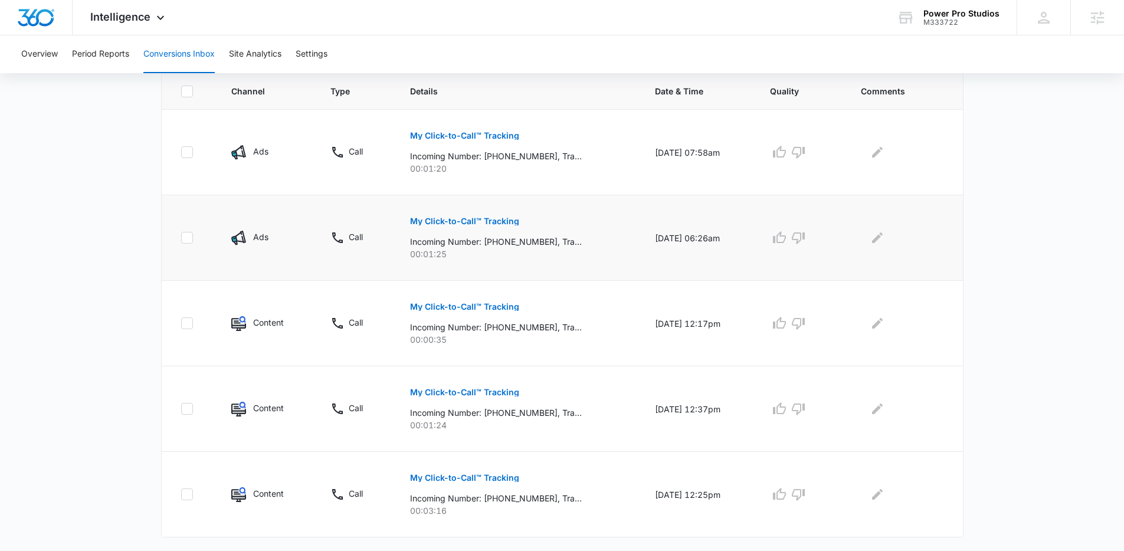
scroll to position [275, 0]
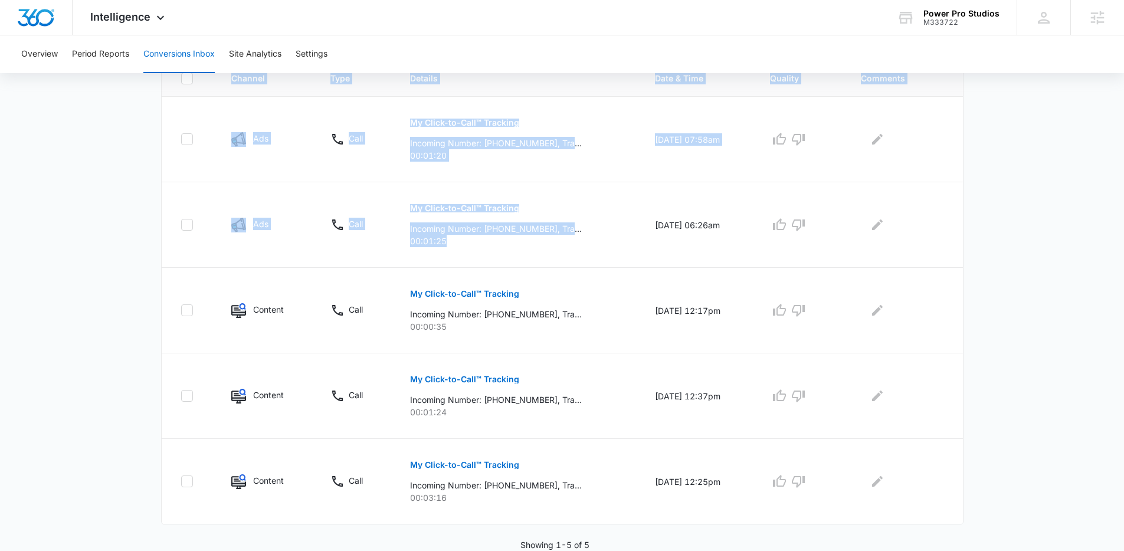
drag, startPoint x: 444, startPoint y: 252, endPoint x: 129, endPoint y: 116, distance: 343.7
click at [129, 116] on main "Filters 08/12/2025 09/11/2025 New Conversion Total Conversions: 5 Ads Content S…" at bounding box center [562, 180] width 1124 height 741
drag, startPoint x: 495, startPoint y: 153, endPoint x: 173, endPoint y: 122, distance: 322.9
click at [173, 122] on tr "Ads Call My Click-to-Call™ Tracking Incoming Number: +12165336122, Tracking Num…" at bounding box center [562, 140] width 801 height 86
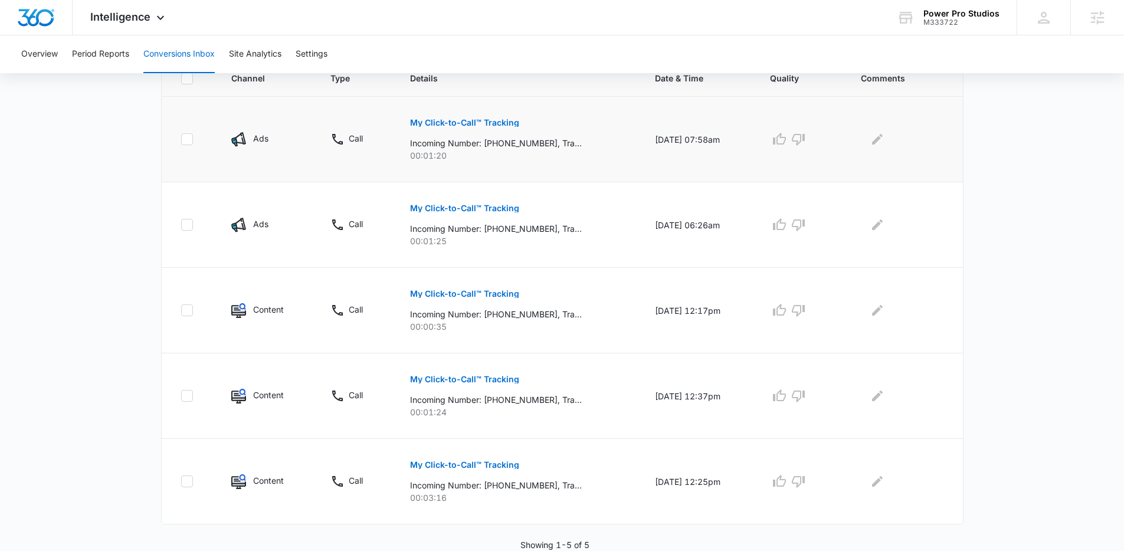
click at [173, 122] on td at bounding box center [189, 140] width 55 height 86
drag, startPoint x: 394, startPoint y: 136, endPoint x: 549, endPoint y: 170, distance: 158.8
click at [549, 170] on tr "Ads Call My Click-to-Call™ Tracking Incoming Number: +12165336122, Tracking Num…" at bounding box center [562, 140] width 801 height 86
click at [549, 170] on td "My Click-to-Call™ Tracking Incoming Number: +12165336122, Tracking Number: +172…" at bounding box center [518, 140] width 245 height 86
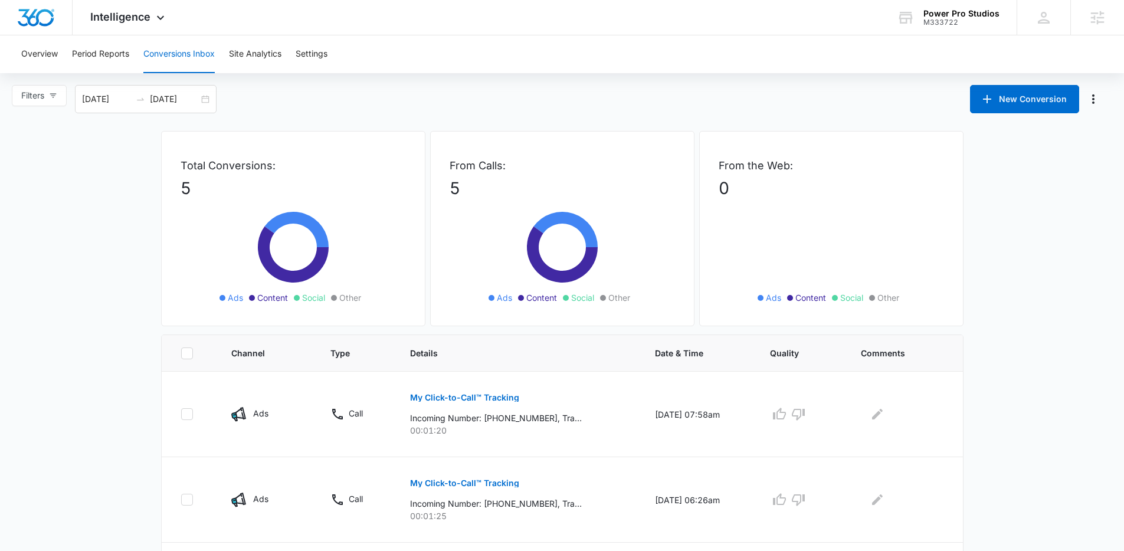
click at [339, 82] on div "Overview Period Reports Conversions Inbox Site Analytics Settings Filters 08/12…" at bounding box center [562, 430] width 1124 height 790
click at [401, 73] on div "Overview Period Reports Conversions Inbox Site Analytics Settings Filters 08/12…" at bounding box center [562, 430] width 1124 height 790
click at [492, 80] on div "Overview Period Reports Conversions Inbox Site Analytics Settings Filters 08/12…" at bounding box center [562, 430] width 1124 height 790
click at [518, 96] on div "Filters 08/12/2025 09/11/2025 New Conversion" at bounding box center [562, 99] width 1124 height 28
